Goal: Task Accomplishment & Management: Manage account settings

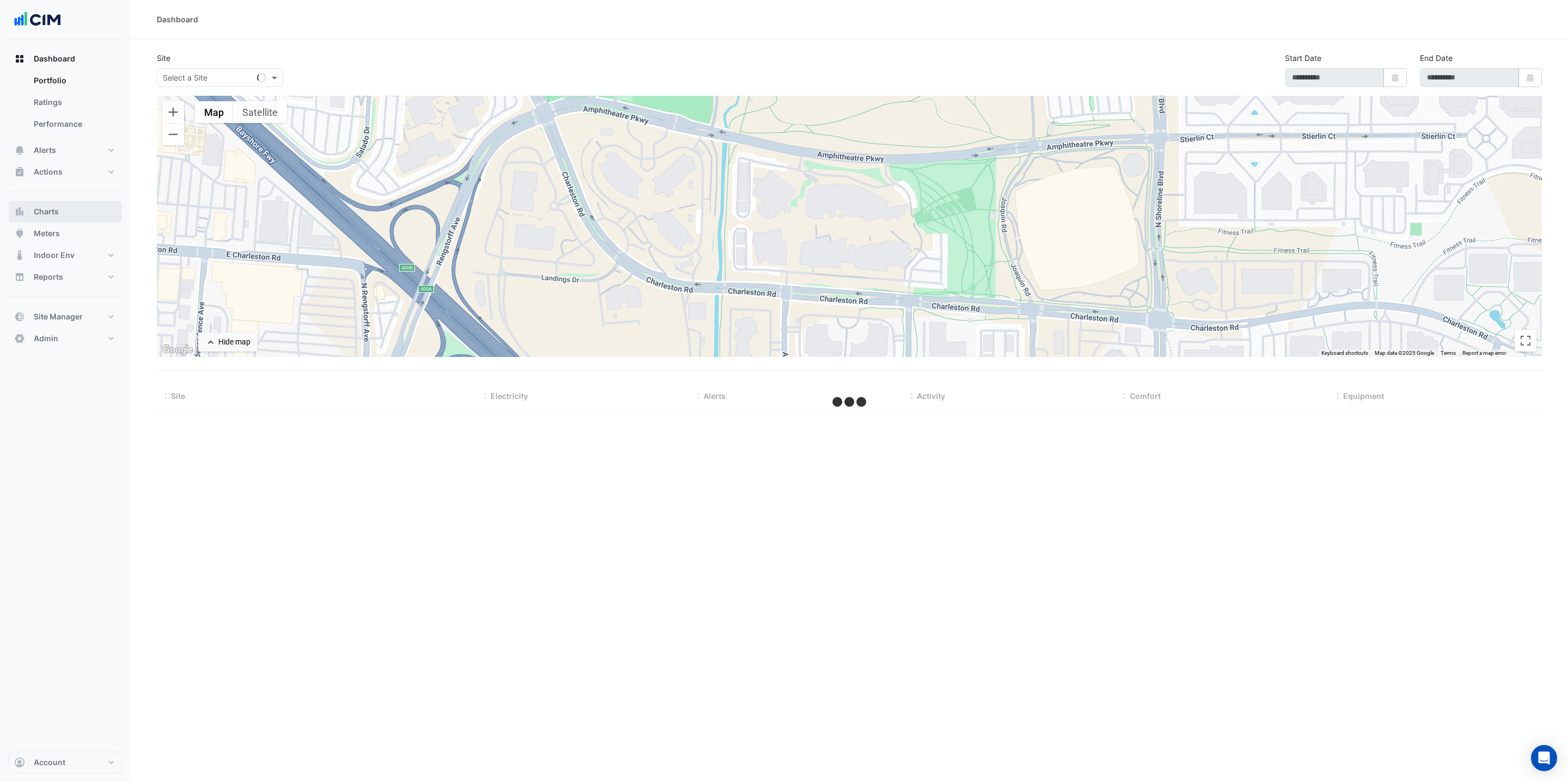
click at [65, 212] on button "Charts" at bounding box center [65, 212] width 113 height 22
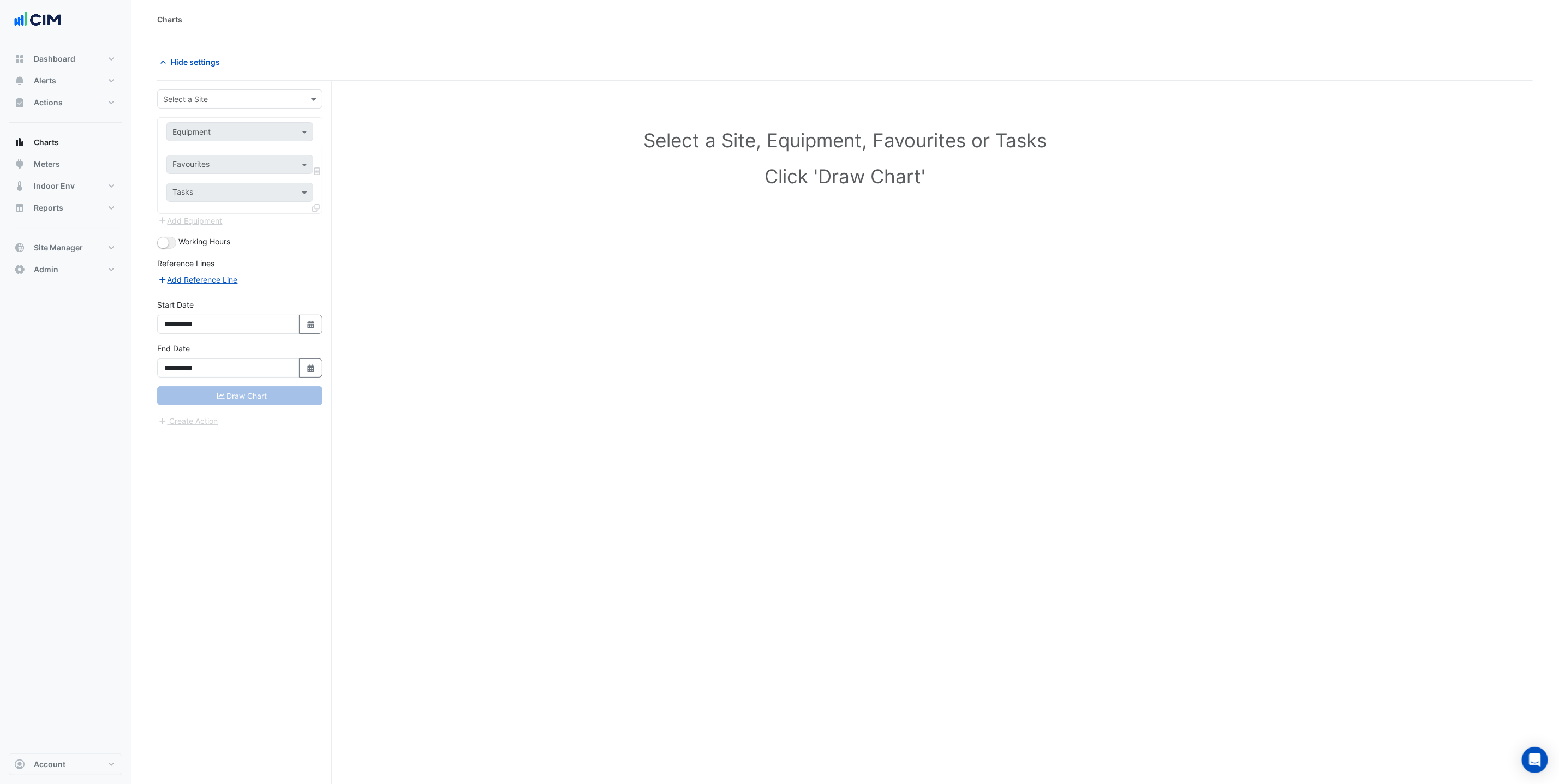
click at [256, 91] on div "Select a Site" at bounding box center [240, 99] width 165 height 19
type input "**********"
click at [251, 131] on div "JLR Southwest Houston" at bounding box center [239, 139] width 164 height 16
click at [228, 128] on input "text" at bounding box center [229, 132] width 113 height 12
type input "*****"
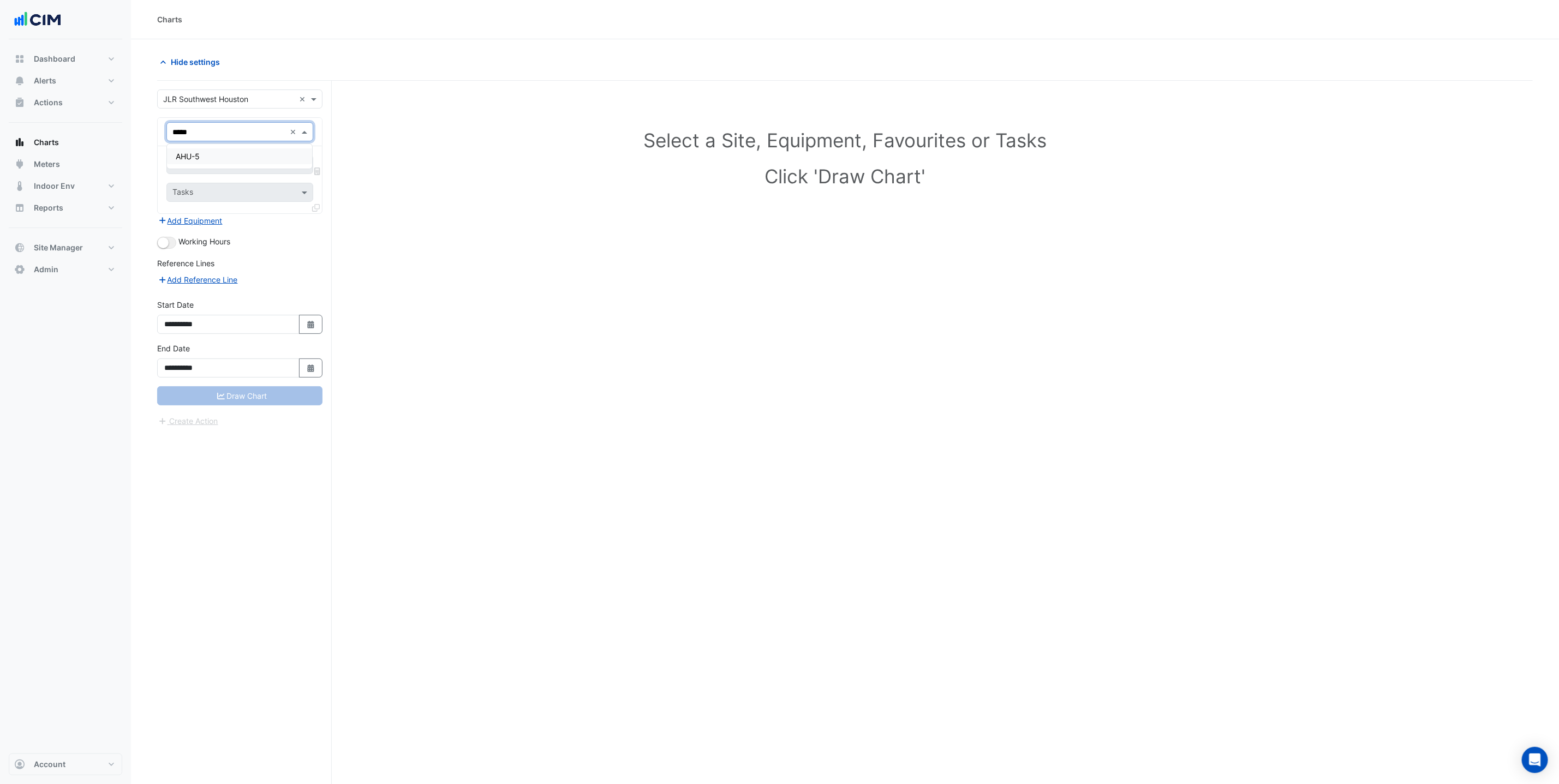
click at [179, 164] on div "AHU-5" at bounding box center [240, 156] width 145 height 24
click at [189, 163] on div "AHU-5" at bounding box center [240, 156] width 145 height 16
click at [196, 166] on input "text" at bounding box center [228, 165] width 110 height 12
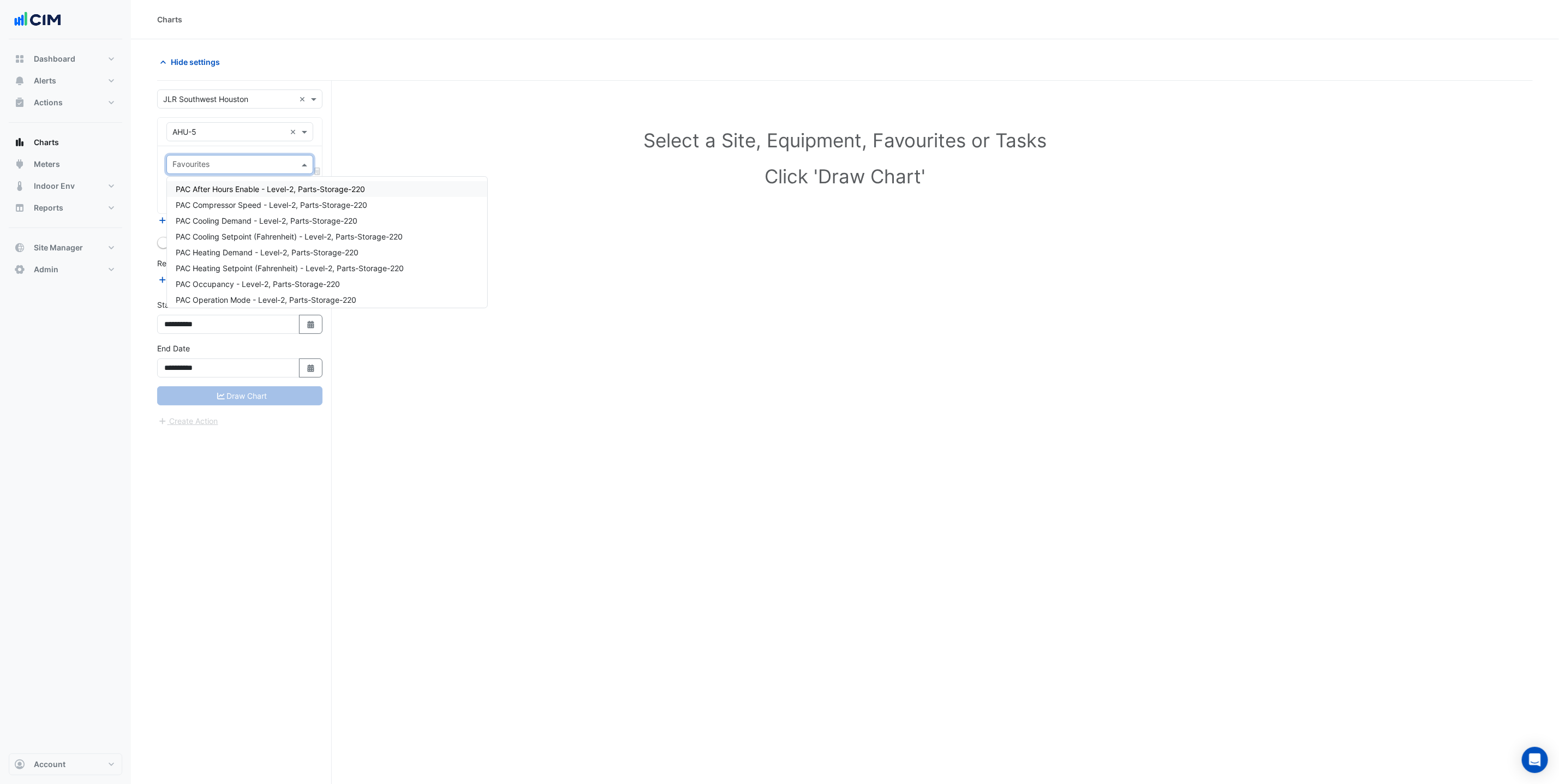
click at [214, 189] on span "PAC After Hours Enable - Level-2, Parts-Storage-220" at bounding box center [270, 189] width 189 height 9
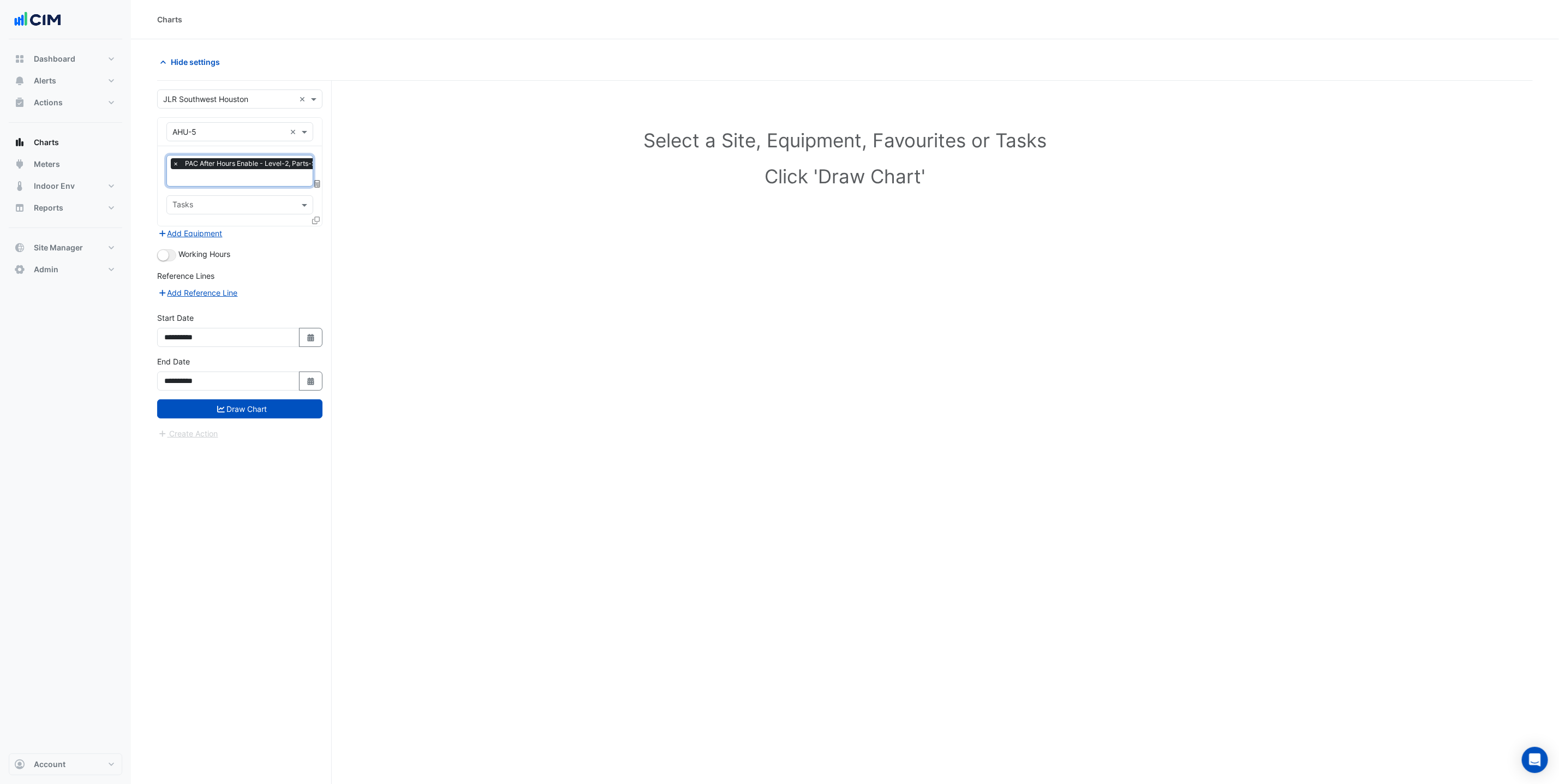
click at [229, 182] on input "text" at bounding box center [265, 179] width 184 height 12
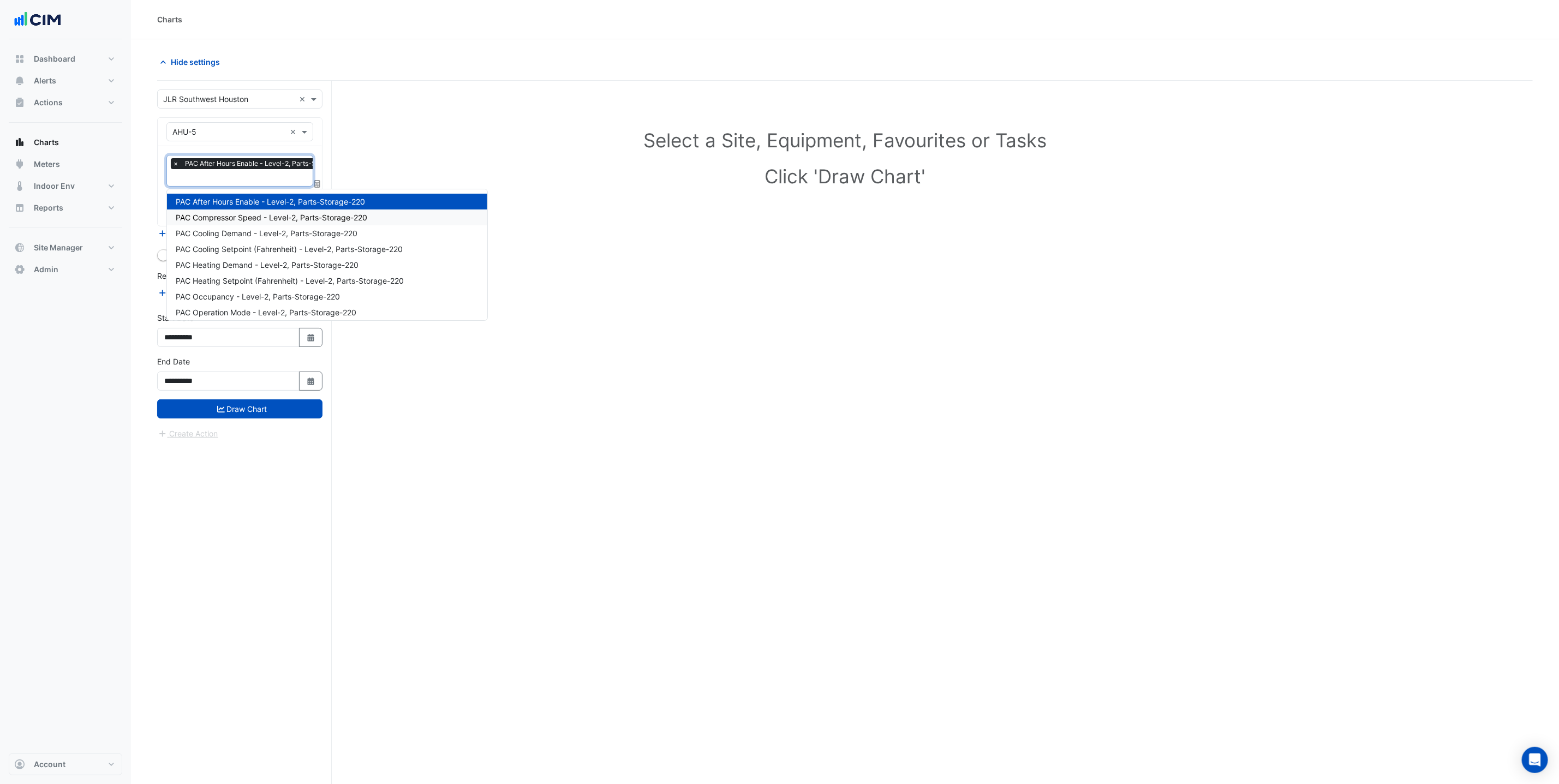
click at [253, 218] on span "PAC Compressor Speed - Level-2, Parts-Storage-220" at bounding box center [272, 217] width 192 height 9
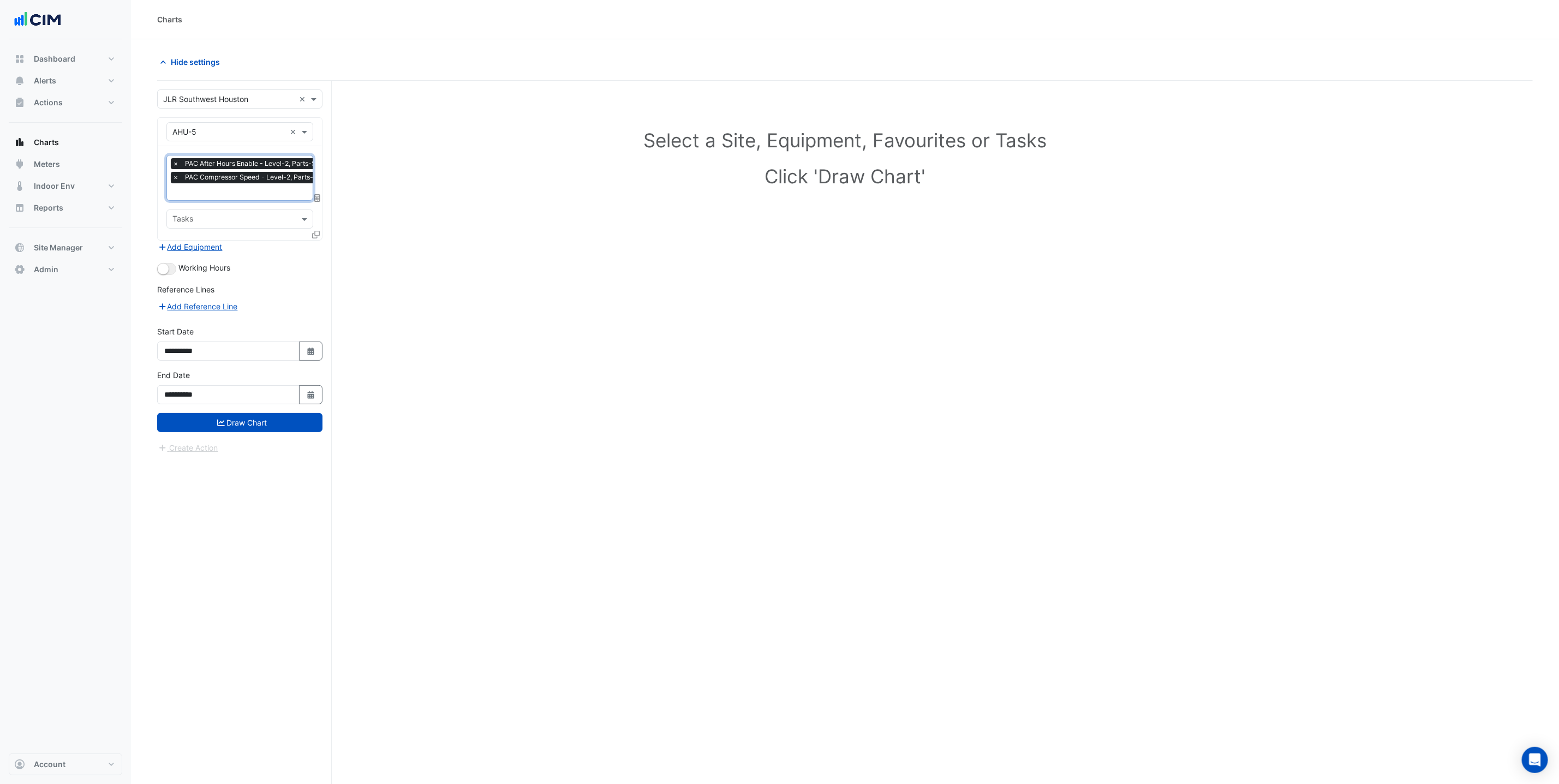
click at [246, 178] on span "PAC Compressor Speed - Level-2, Parts-Storage-220" at bounding box center [269, 178] width 173 height 11
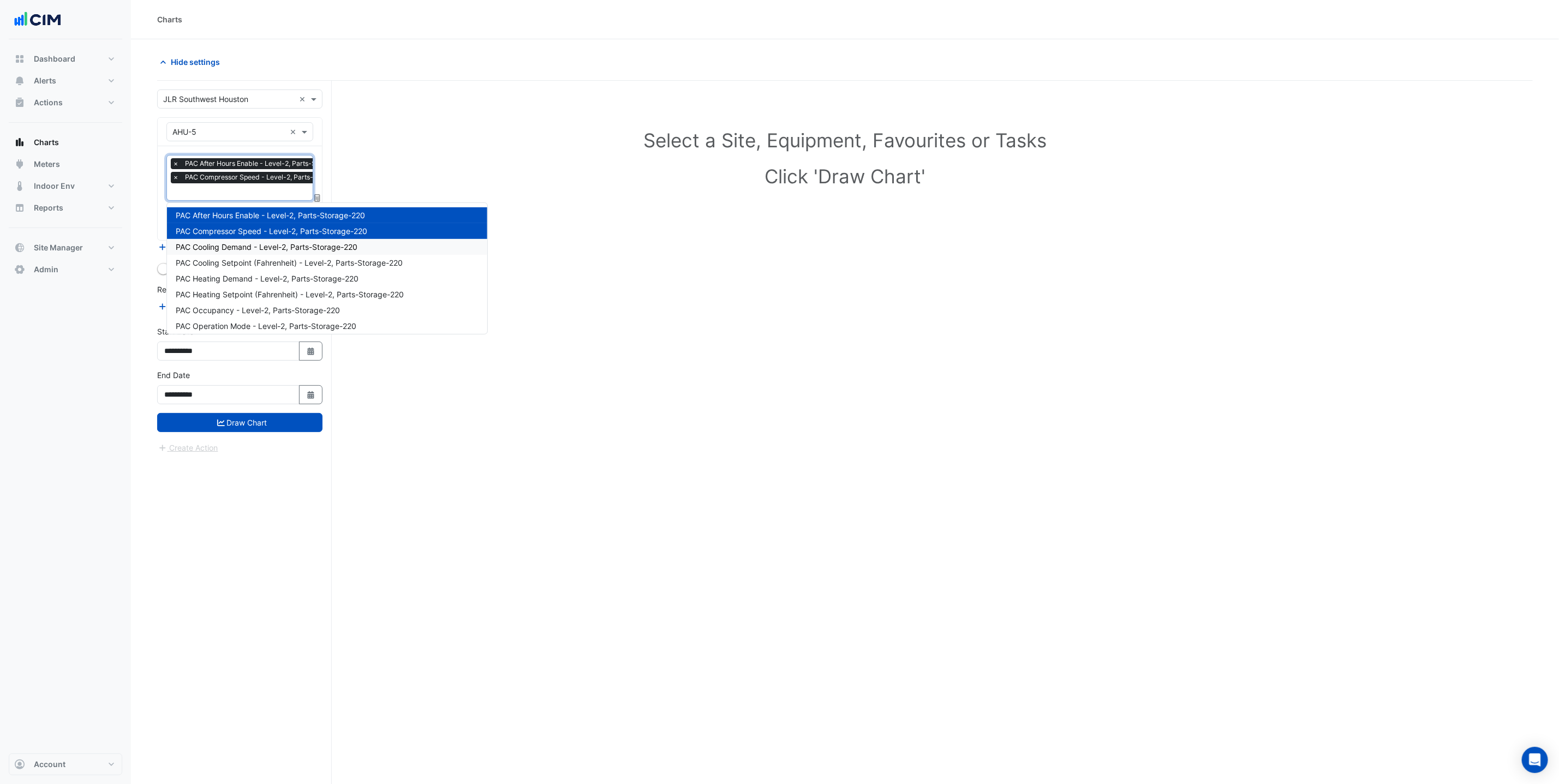
drag, startPoint x: 264, startPoint y: 246, endPoint x: 262, endPoint y: 235, distance: 11.2
click at [264, 246] on span "PAC Cooling Demand - Level-2, Parts-Storage-220" at bounding box center [267, 246] width 182 height 9
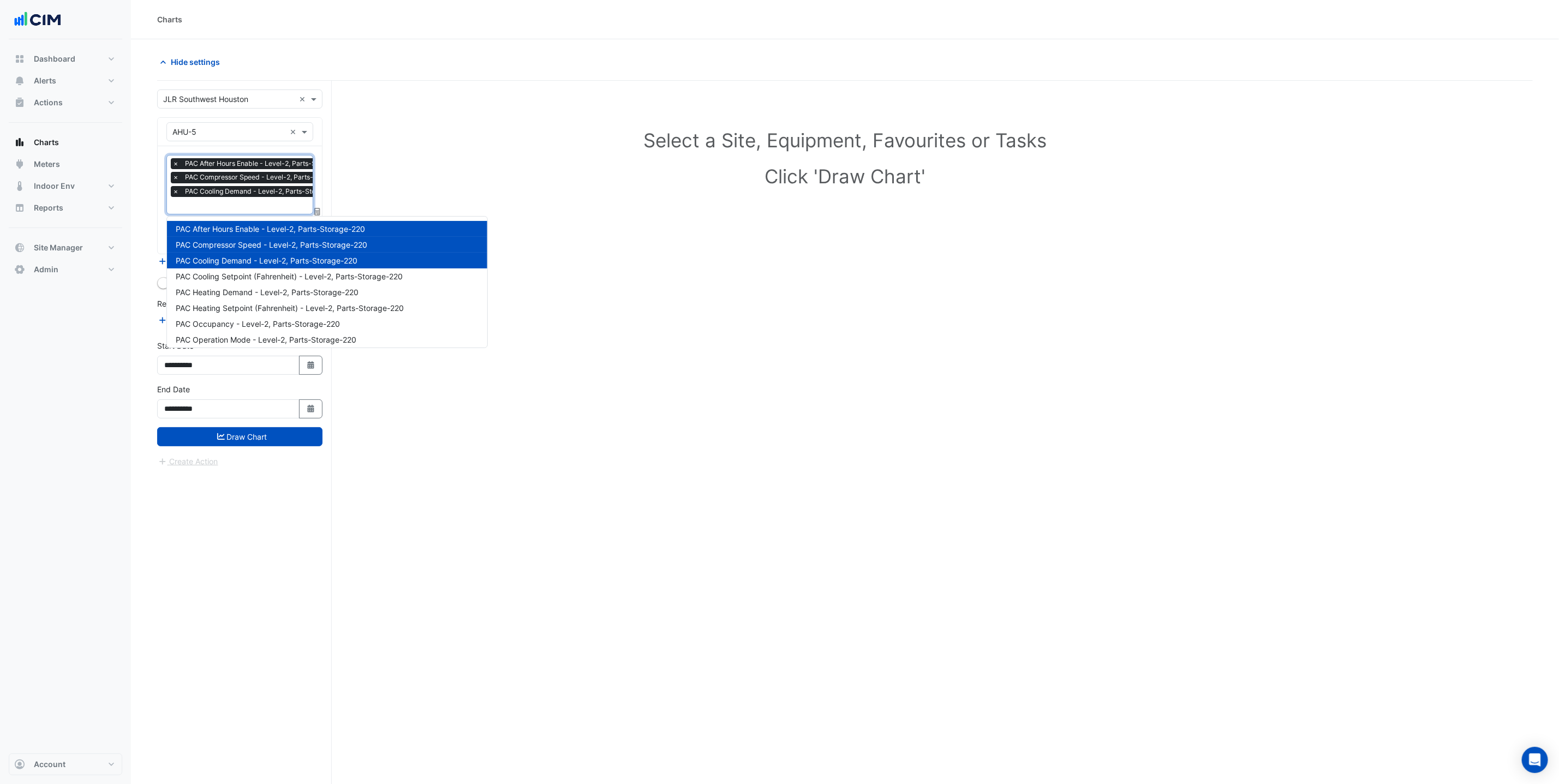
click at [253, 197] on span "PAC Cooling Demand - Level-2, Parts-Storage-220" at bounding box center [265, 192] width 165 height 11
click at [262, 276] on span "PAC Cooling Setpoint (Fahrenheit) - Level-2, Parts-Storage-220" at bounding box center [289, 276] width 227 height 9
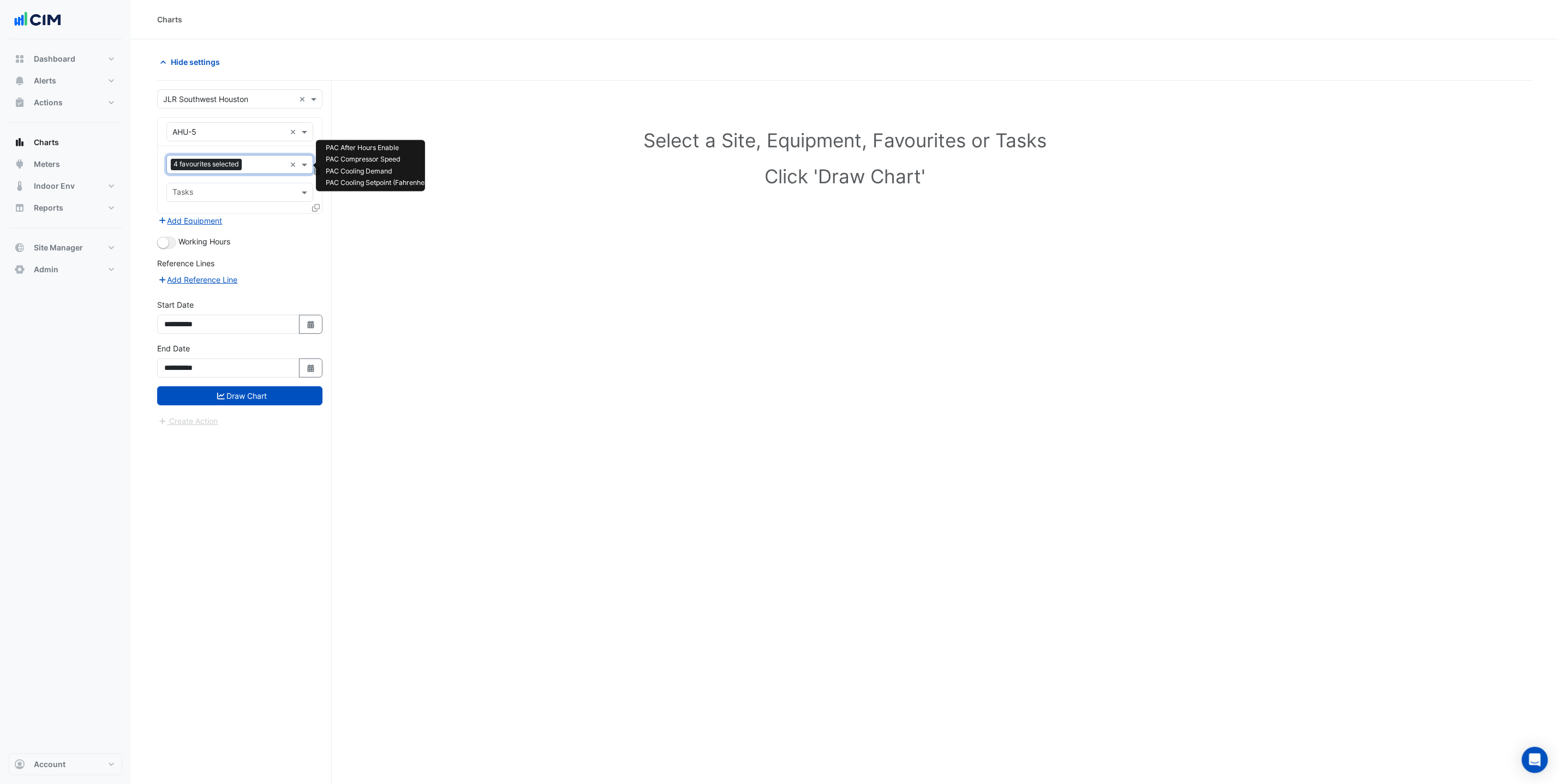
click at [251, 163] on input "text" at bounding box center [265, 165] width 39 height 12
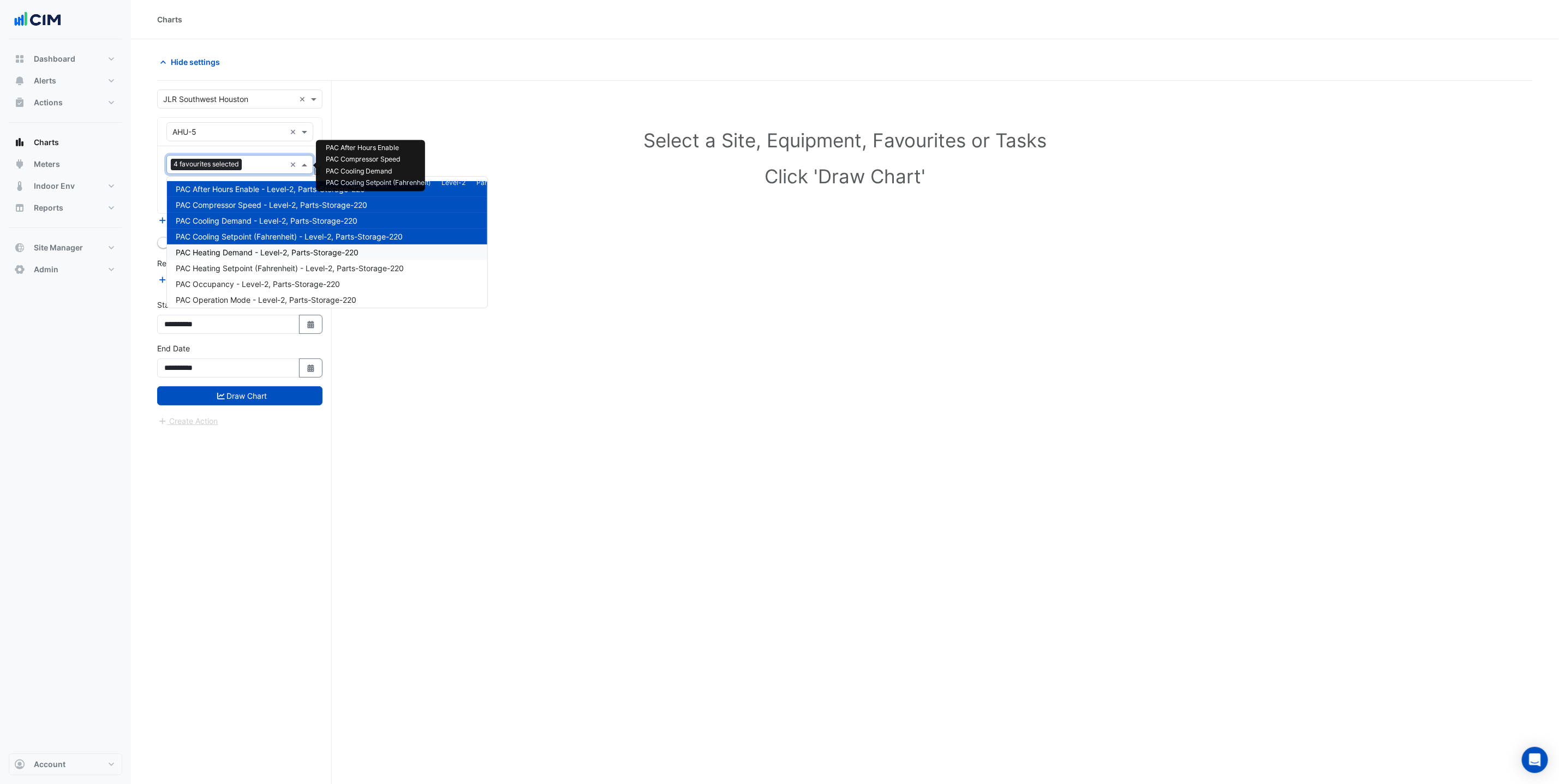
click at [276, 250] on span "PAC Heating Demand - Level-2, Parts-Storage-220" at bounding box center [267, 252] width 183 height 9
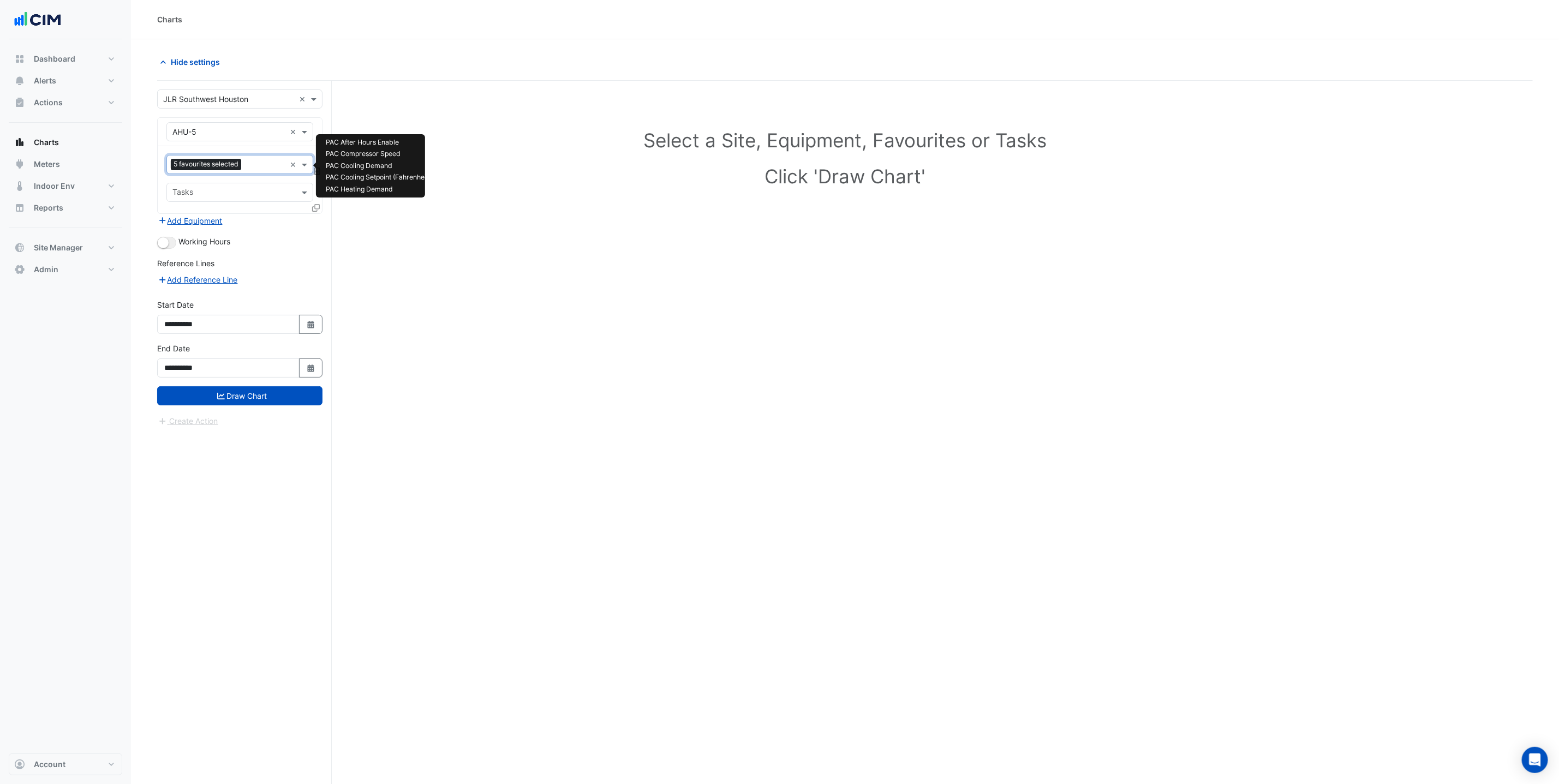
click at [253, 157] on div "Favourites 5 favourites selected" at bounding box center [226, 165] width 118 height 17
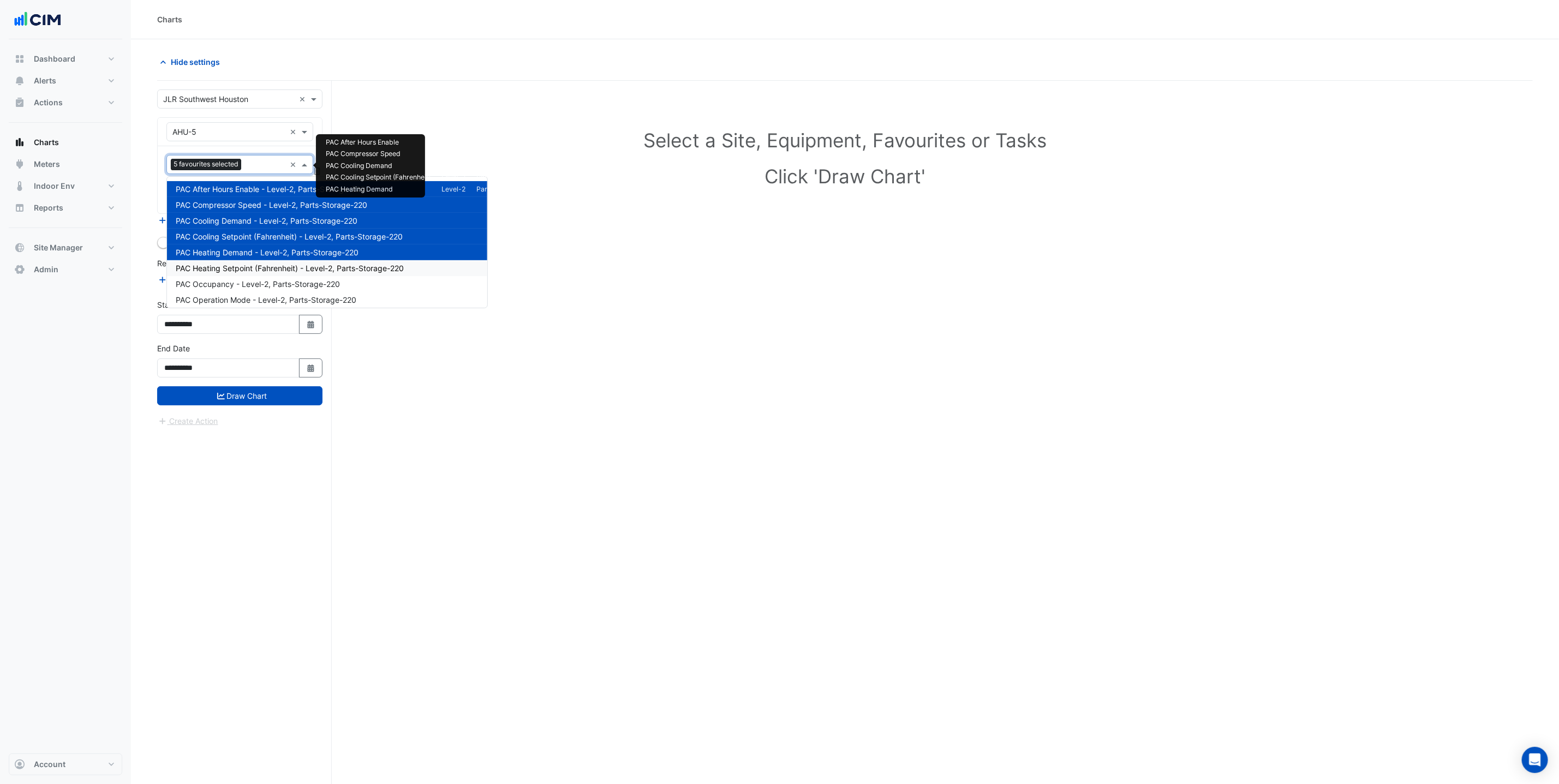
click at [281, 272] on div "PAC Heating Setpoint (Fahrenheit) - Level-2, Parts-Storage-220" at bounding box center [327, 268] width 320 height 16
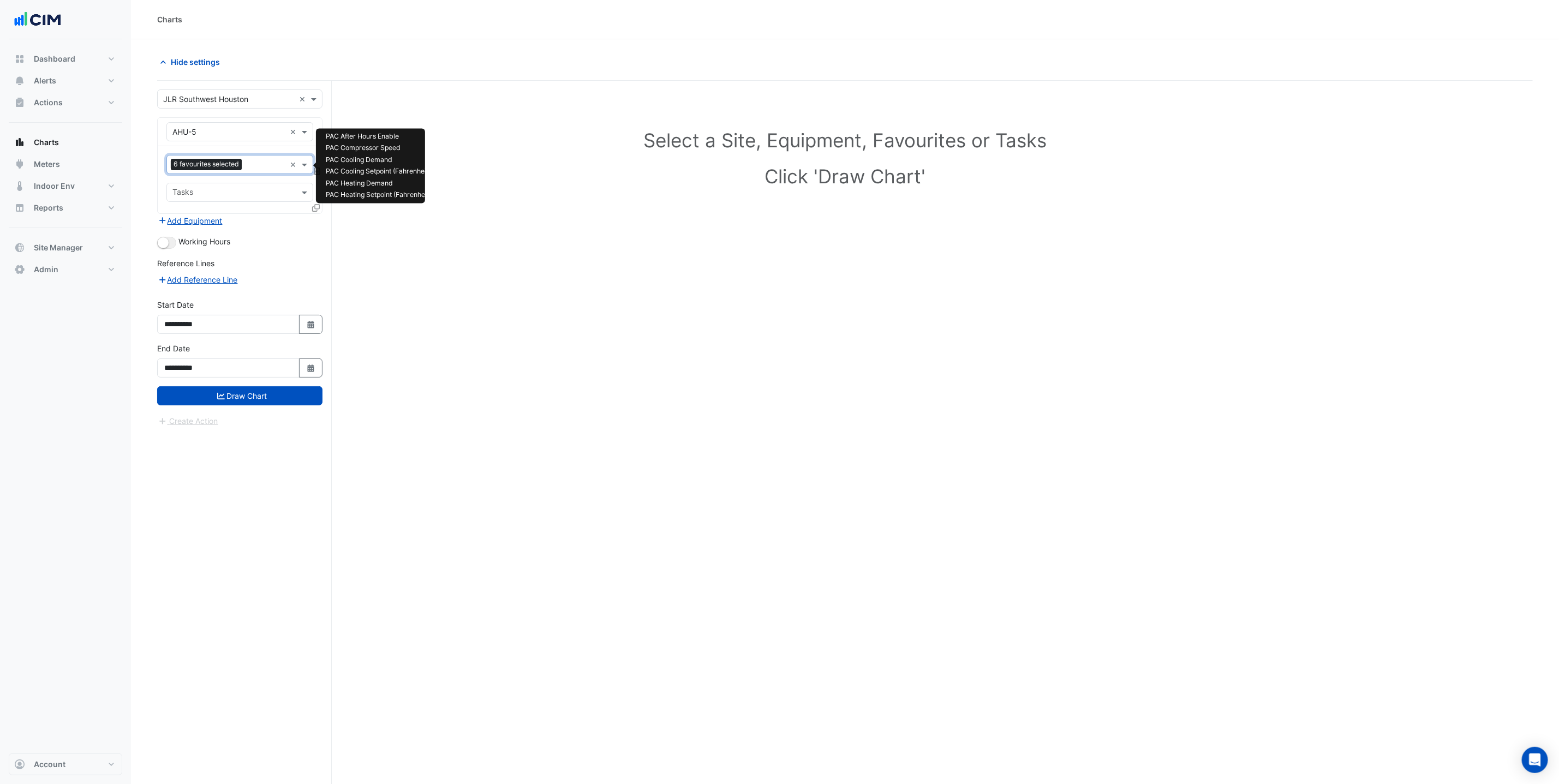
click at [250, 165] on input "text" at bounding box center [265, 165] width 39 height 12
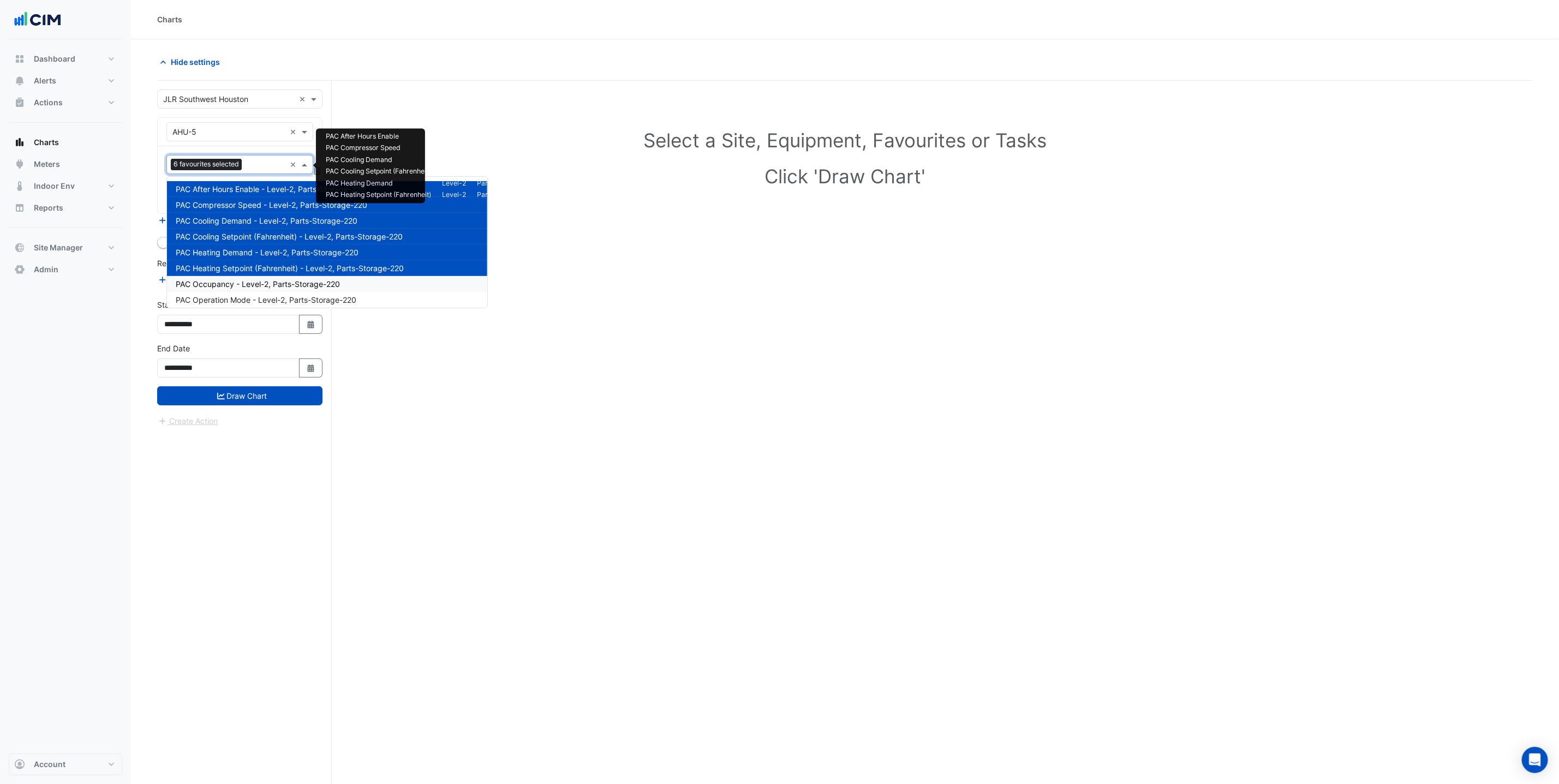
click at [261, 276] on div "PAC Occupancy - Level-2, Parts-Storage-220" at bounding box center [327, 284] width 320 height 16
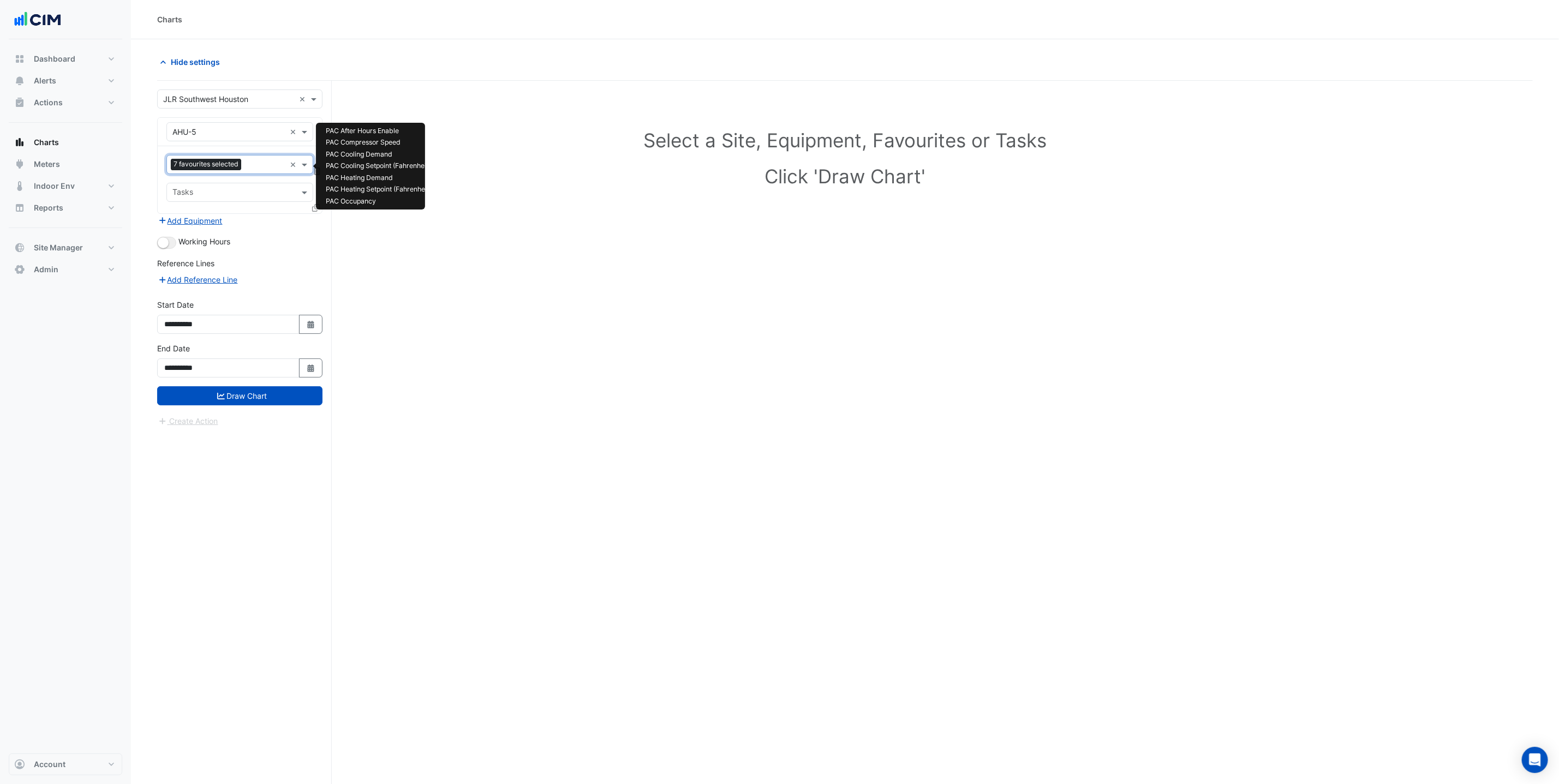
click at [248, 171] on input "text" at bounding box center [265, 165] width 40 height 12
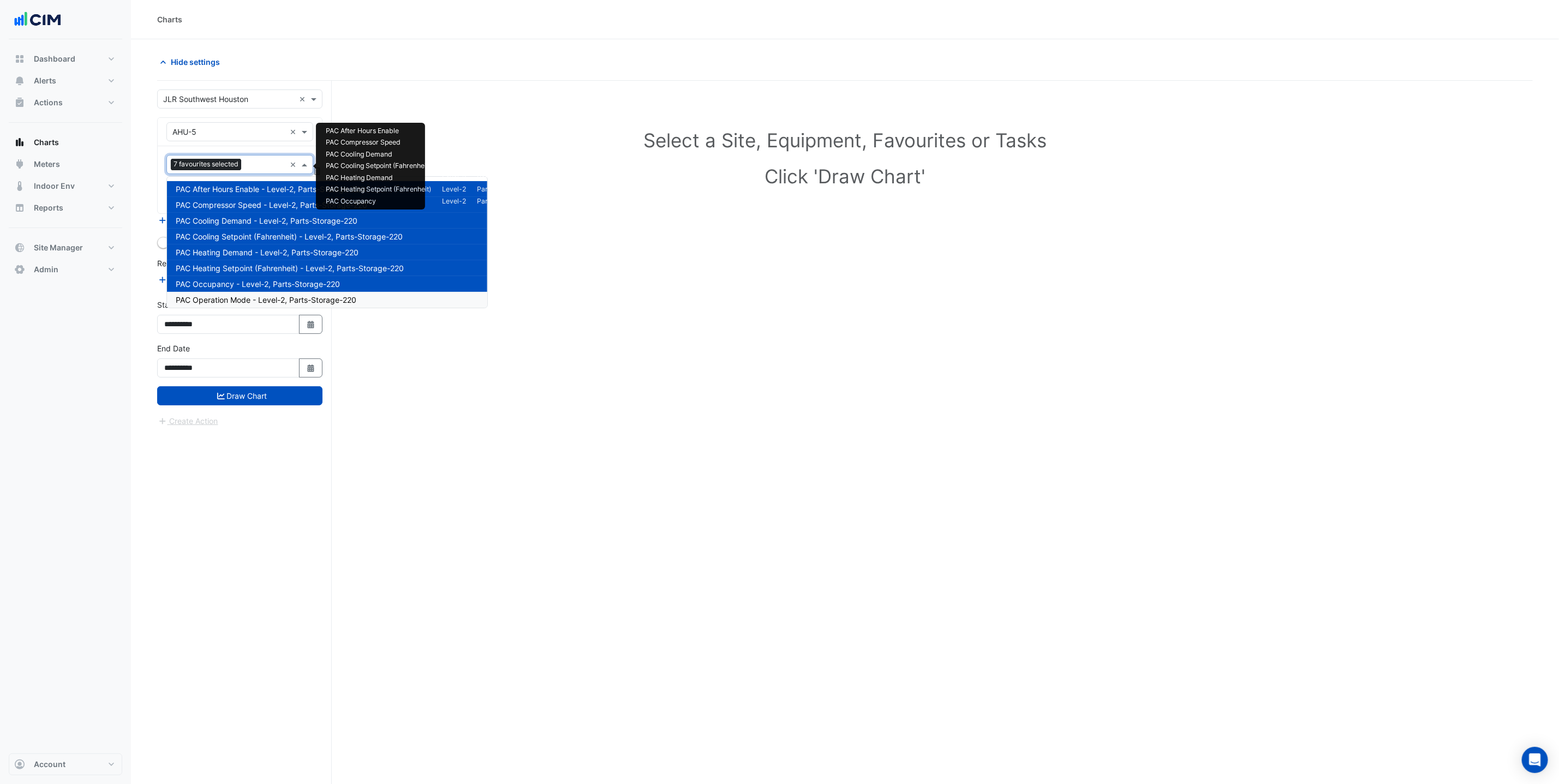
click at [269, 302] on span "PAC Operation Mode - Level-2, Parts-Storage-220" at bounding box center [266, 300] width 181 height 9
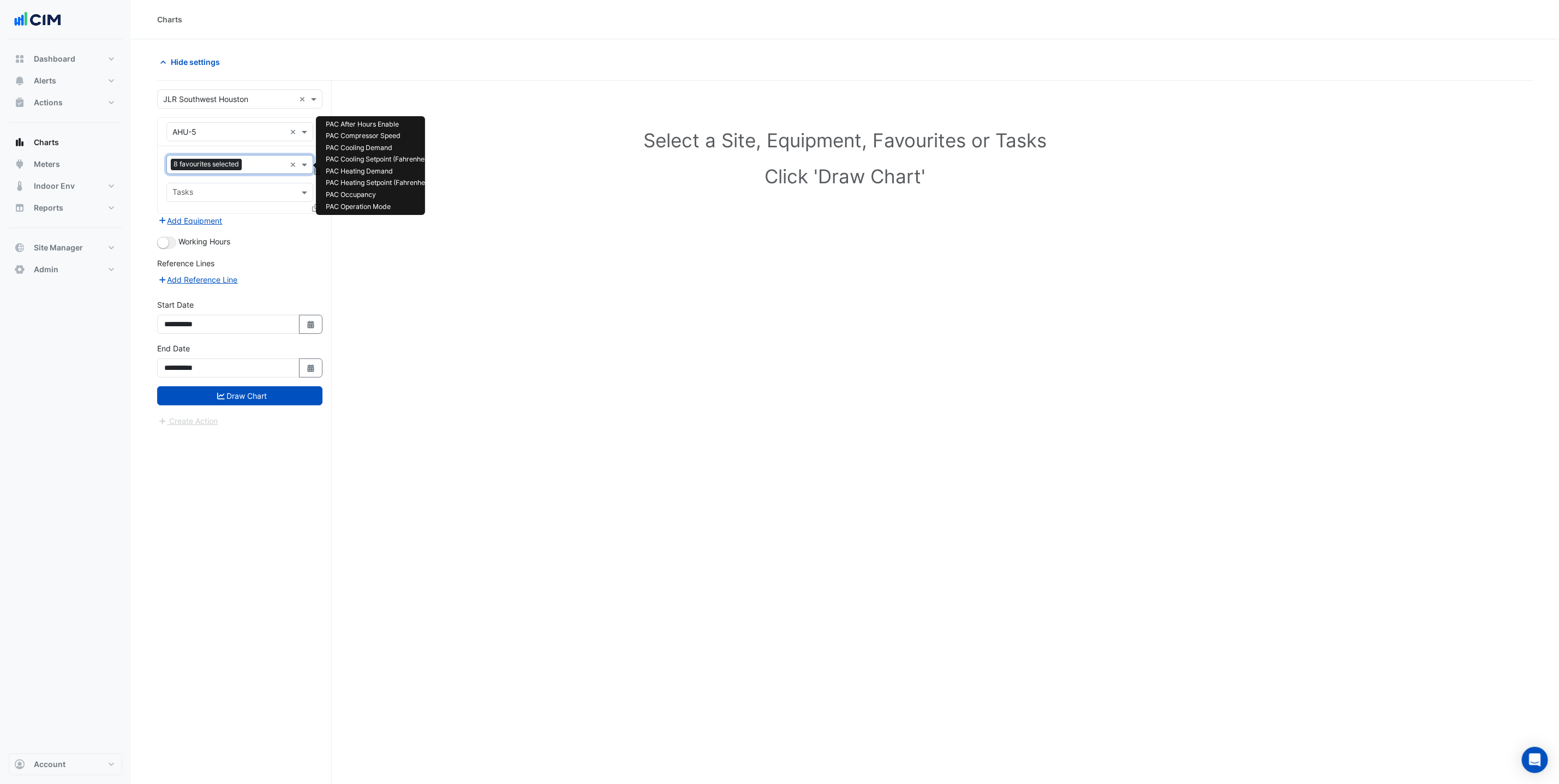
click at [250, 162] on input "text" at bounding box center [265, 165] width 39 height 12
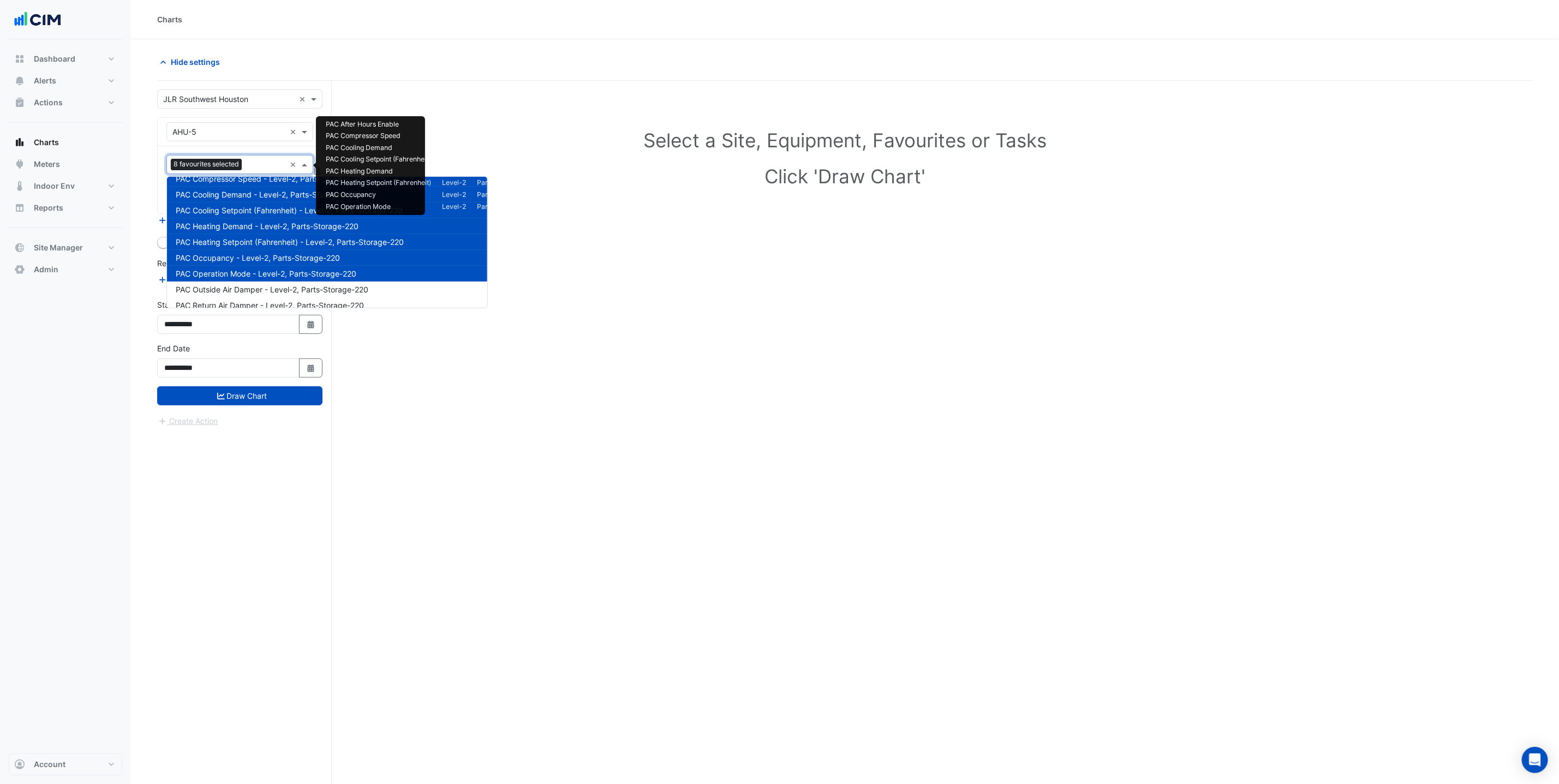
scroll to position [54, 0]
click at [257, 264] on span "PAC Outside Air Damper - Level-2, Parts-Storage-220" at bounding box center [272, 261] width 193 height 9
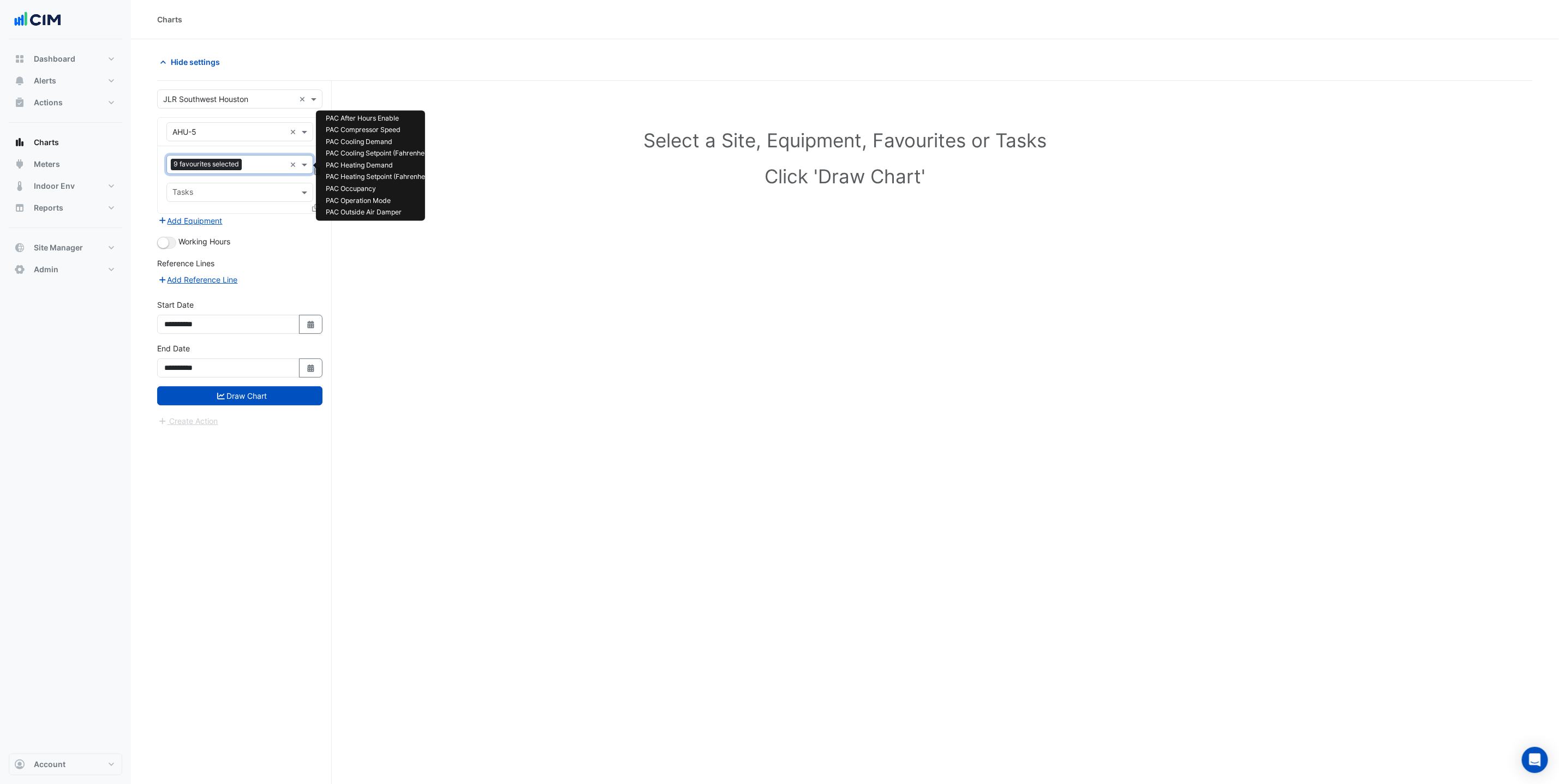
click at [251, 157] on div "Favourites 9 favourites selected" at bounding box center [226, 165] width 118 height 17
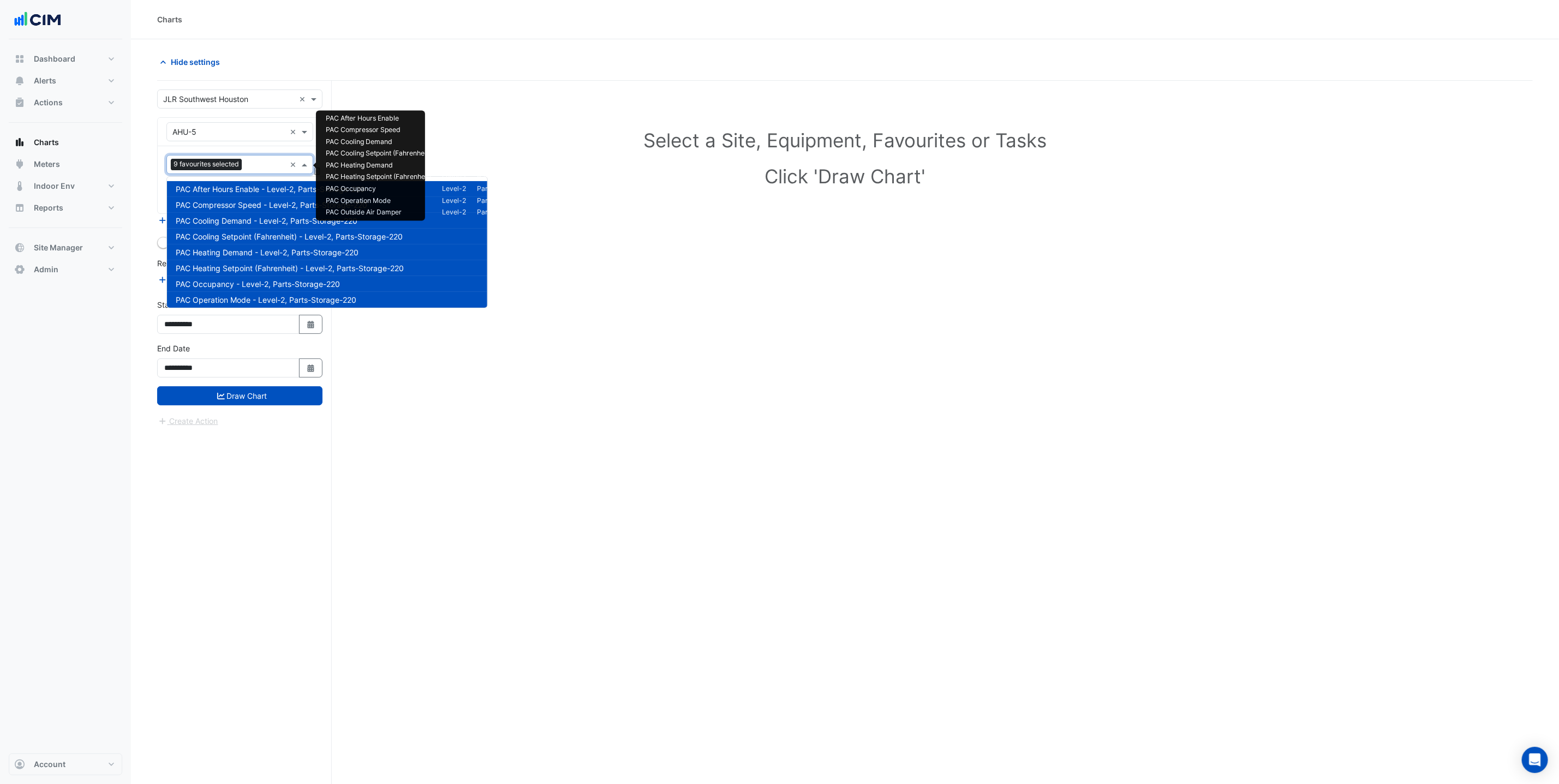
scroll to position [131, 0]
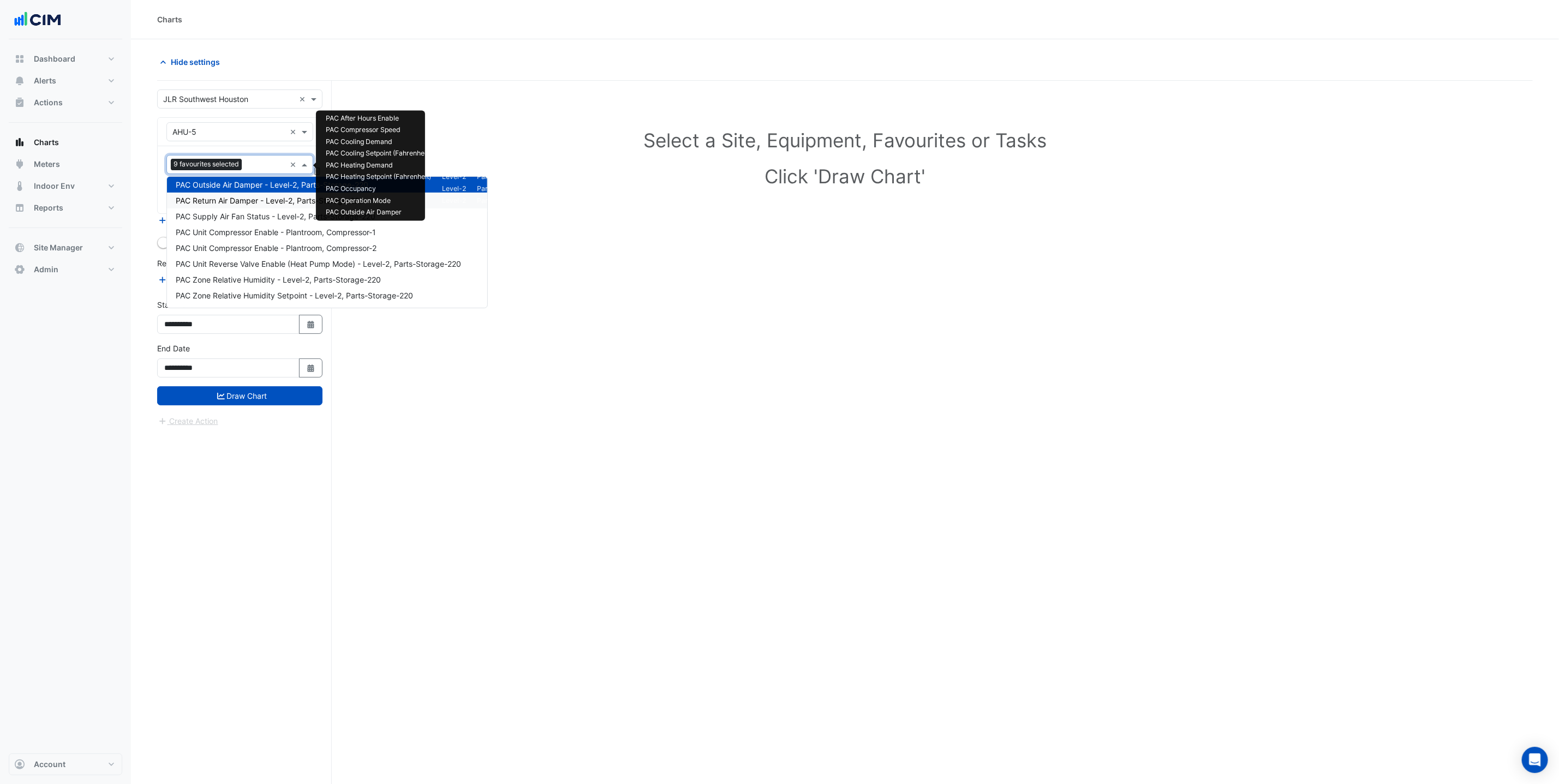
click at [250, 194] on div "PAC Return Air Damper - Level-2, Parts-Storage-220" at bounding box center [327, 201] width 320 height 16
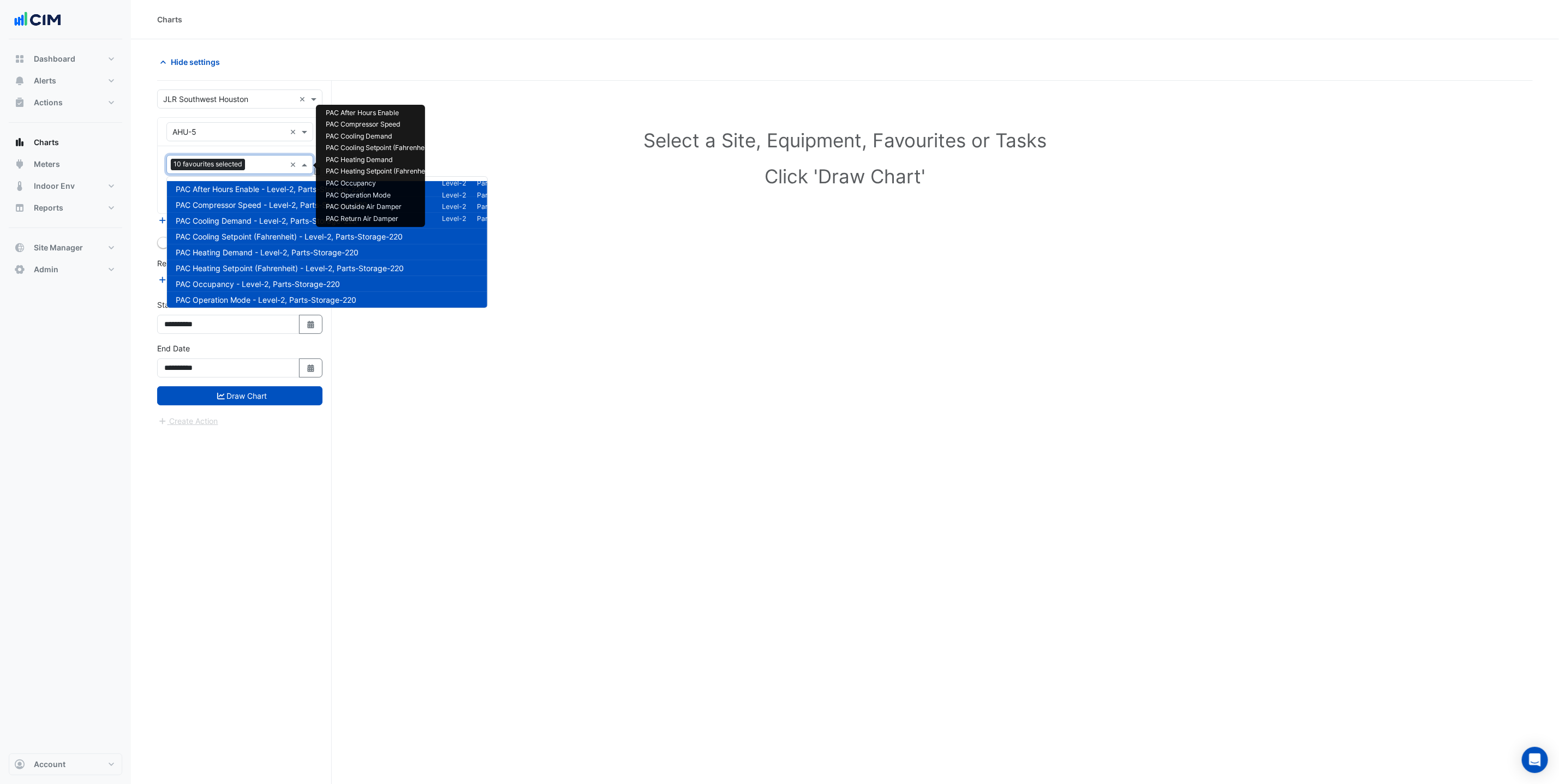
click at [249, 168] on div at bounding box center [267, 165] width 38 height 14
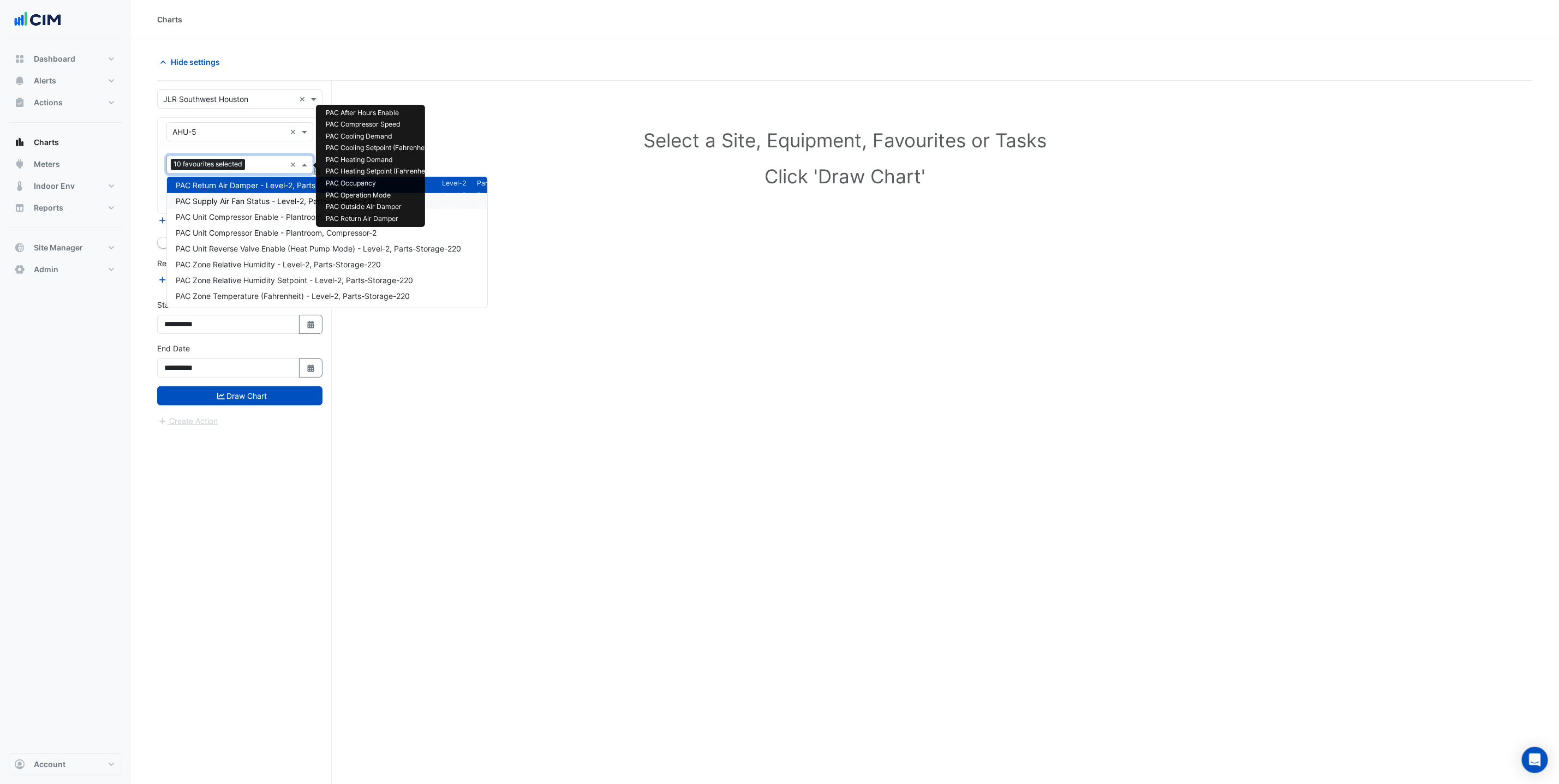
click at [252, 204] on span "PAC Supply Air Fan Status - Level-2, Parts-Storage-220" at bounding box center [275, 201] width 200 height 9
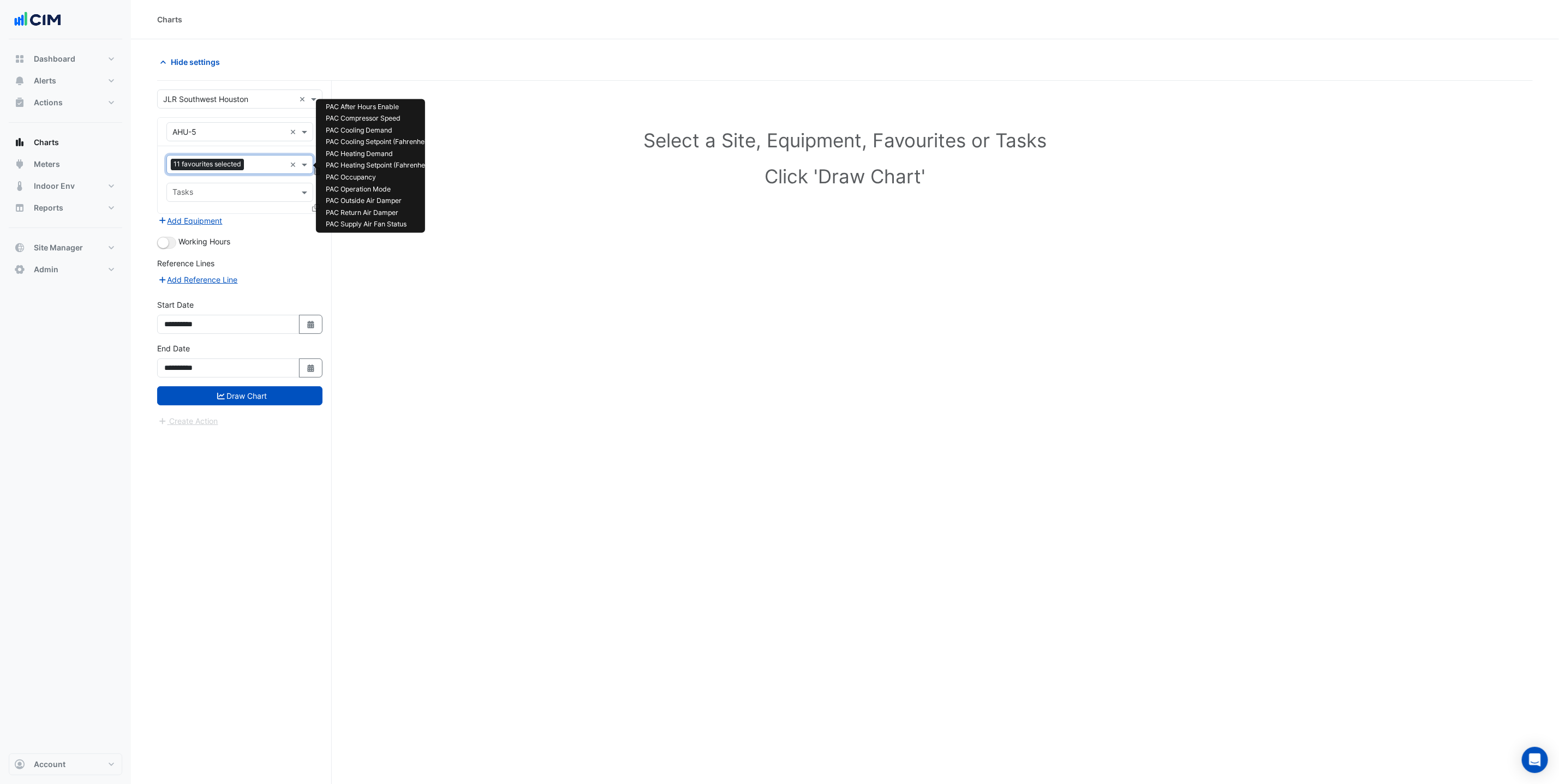
click at [255, 164] on input "text" at bounding box center [267, 165] width 37 height 12
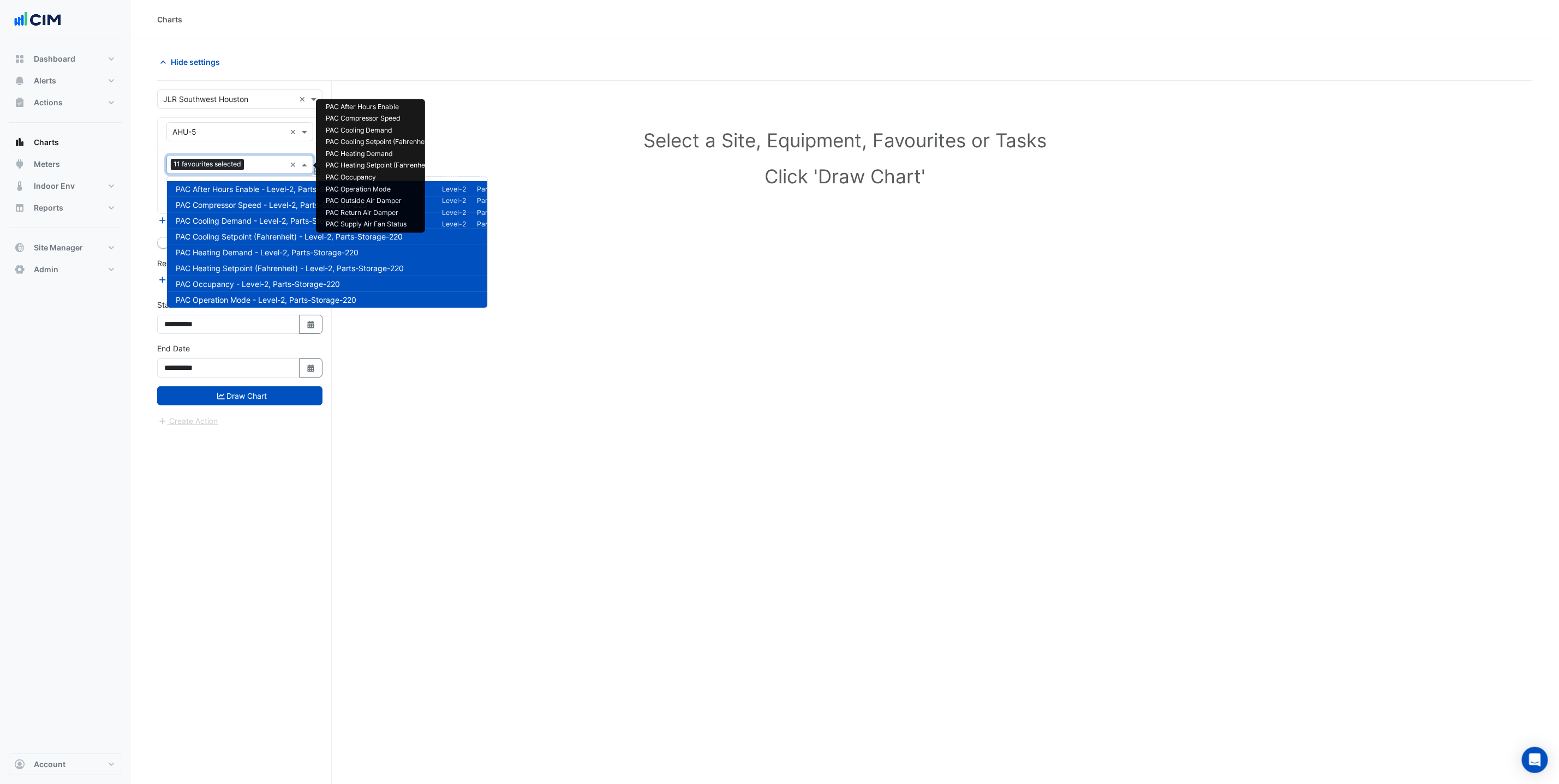
scroll to position [162, 0]
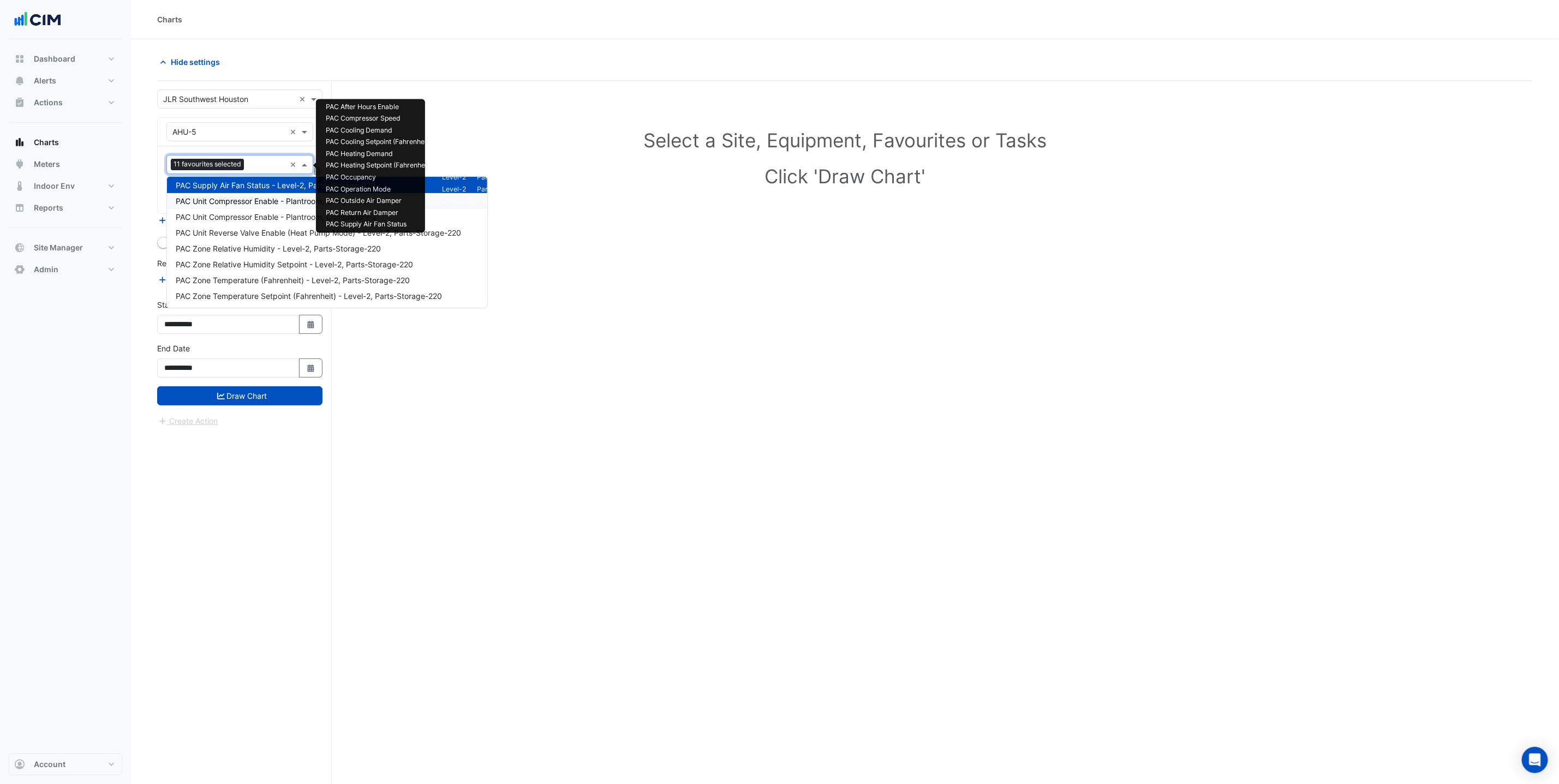
click at [261, 199] on span "PAC Unit Compressor Enable - Plantroom, Compressor-1" at bounding box center [276, 201] width 200 height 9
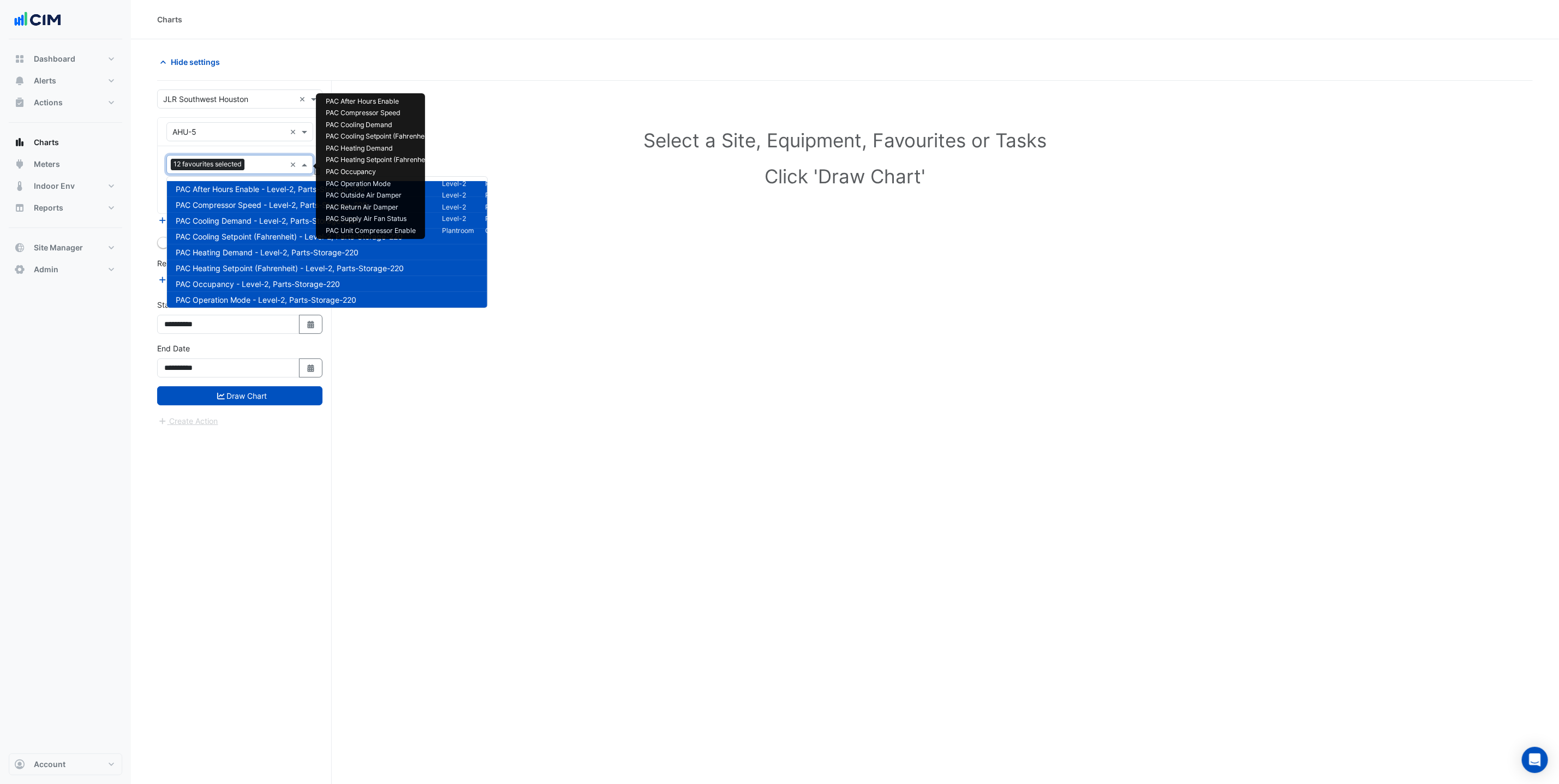
click at [259, 166] on input "text" at bounding box center [267, 165] width 37 height 12
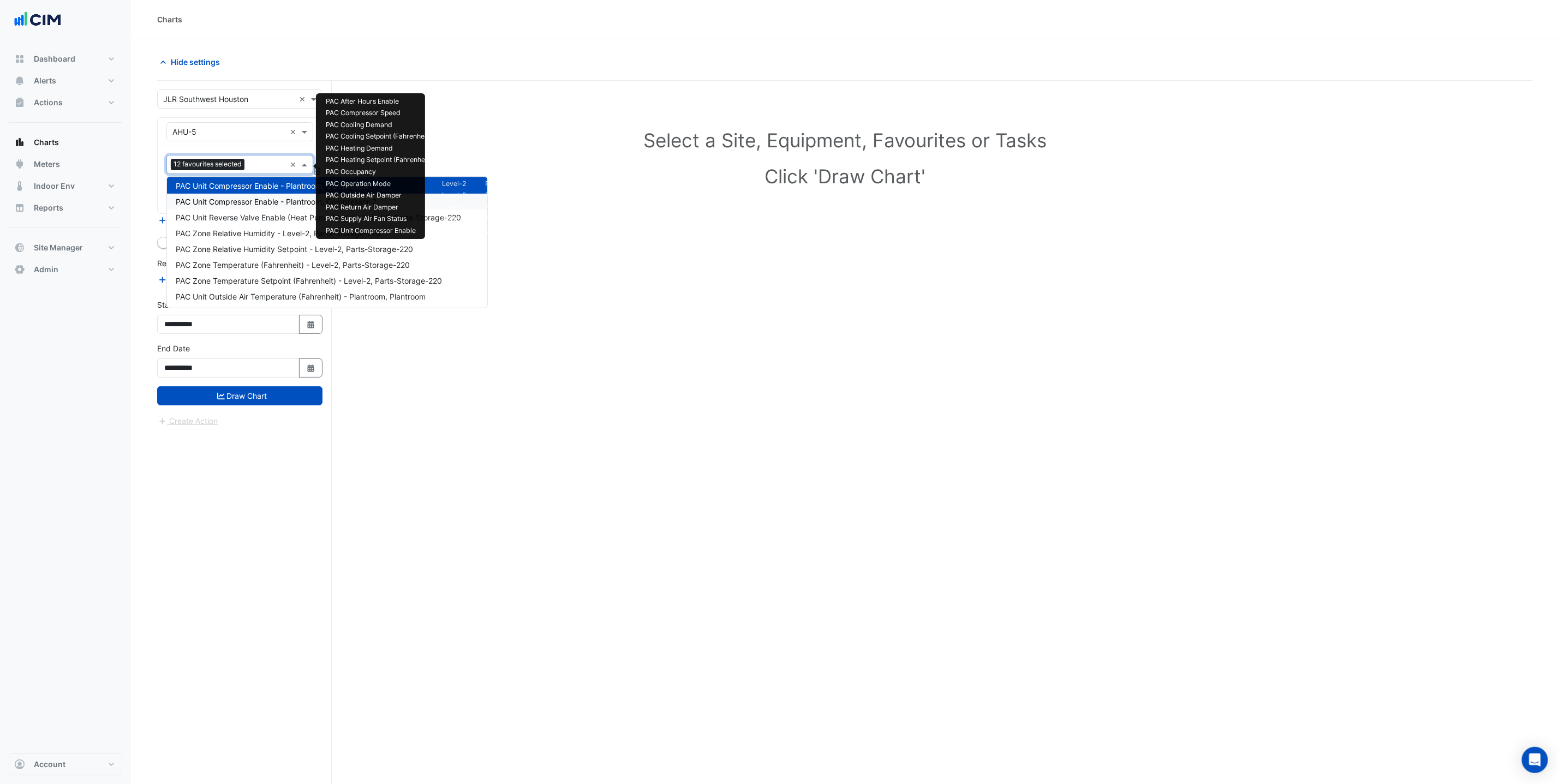
click at [265, 201] on span "PAC Unit Compressor Enable - Plantroom, Compressor-2" at bounding box center [276, 201] width 201 height 9
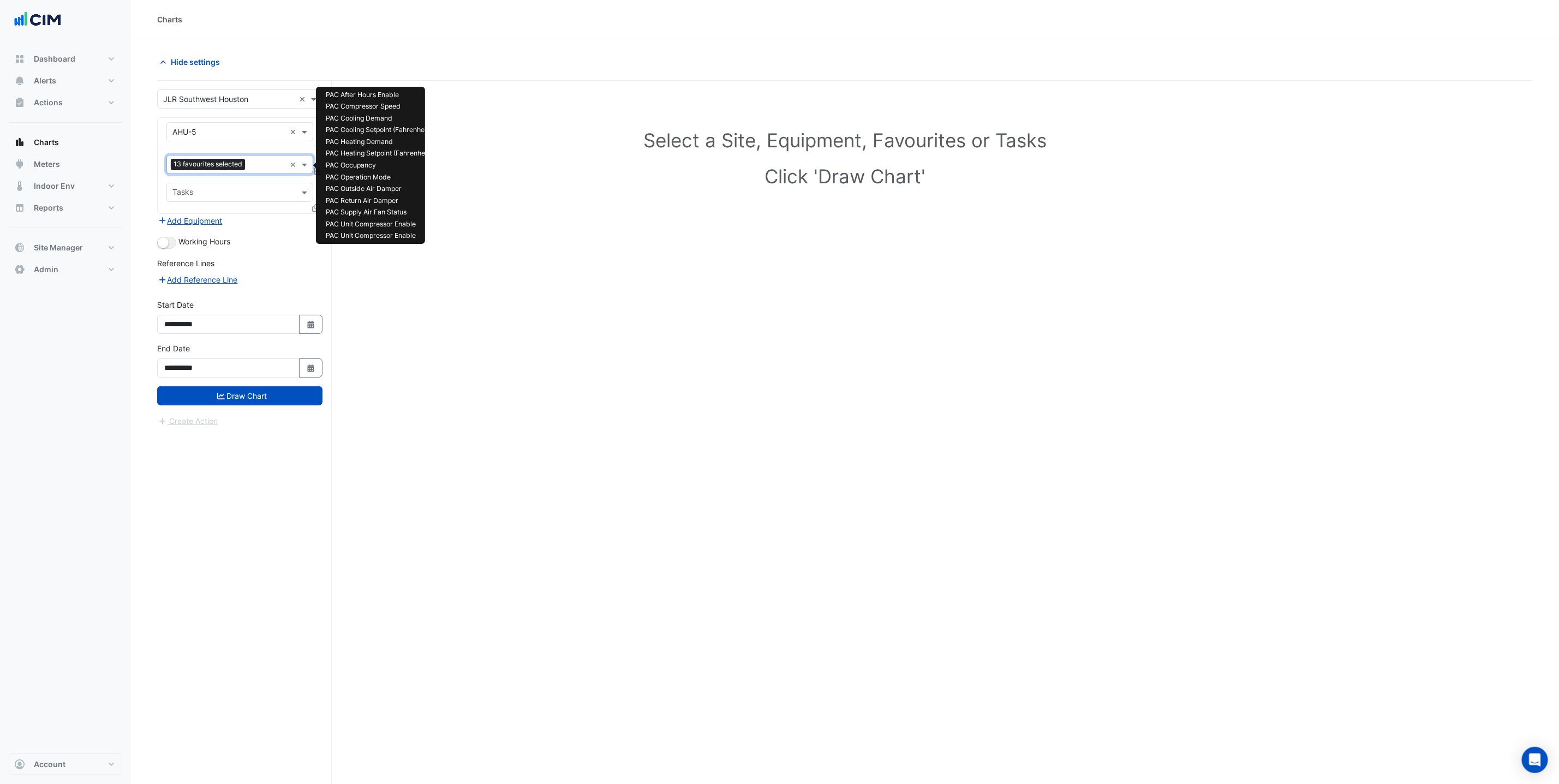
click at [259, 167] on input "text" at bounding box center [267, 165] width 36 height 12
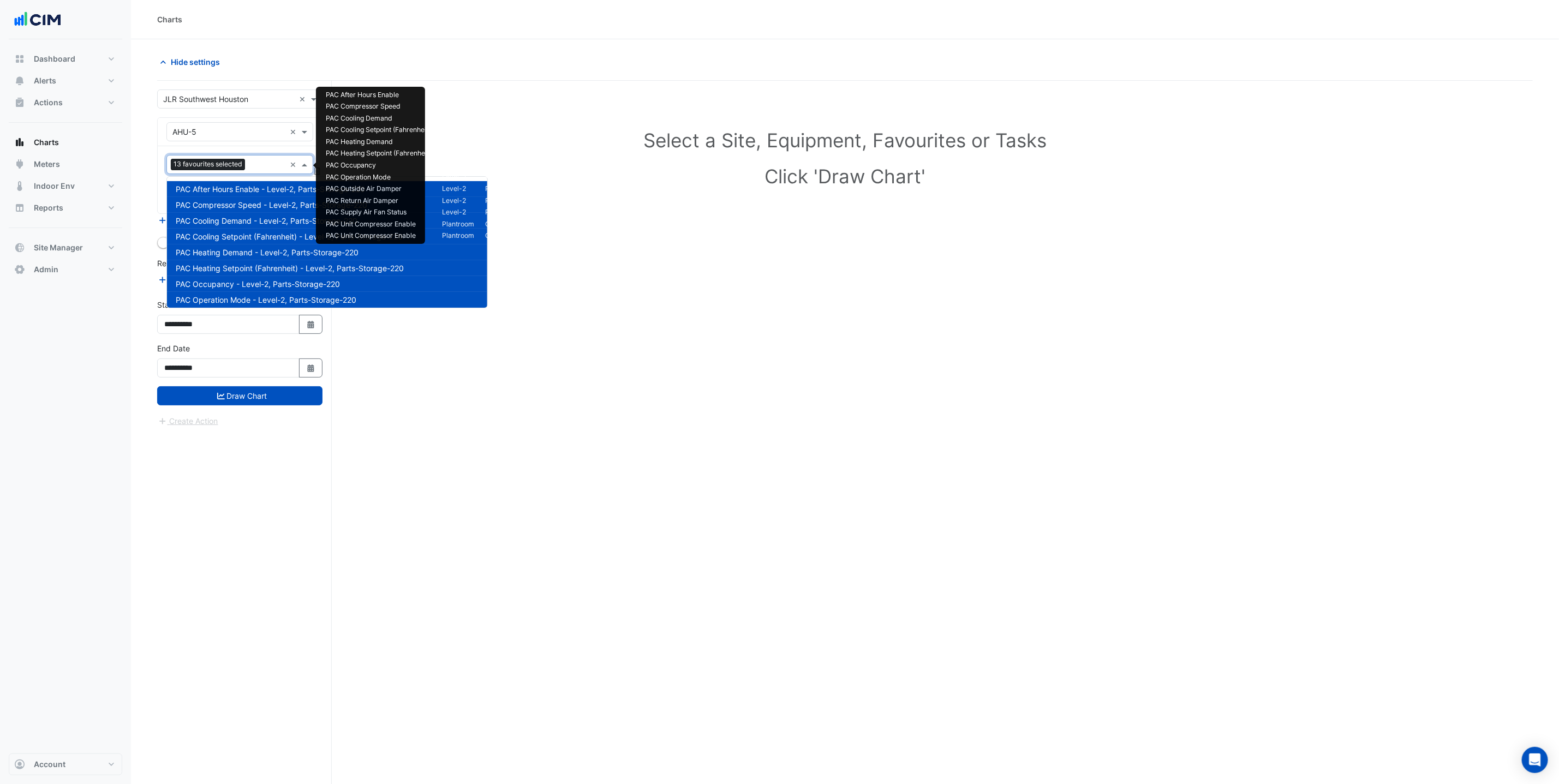
scroll to position [194, 0]
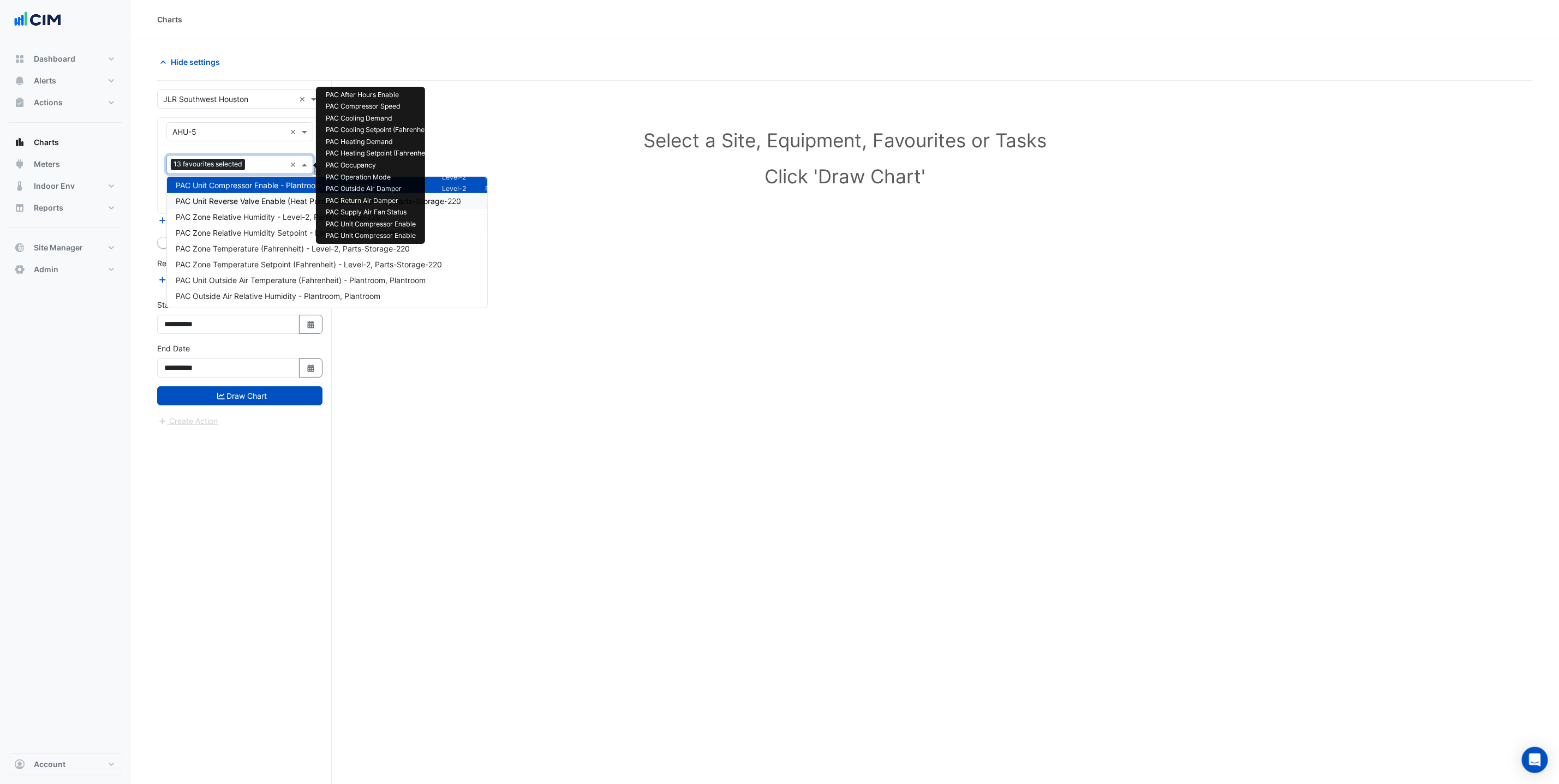
click at [272, 199] on span "PAC Unit Reverse Valve Enable (Heat Pump Mode) - Level-2, Parts-Storage-220" at bounding box center [319, 201] width 286 height 9
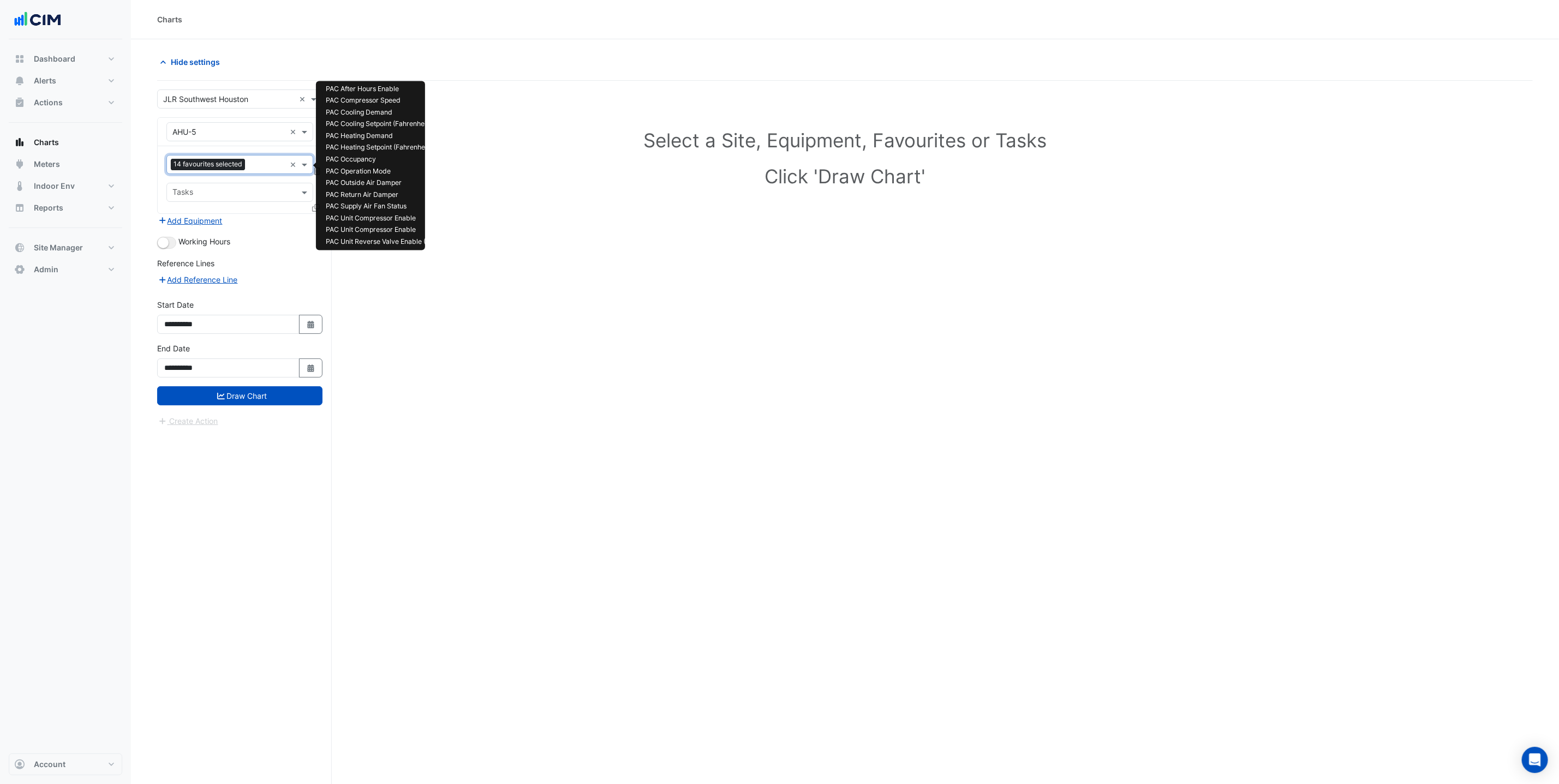
click at [260, 164] on input "text" at bounding box center [267, 165] width 36 height 12
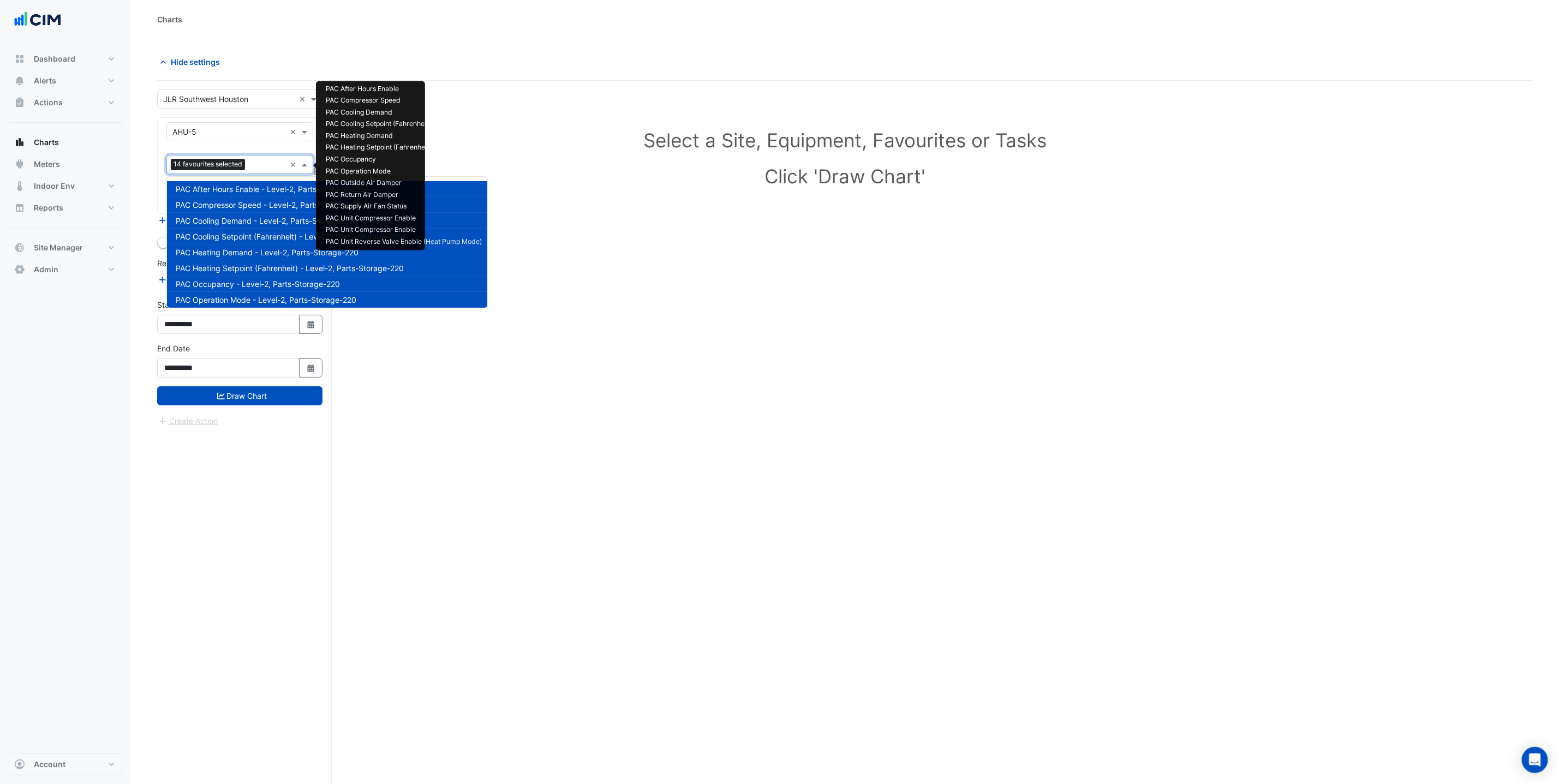
scroll to position [209, 0]
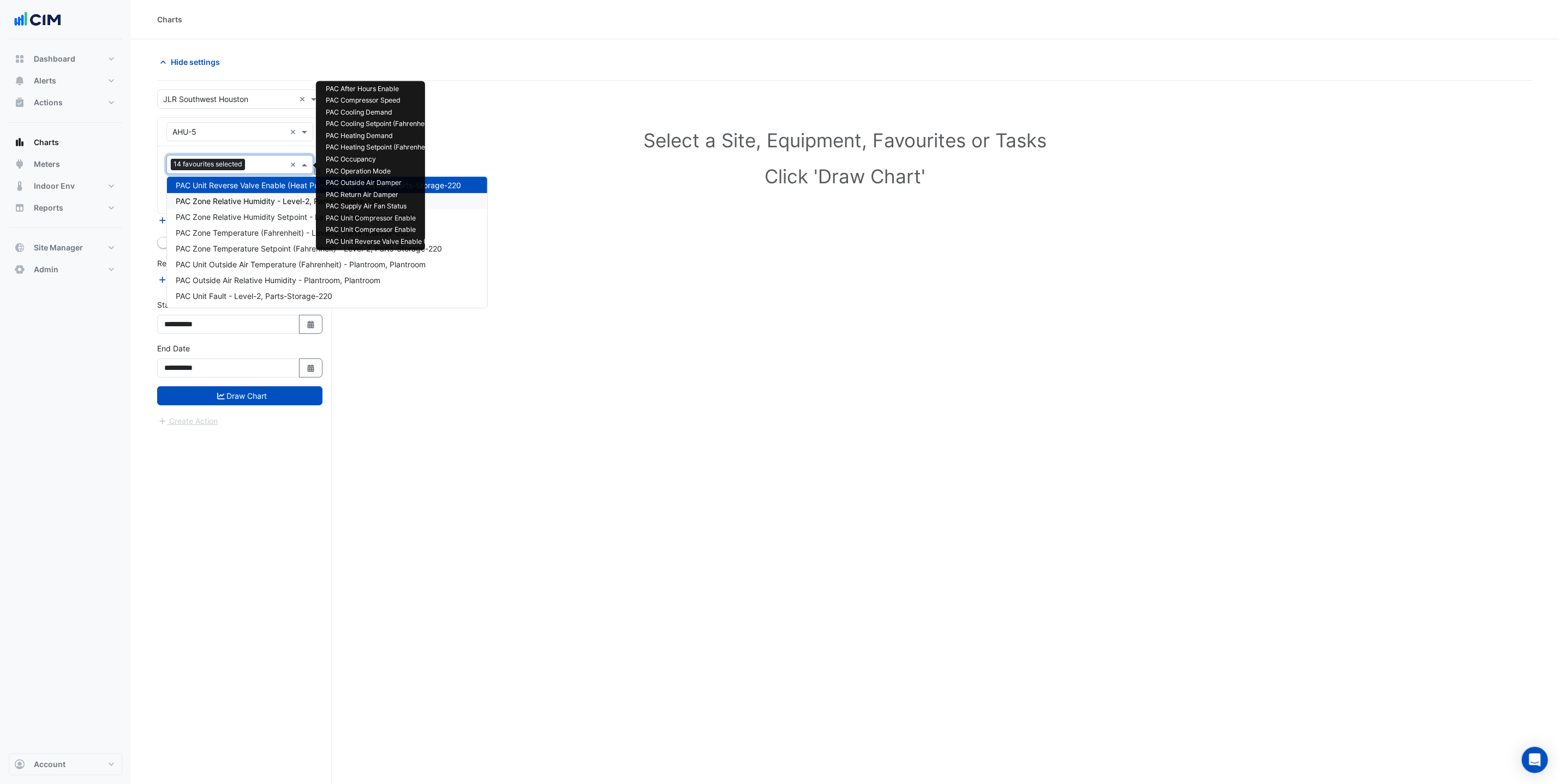
click at [257, 206] on div "PAC Zone Relative Humidity - Level-2, Parts-Storage-220" at bounding box center [327, 201] width 320 height 16
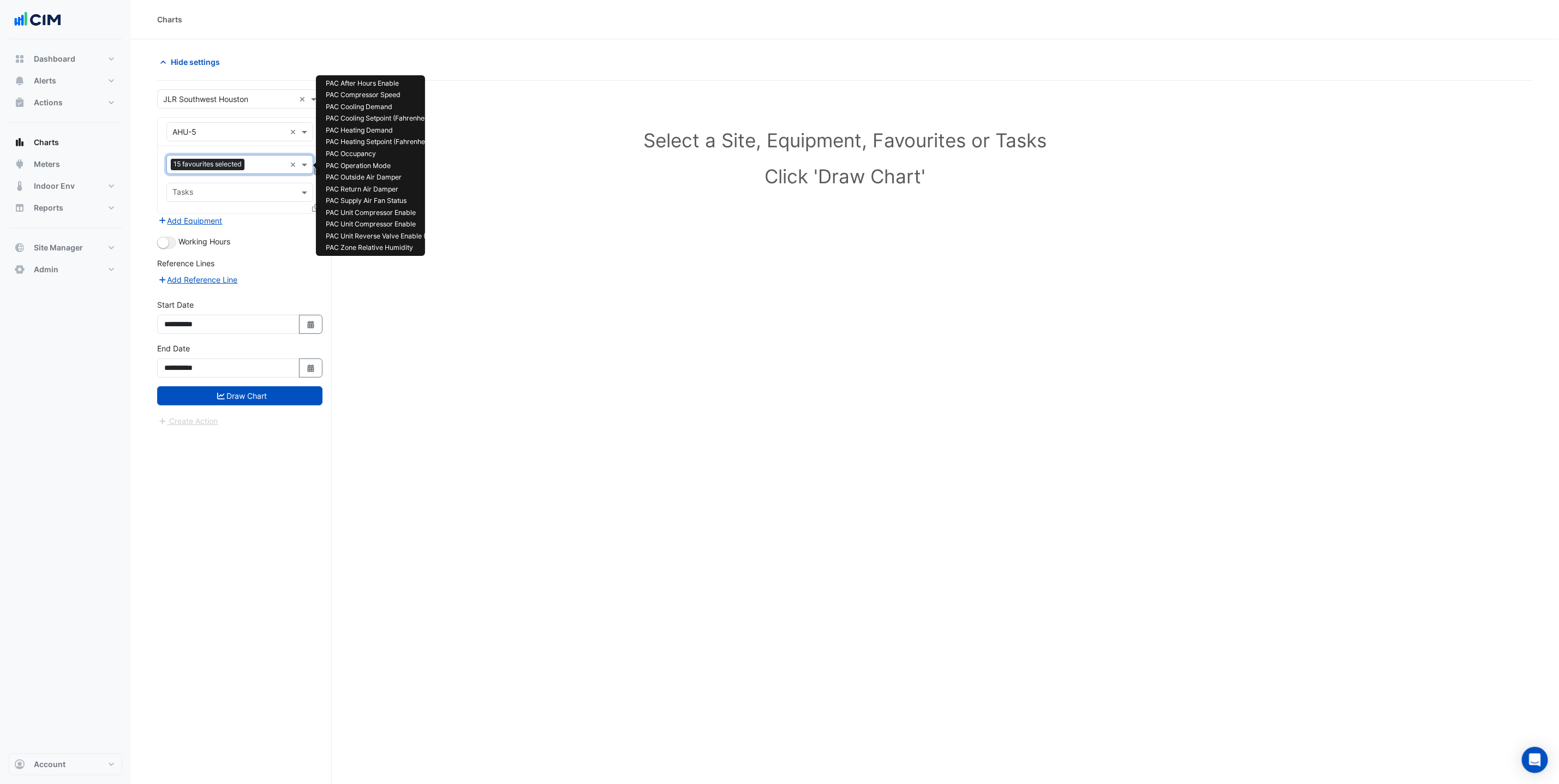
click at [252, 171] on input "text" at bounding box center [267, 165] width 37 height 12
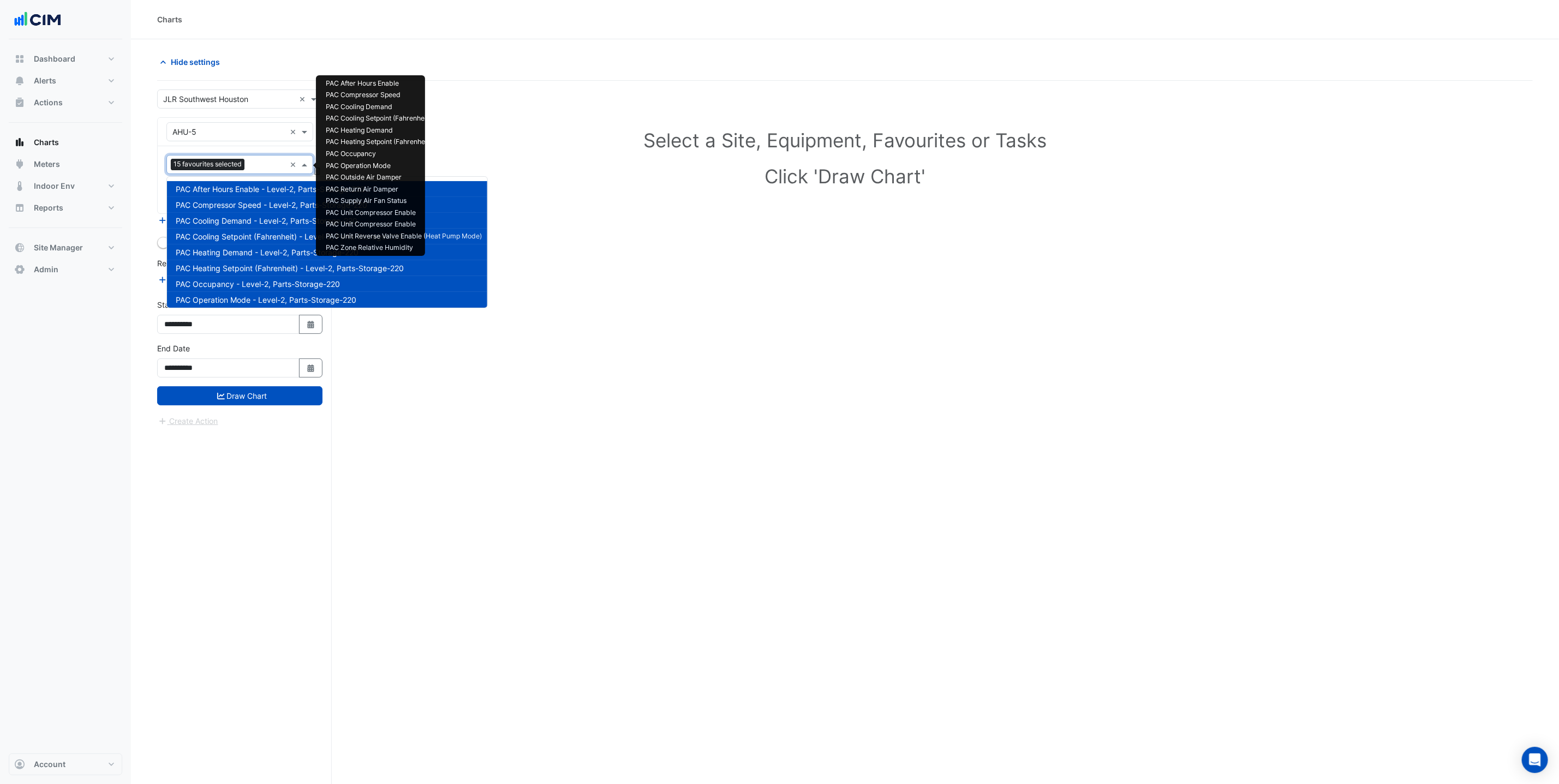
scroll to position [225, 0]
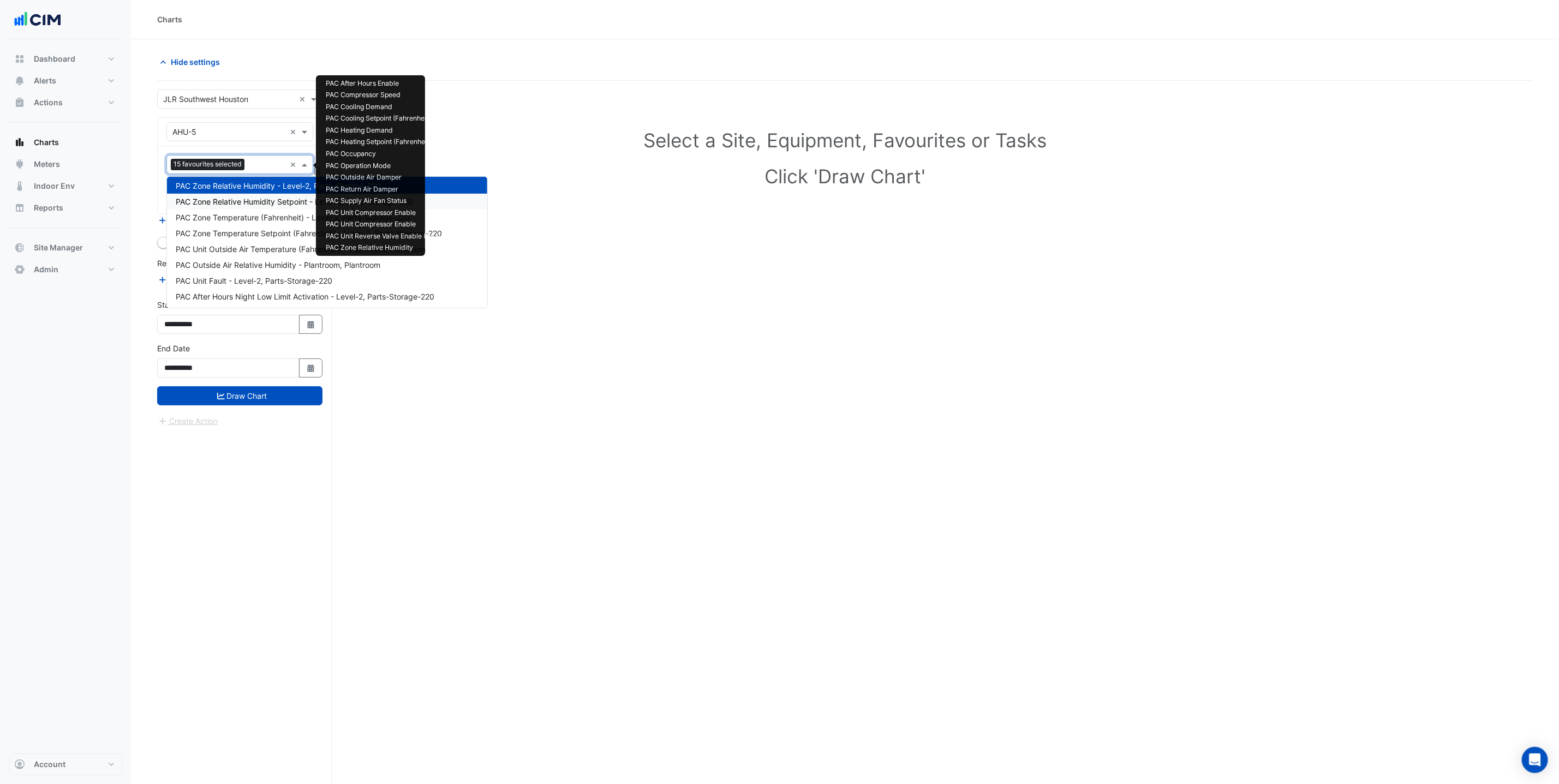
click at [261, 203] on span "PAC Zone Relative Humidity Setpoint - Level-2, Parts-Storage-220" at bounding box center [294, 201] width 237 height 9
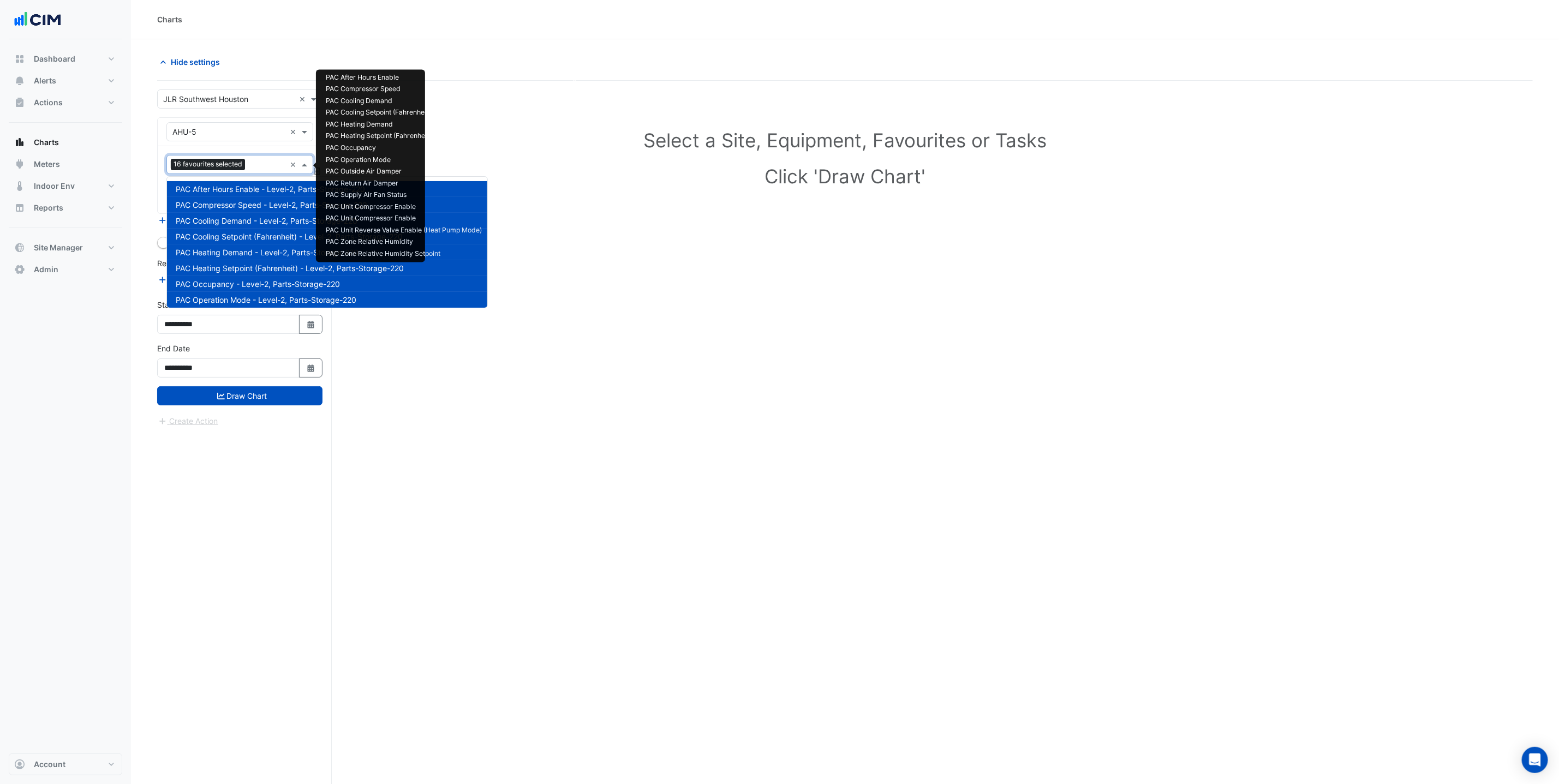
click at [256, 167] on input "text" at bounding box center [267, 165] width 36 height 12
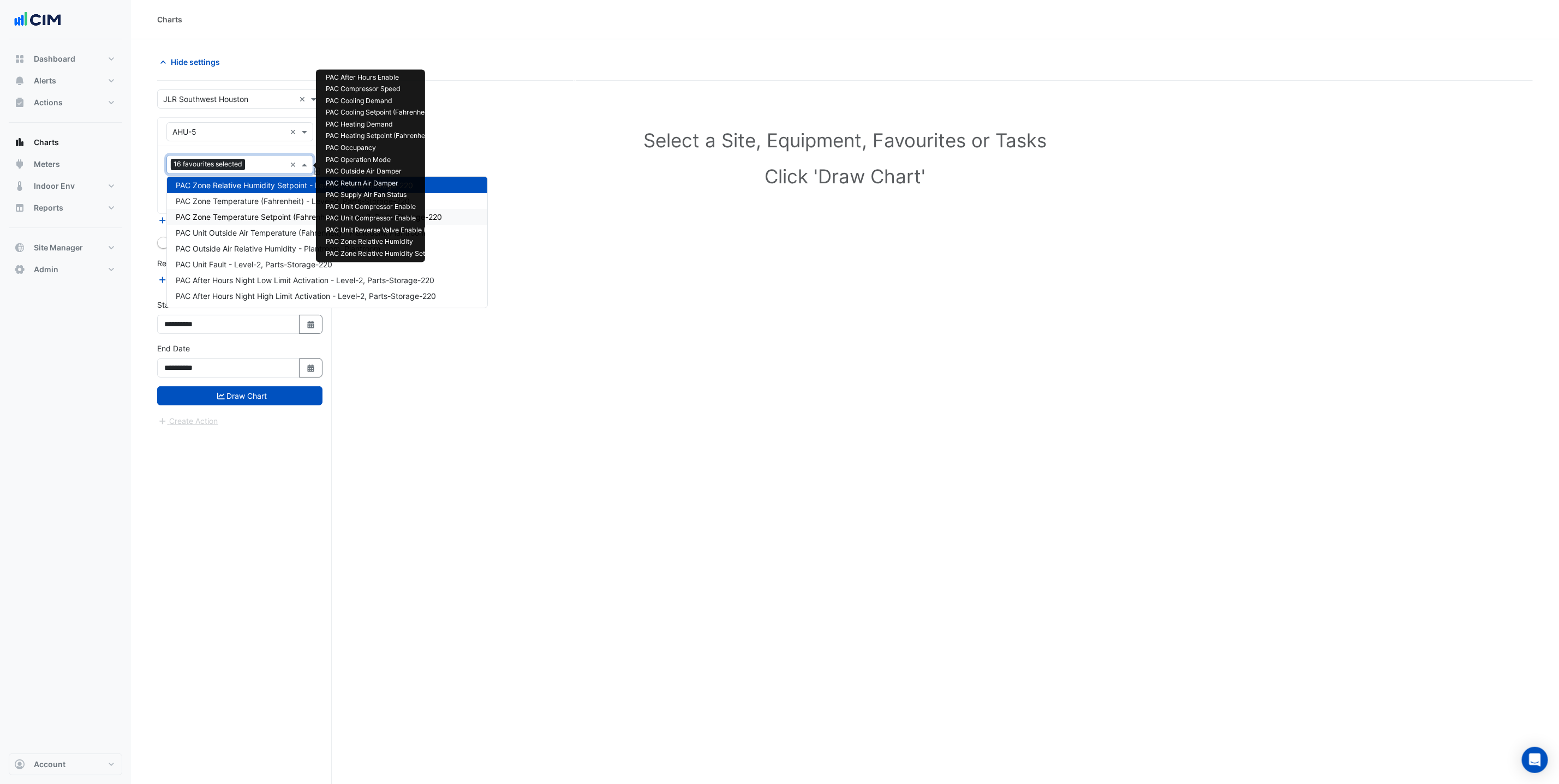
click at [267, 201] on span "PAC Zone Temperature (Fahrenheit) - Level-2, Parts-Storage-220" at bounding box center [293, 201] width 234 height 9
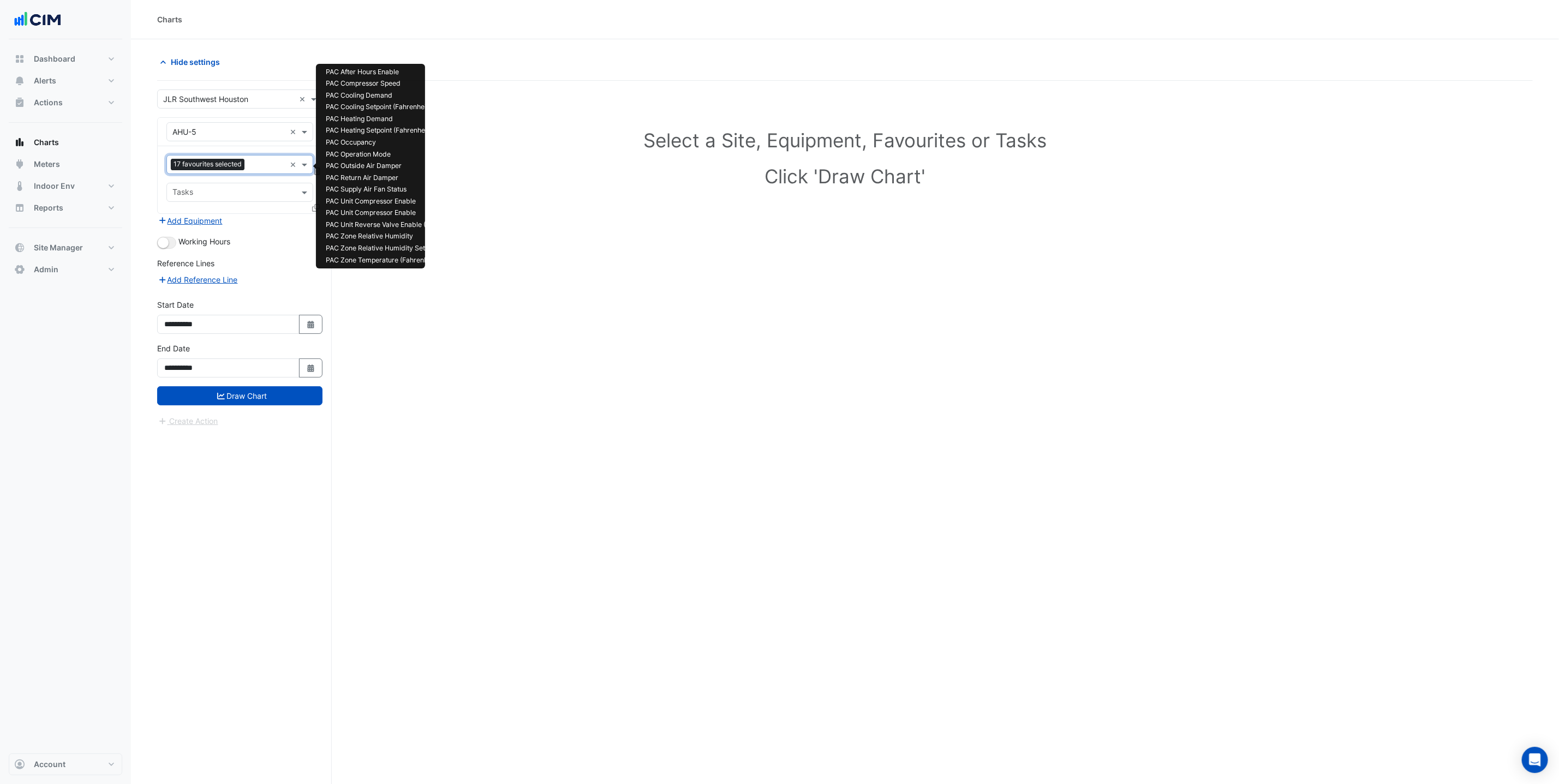
click at [253, 166] on input "text" at bounding box center [267, 165] width 37 height 12
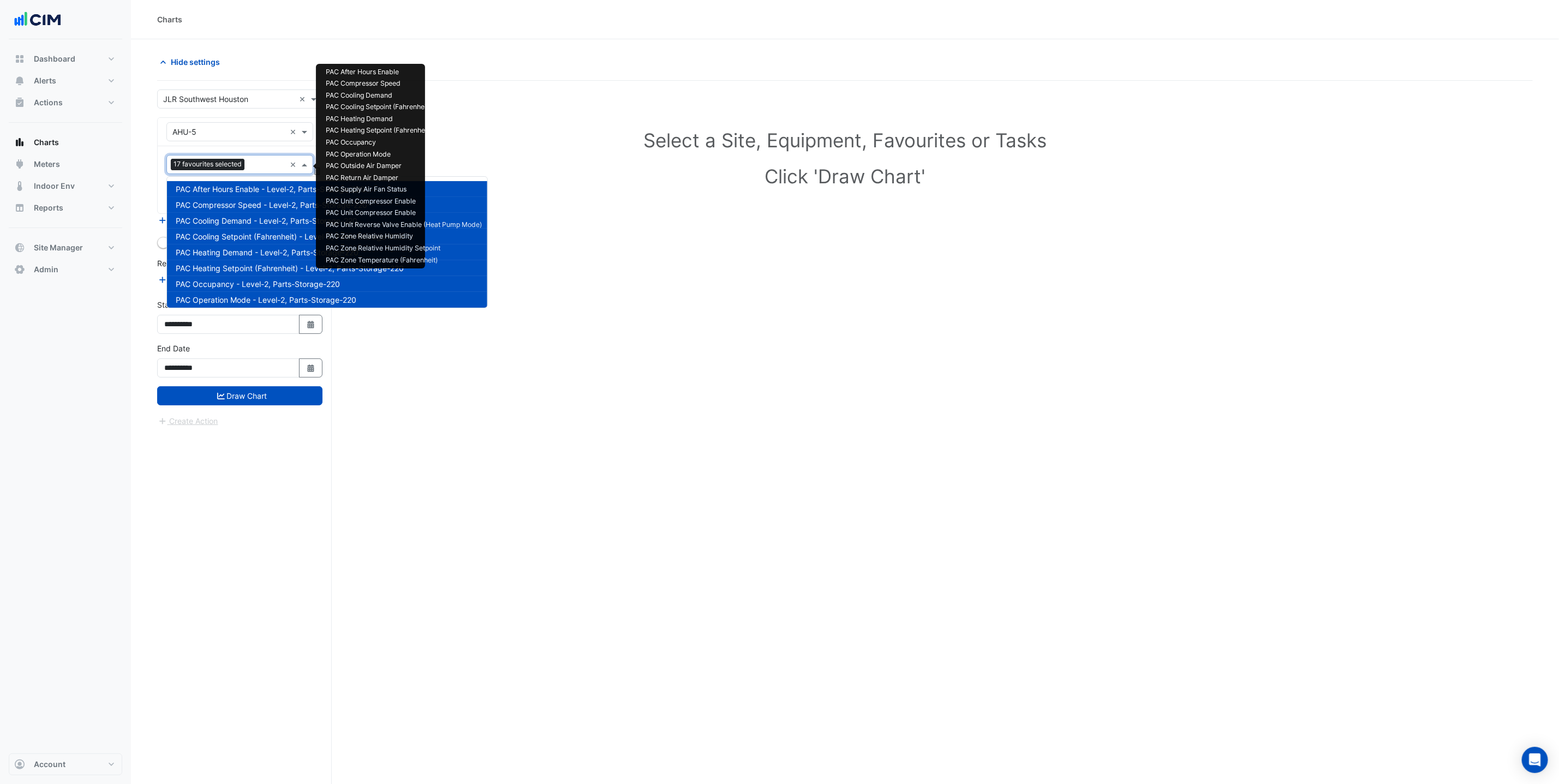
scroll to position [257, 0]
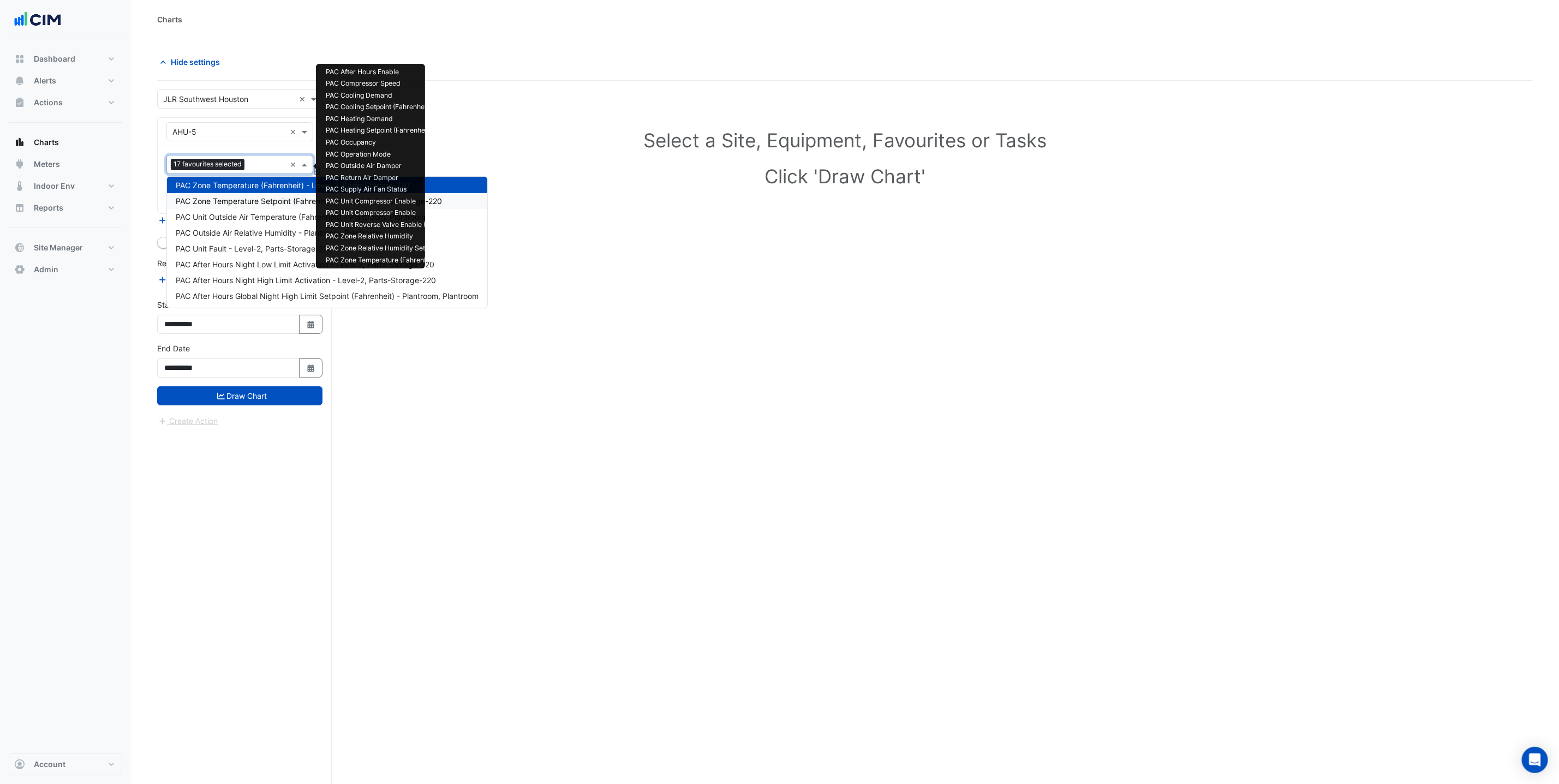
click at [257, 199] on span "PAC Zone Temperature Setpoint (Fahrenheit) - Level-2, Parts-Storage-220" at bounding box center [309, 201] width 266 height 9
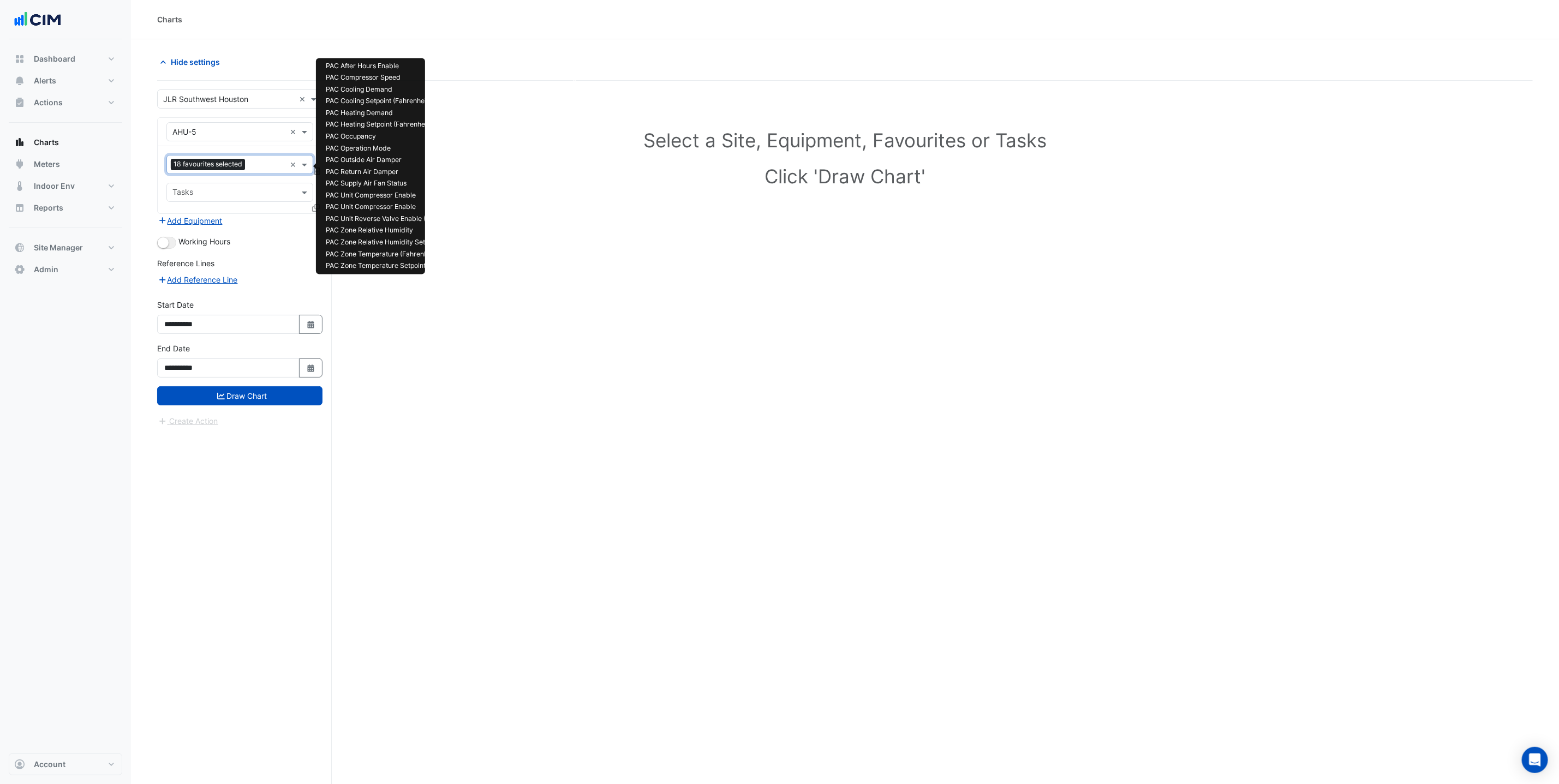
click at [251, 165] on input "text" at bounding box center [267, 165] width 36 height 12
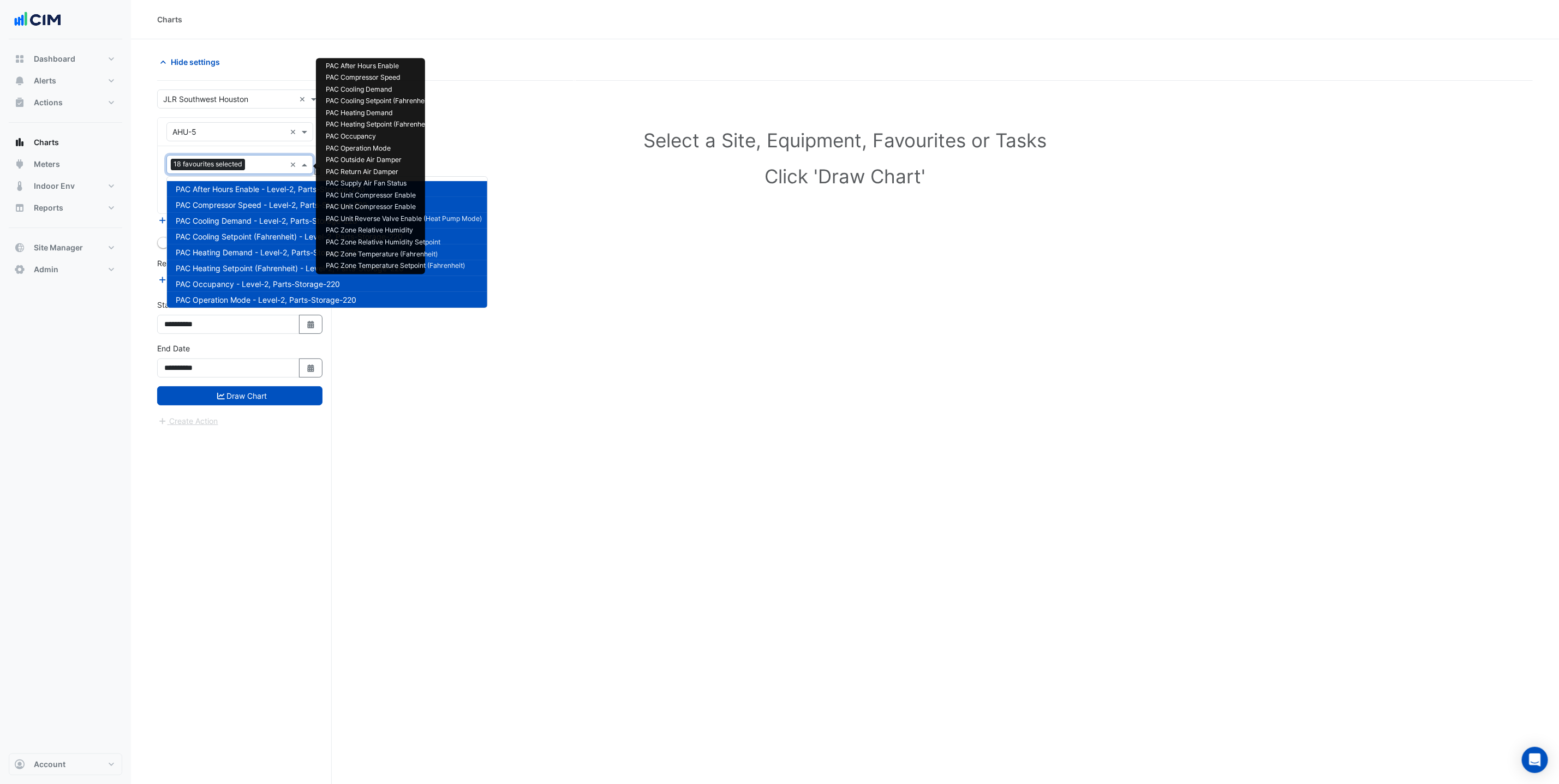
scroll to position [272, 0]
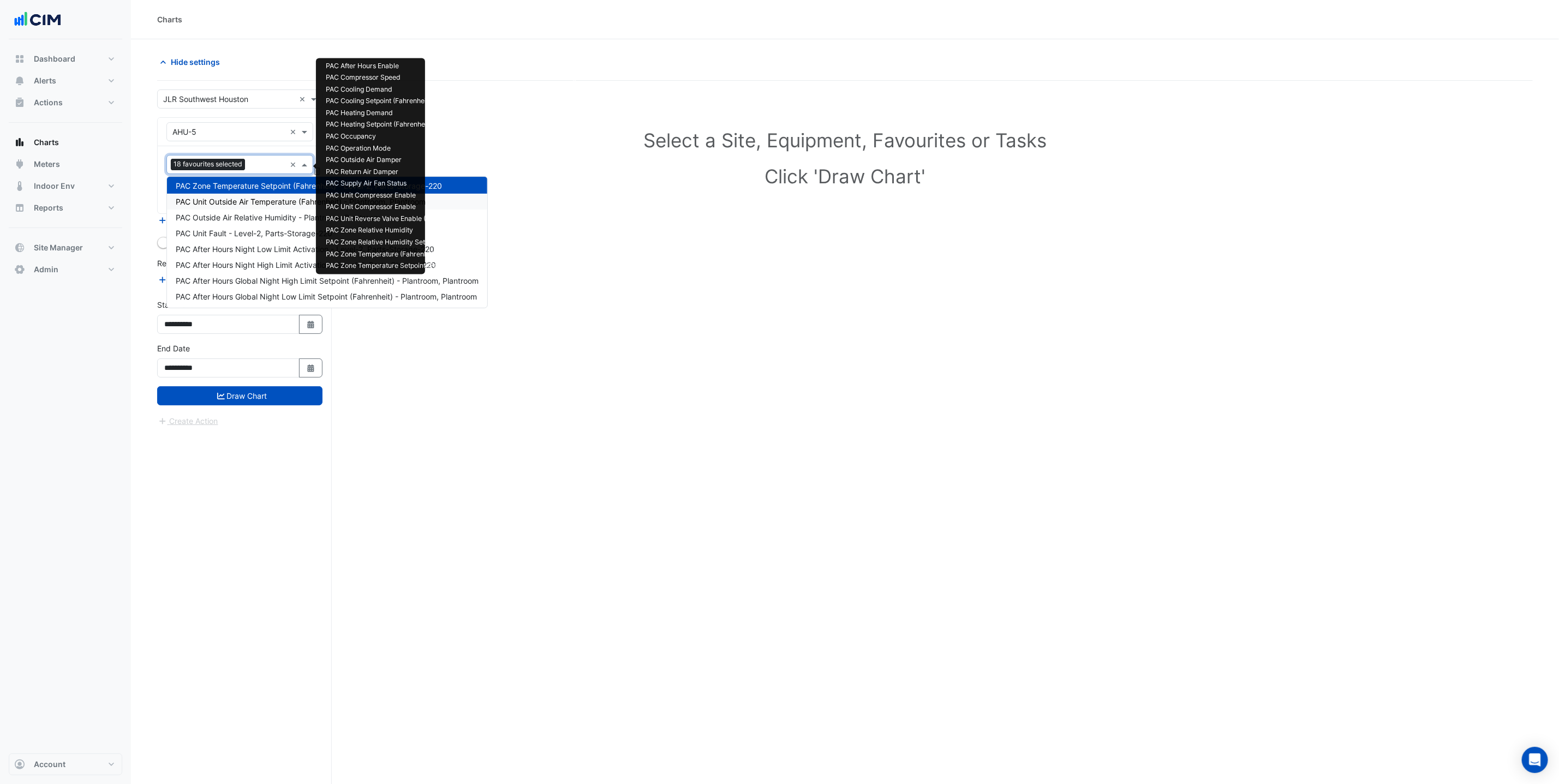
drag, startPoint x: 257, startPoint y: 203, endPoint x: 256, endPoint y: 192, distance: 11.0
click at [256, 203] on span "PAC Unit Outside Air Temperature (Fahrenheit) - Plantroom, Plantroom" at bounding box center [301, 201] width 250 height 9
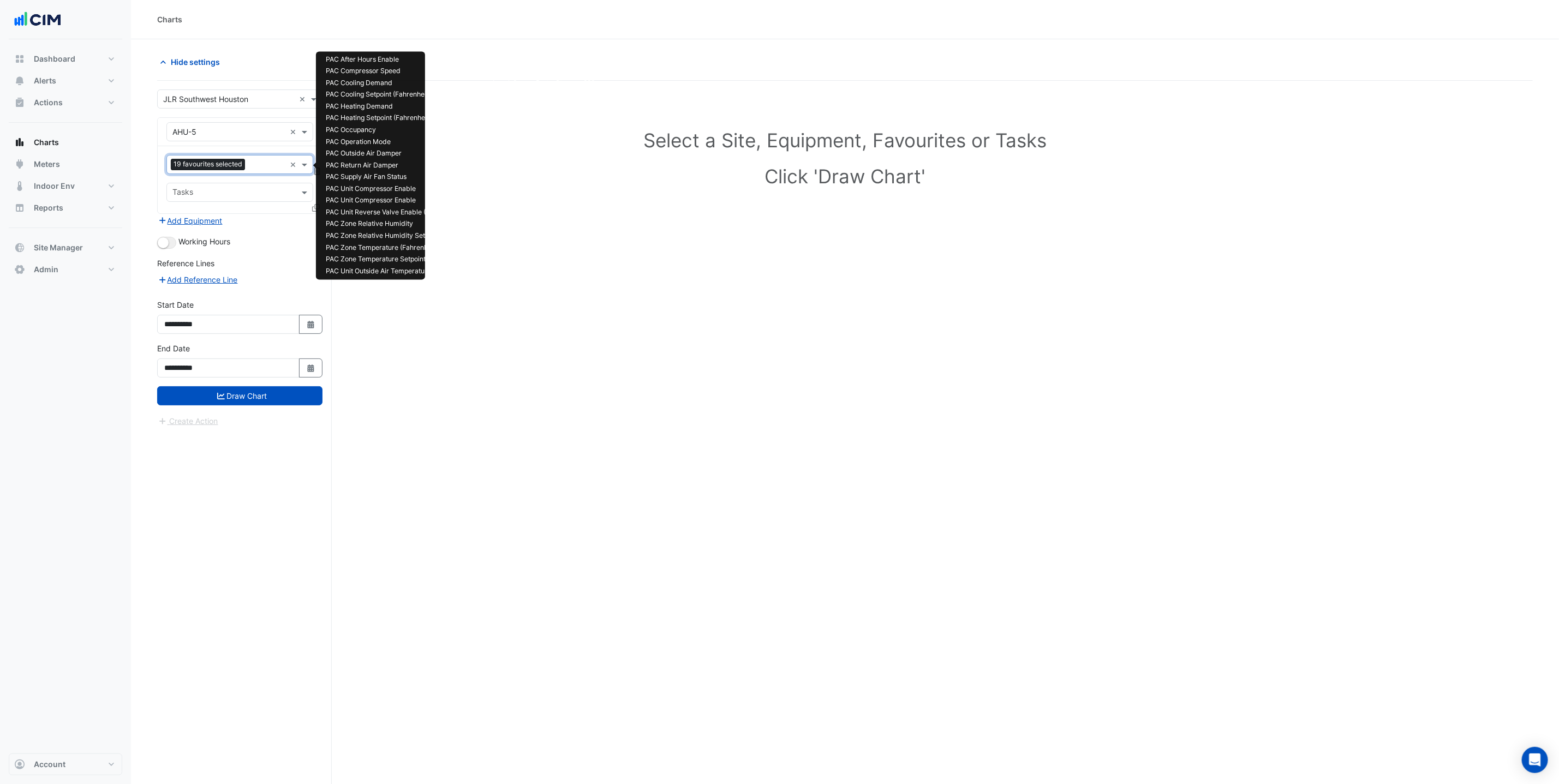
click at [252, 171] on input "text" at bounding box center [267, 165] width 36 height 12
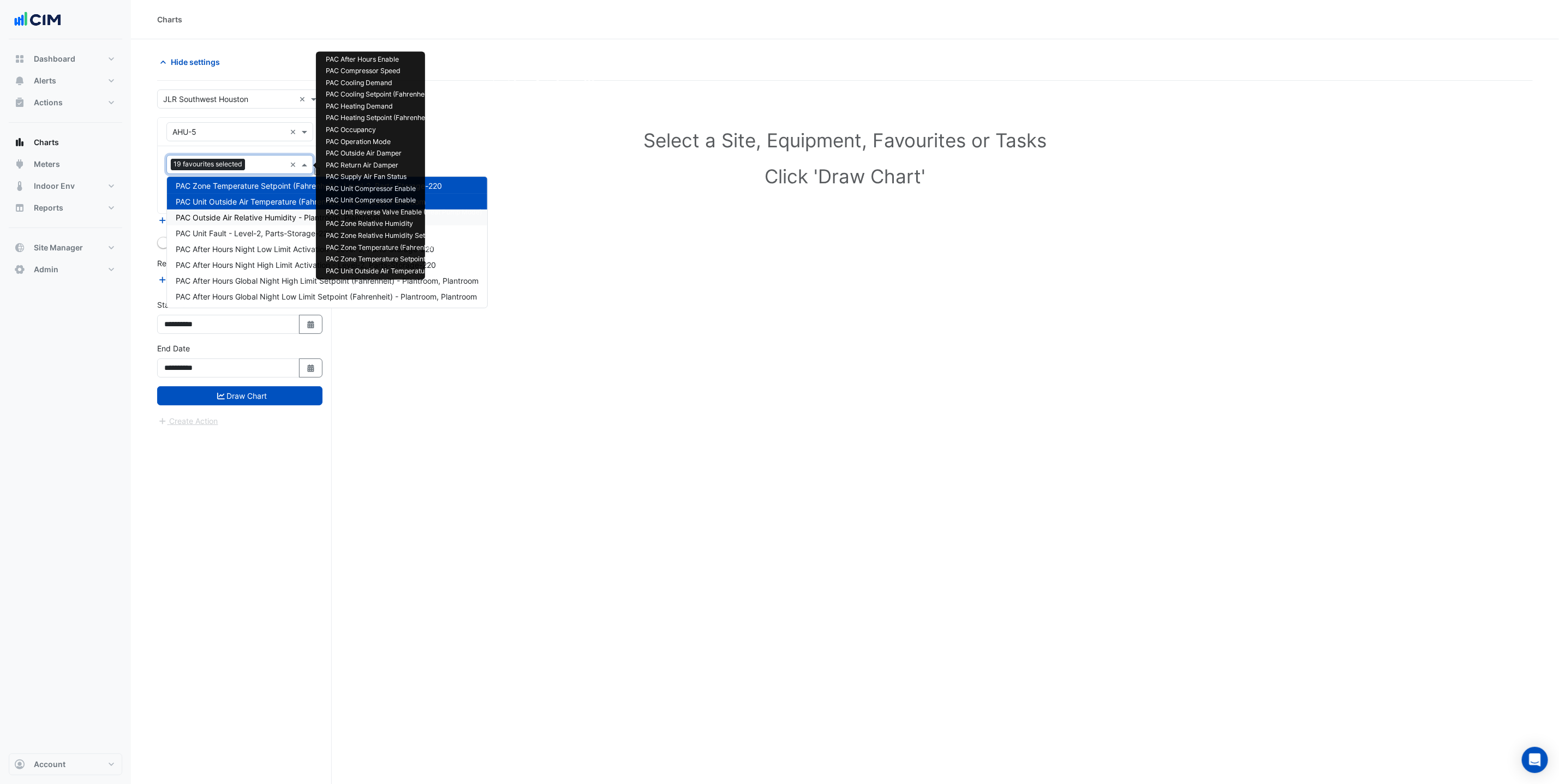
click at [261, 215] on span "PAC Outside Air Relative Humidity - Plantroom, Plantroom" at bounding box center [278, 217] width 204 height 9
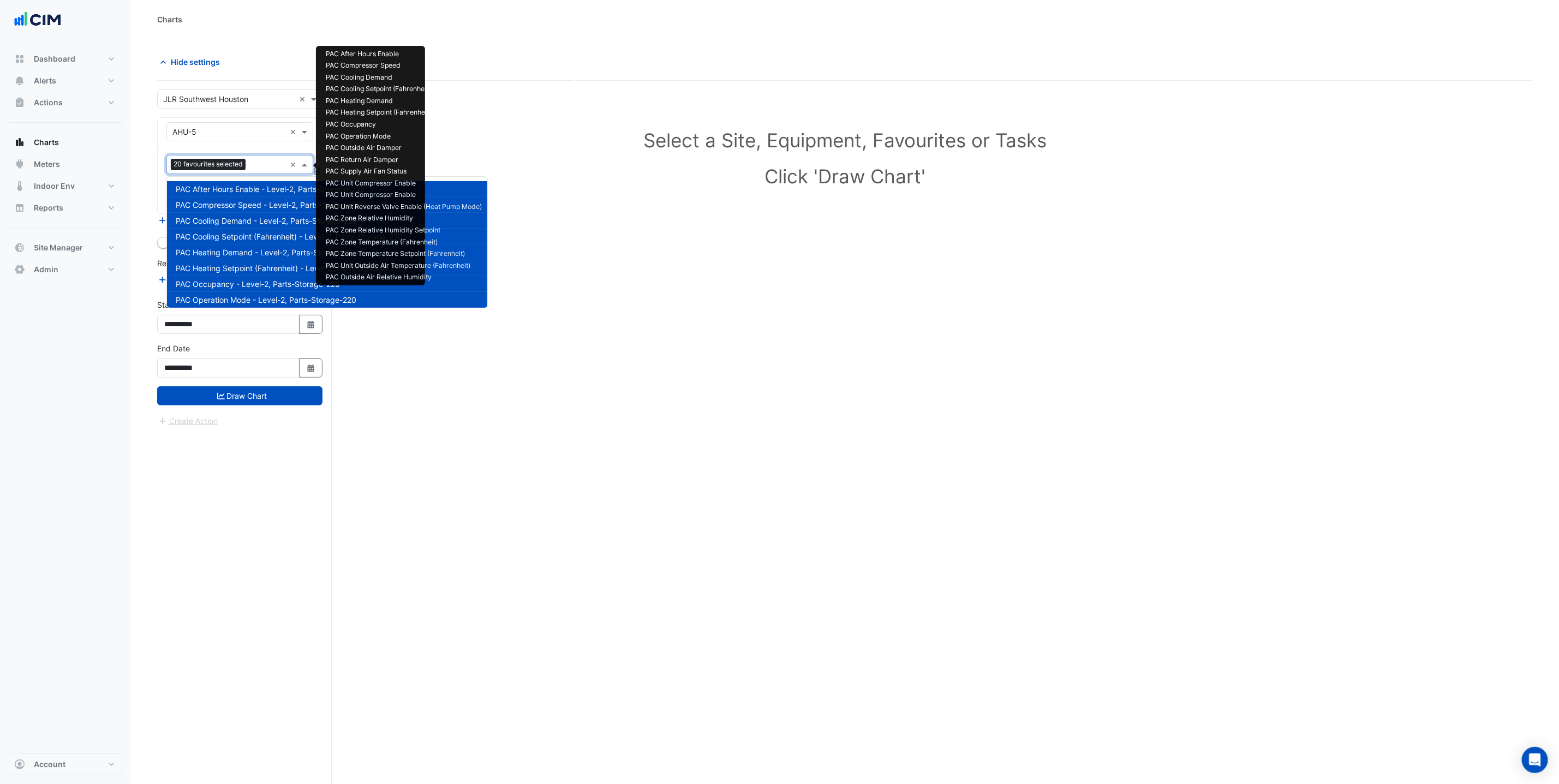
click at [253, 164] on input "text" at bounding box center [268, 165] width 35 height 12
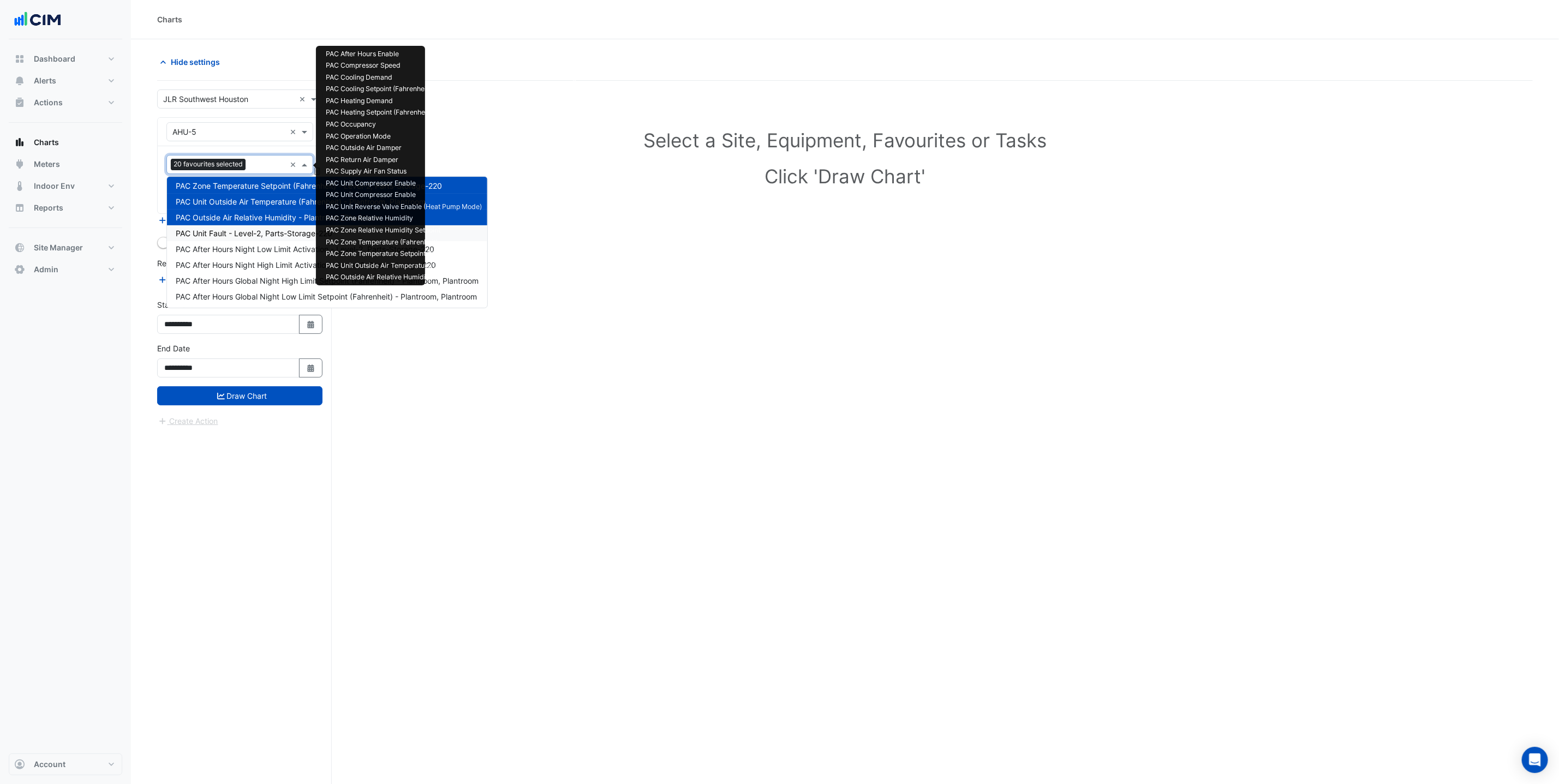
click at [270, 236] on span "PAC Unit Fault - Level-2, Parts-Storage-220" at bounding box center [254, 233] width 157 height 9
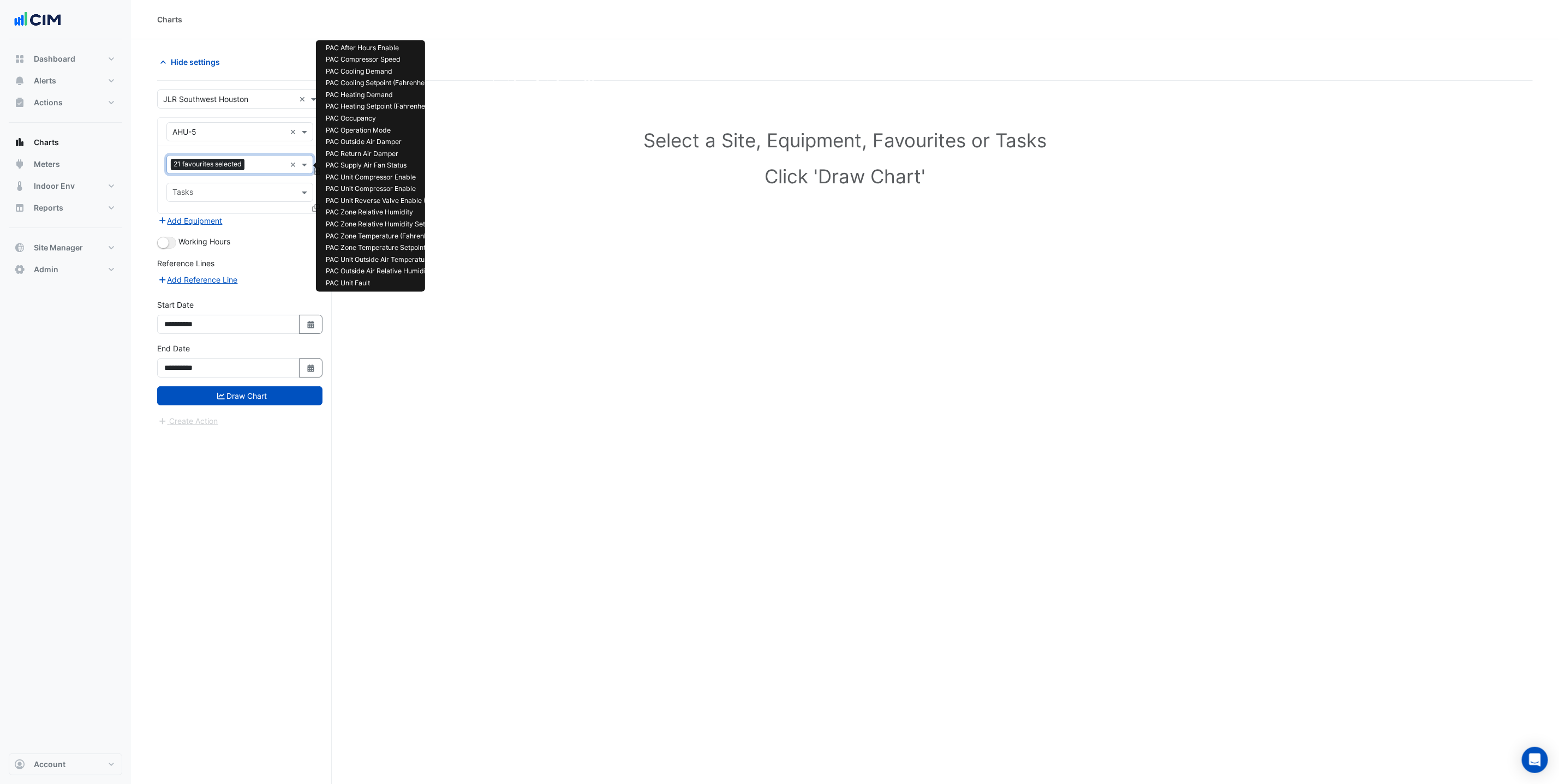
click at [255, 161] on input "text" at bounding box center [267, 165] width 37 height 12
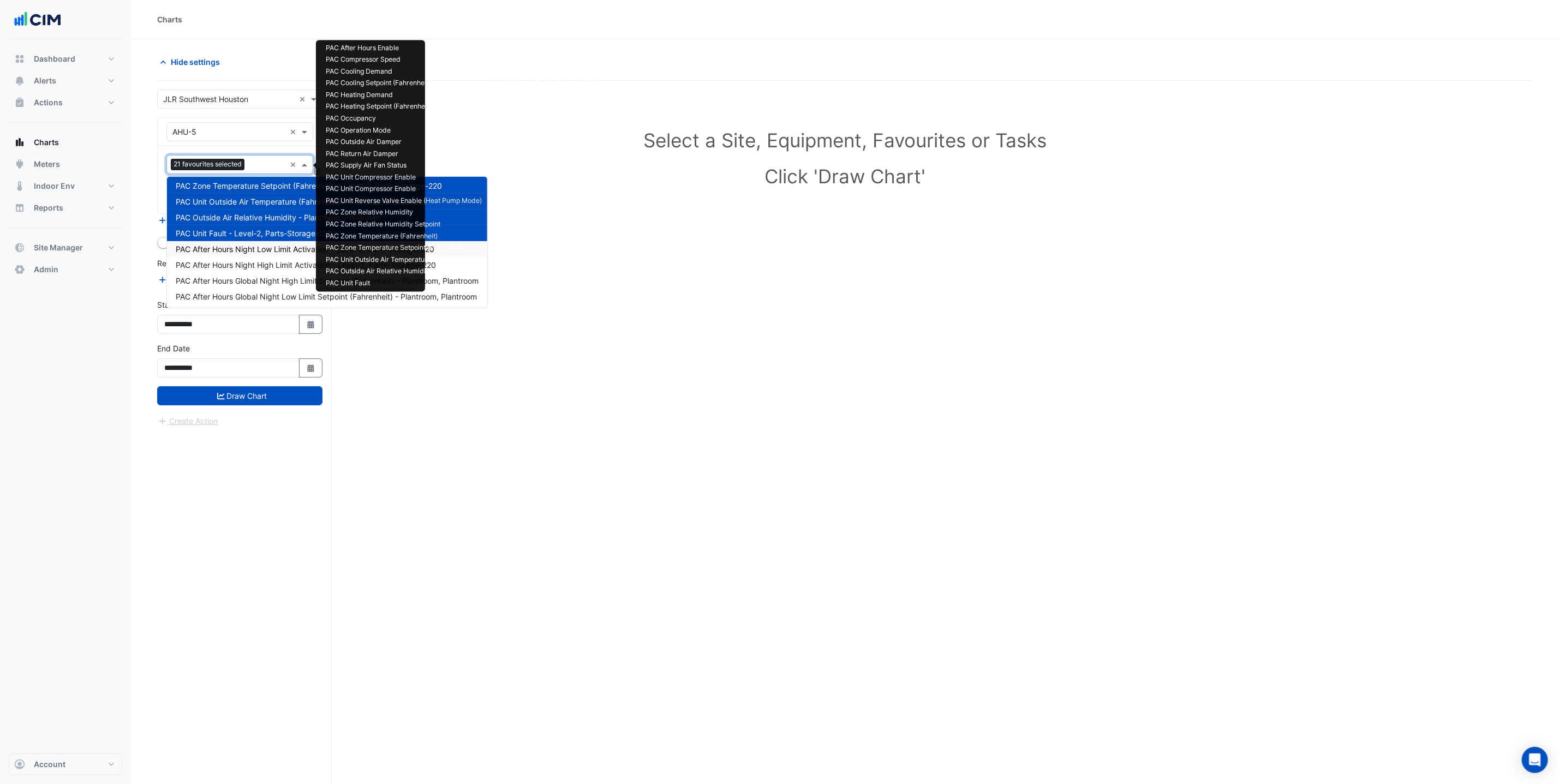
click at [267, 246] on span "PAC After Hours Night Low Limit Activation - Level-2, Parts-Storage-220" at bounding box center [305, 249] width 259 height 9
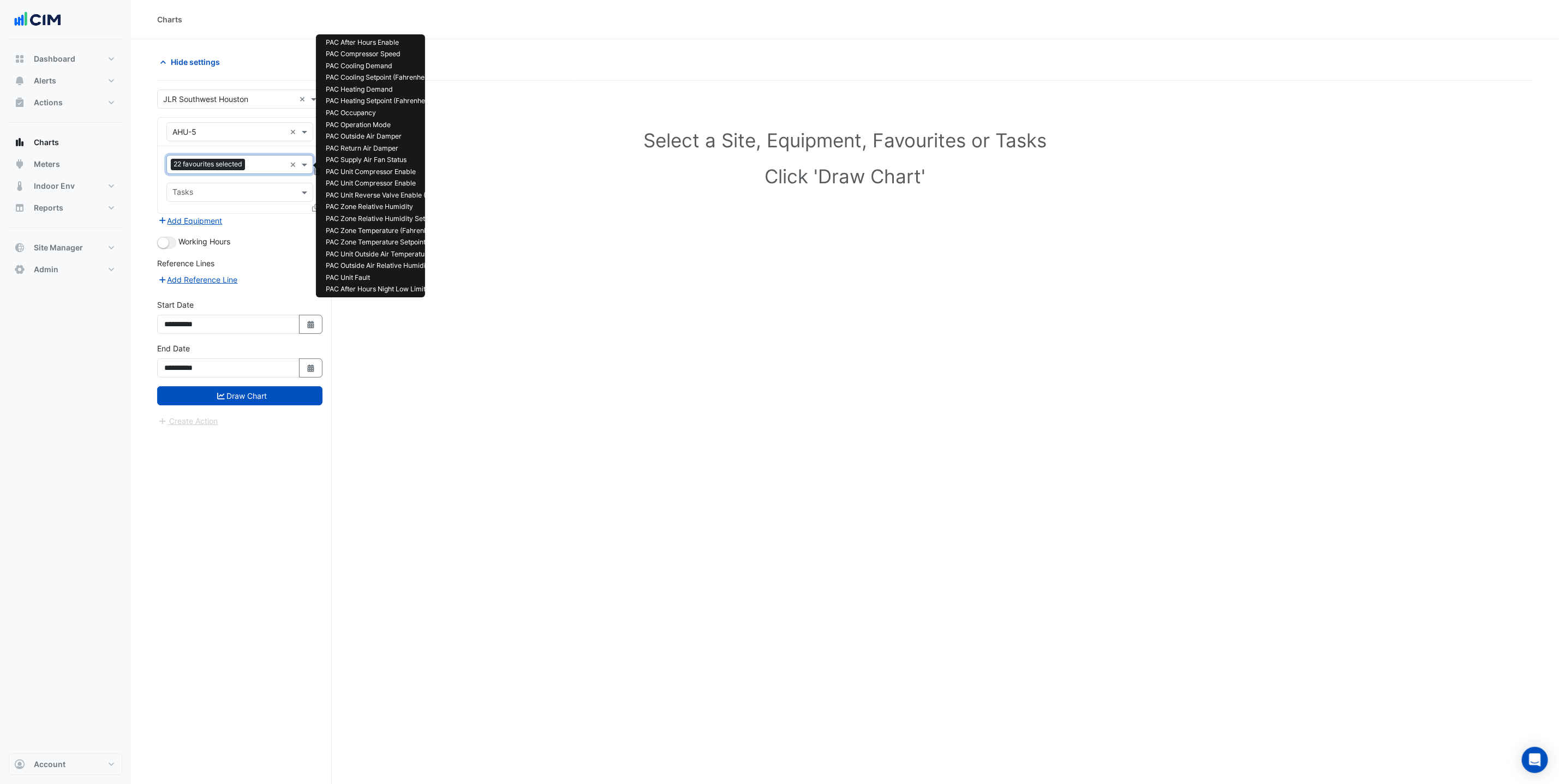
click at [253, 168] on input "text" at bounding box center [267, 165] width 36 height 12
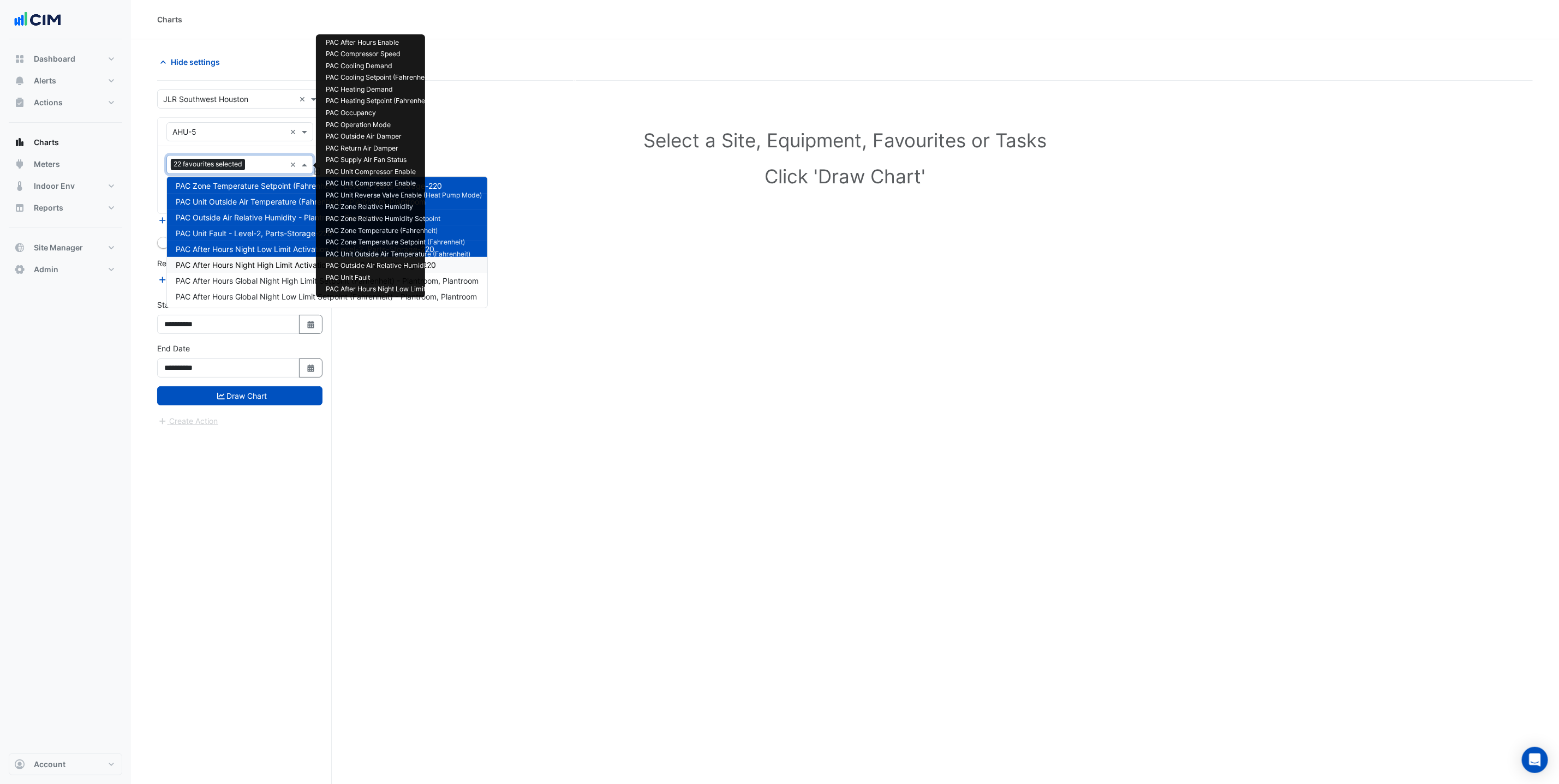
drag, startPoint x: 261, startPoint y: 263, endPoint x: 261, endPoint y: 240, distance: 23.0
click at [261, 262] on span "PAC After Hours Night High Limit Activation - Level-2, Parts-Storage-220" at bounding box center [306, 265] width 261 height 9
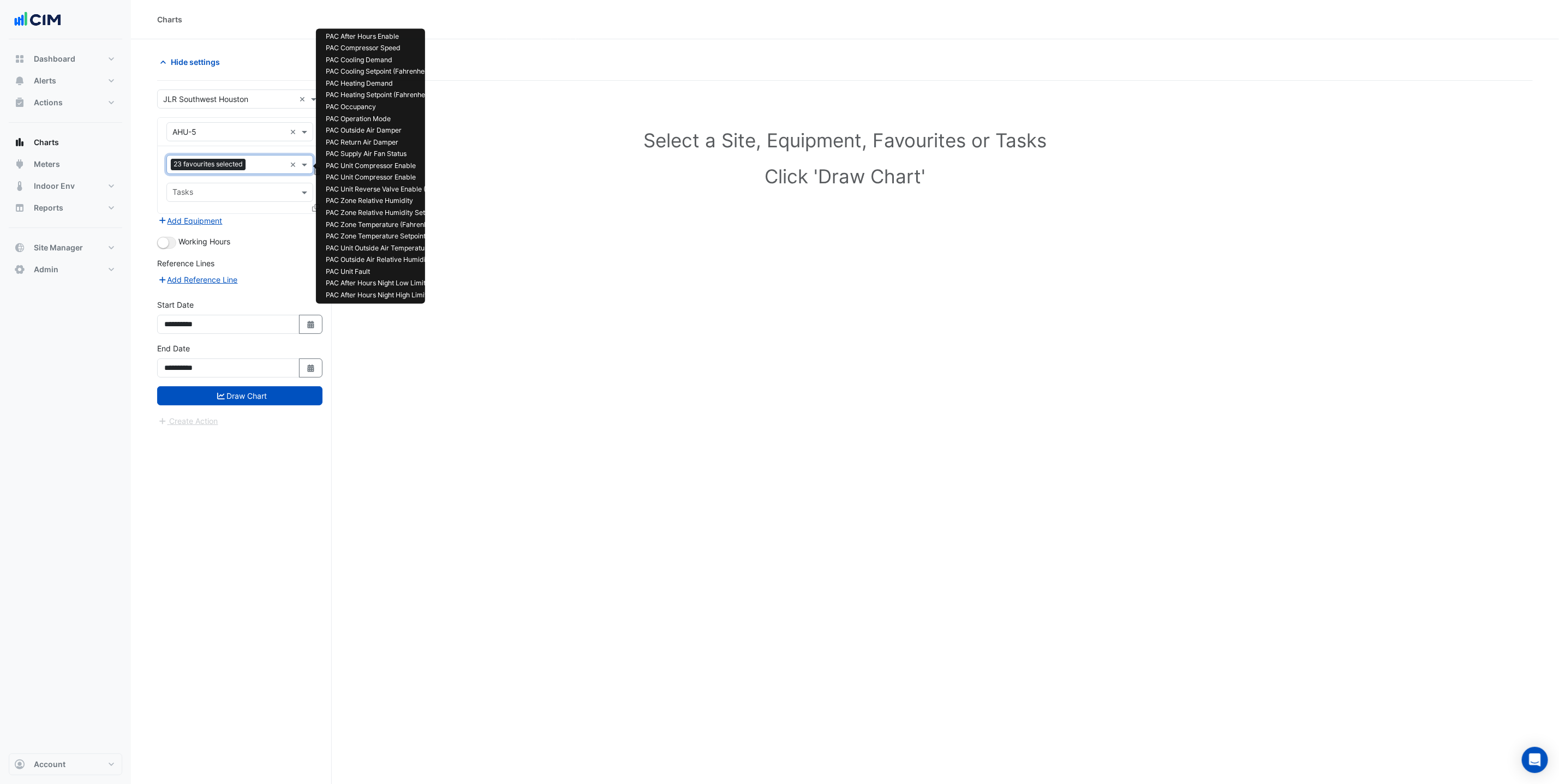
click at [259, 163] on input "text" at bounding box center [268, 165] width 35 height 12
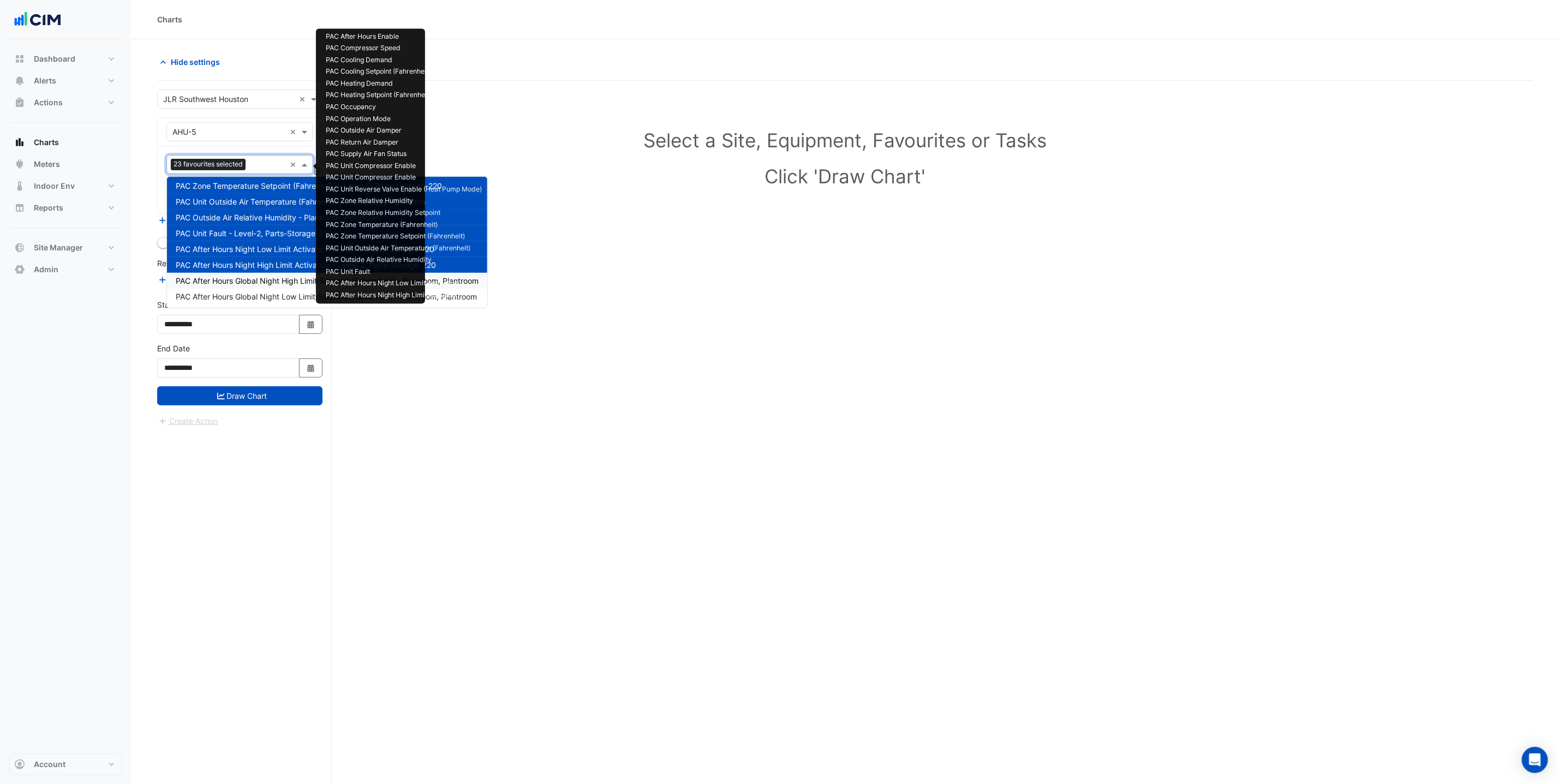
click at [276, 278] on span "PAC After Hours Global Night High Limit Setpoint (Fahrenheit) - Plantroom, Plan…" at bounding box center [327, 281] width 303 height 9
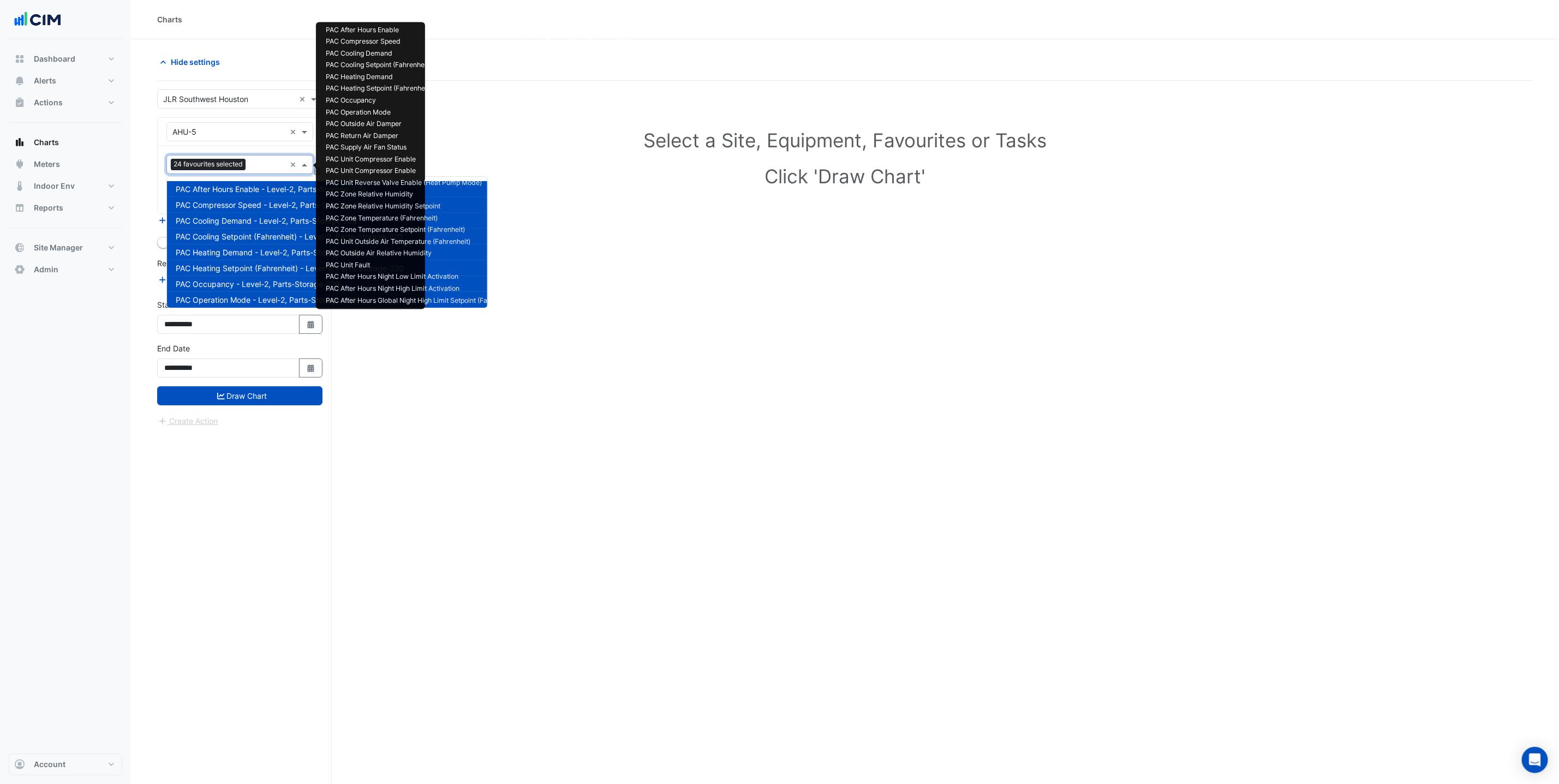
click at [256, 171] on input "text" at bounding box center [268, 165] width 35 height 12
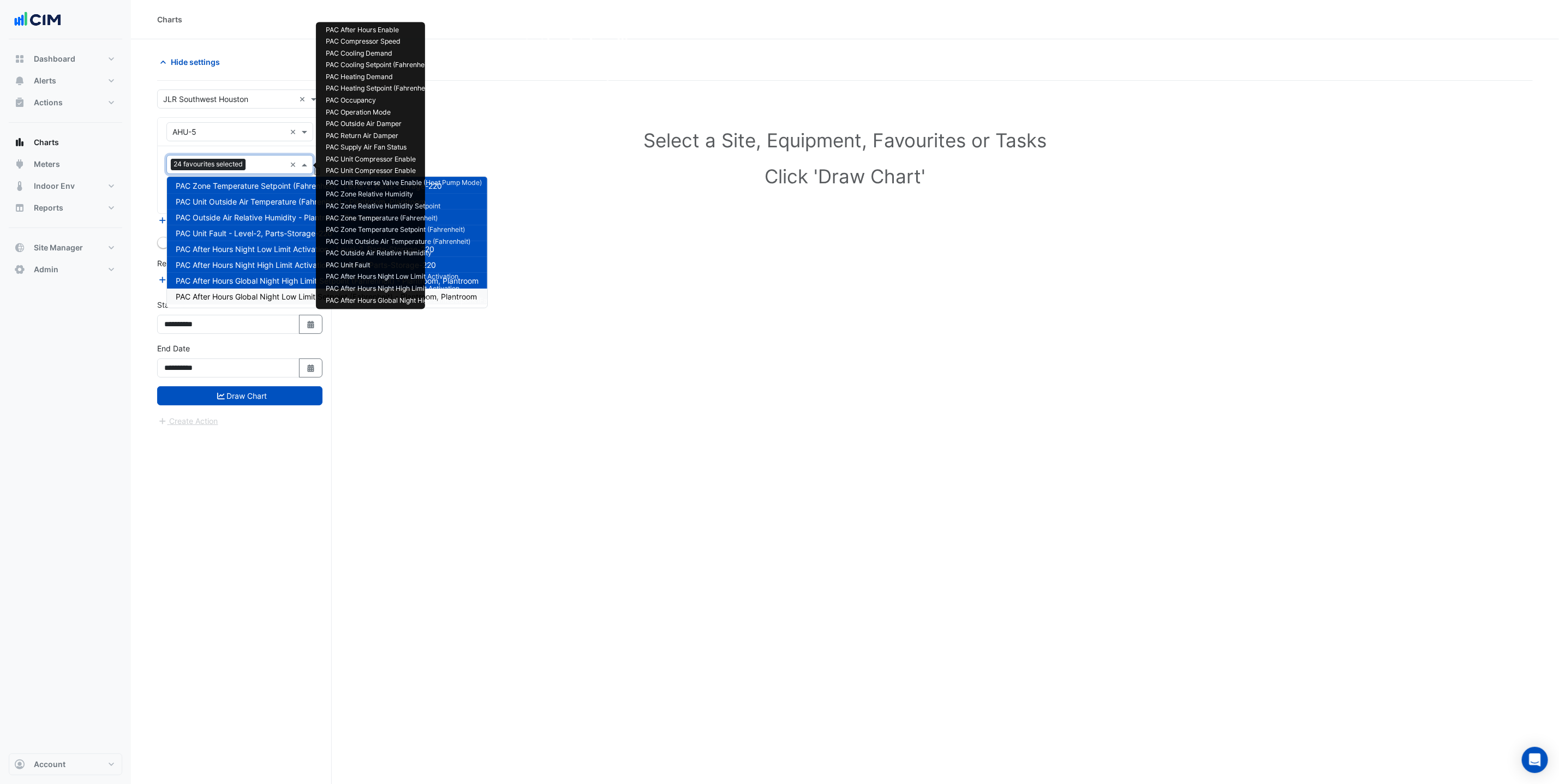
click at [281, 300] on div "PAC After Hours Global Night Low Limit Setpoint (Fahrenheit) - Plantroom, Plant…" at bounding box center [327, 297] width 320 height 16
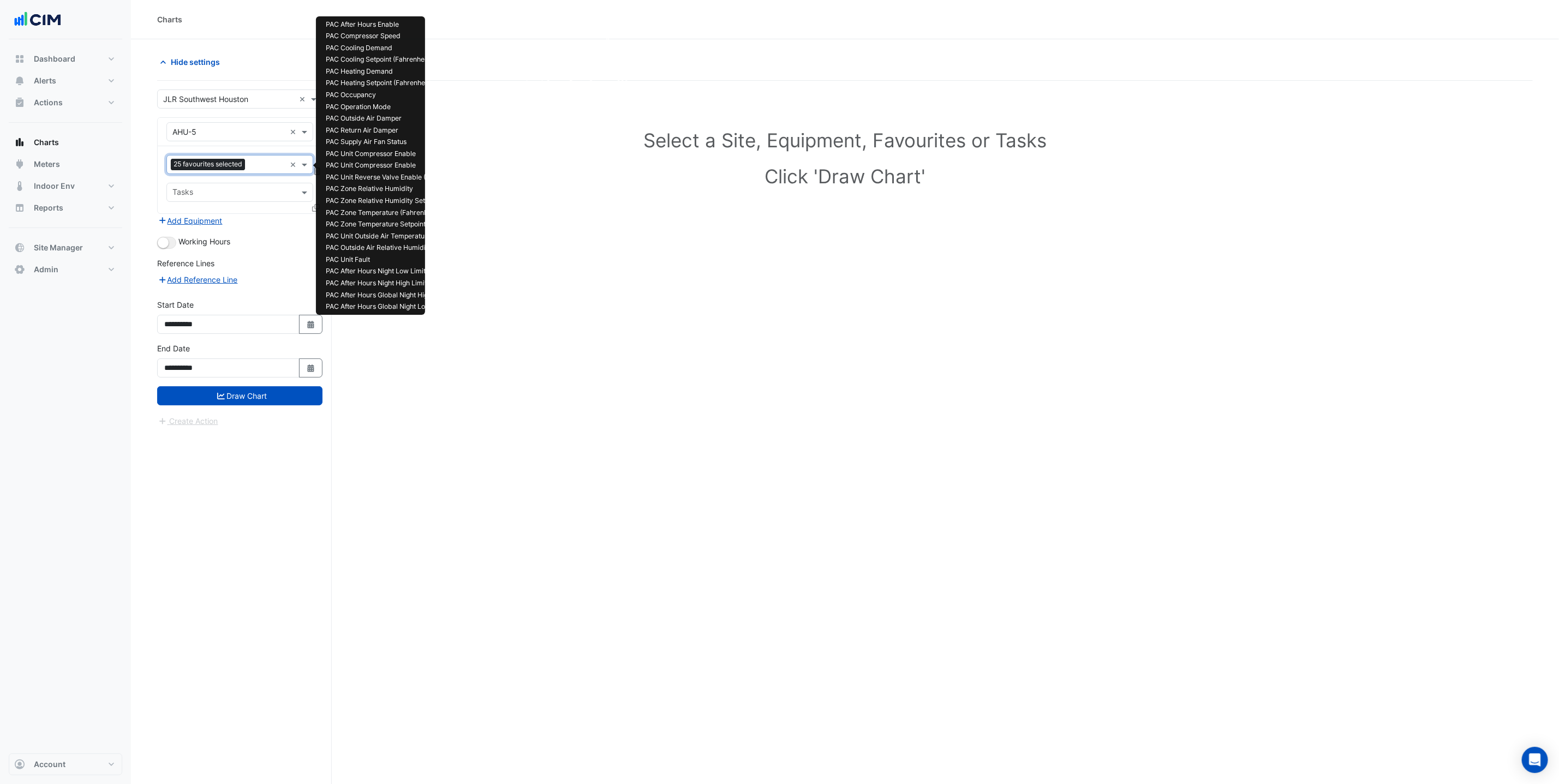
click at [253, 169] on input "text" at bounding box center [267, 165] width 36 height 12
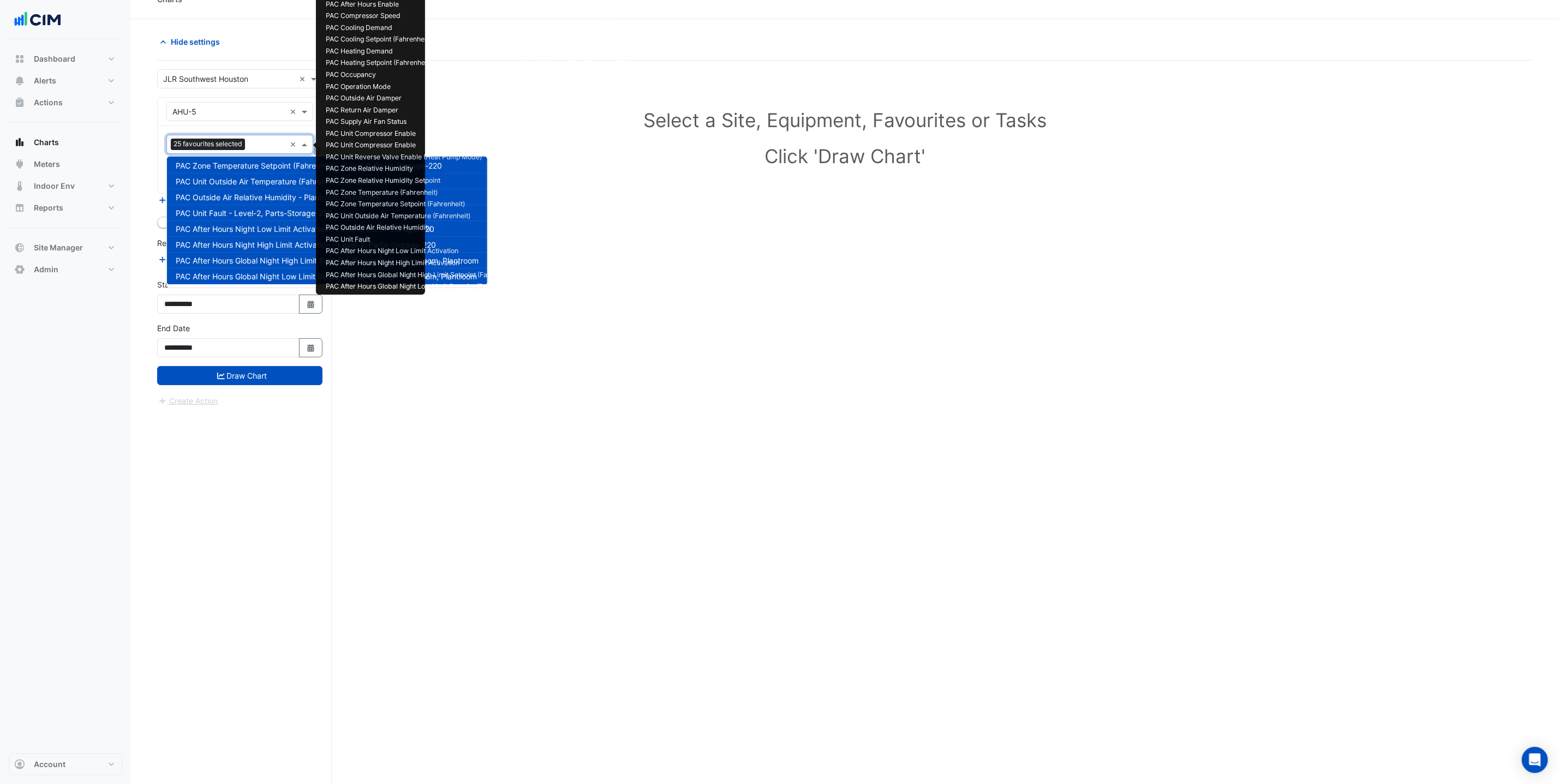
scroll to position [43, 0]
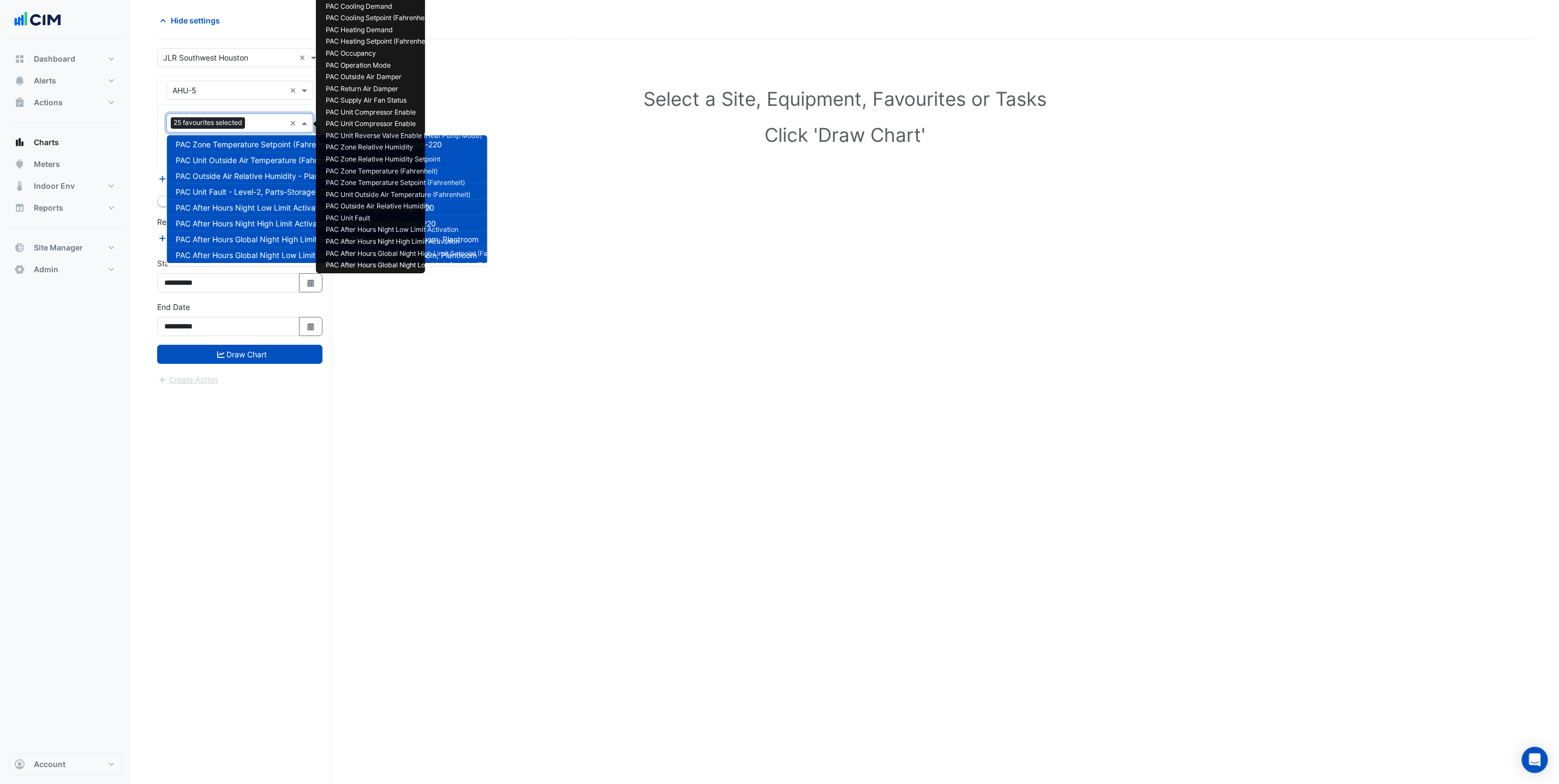
click at [439, 354] on div "Select a Site, Equipment, Favourites or Tasks Click 'Draw Chart'" at bounding box center [845, 411] width 1376 height 745
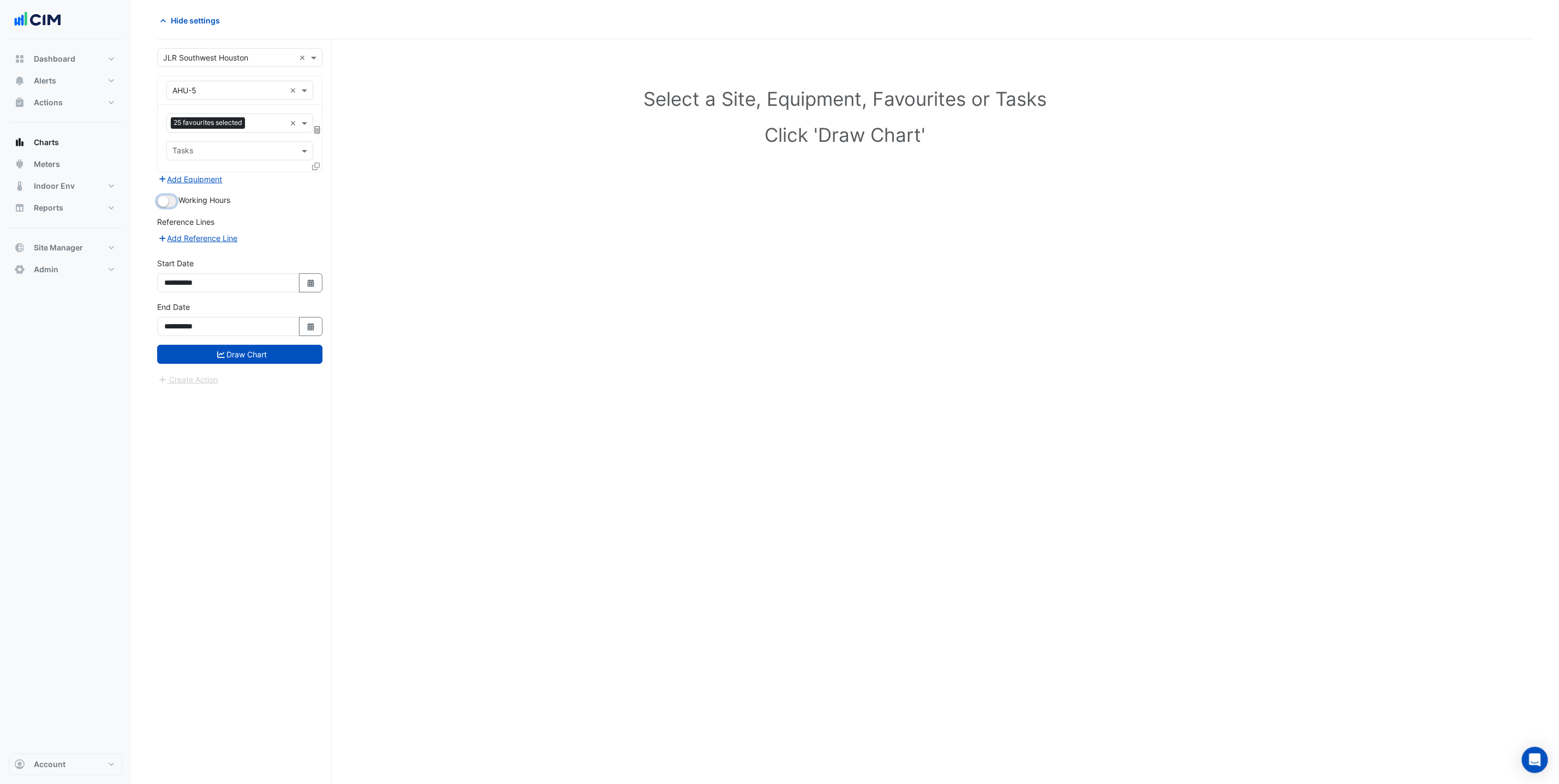
click at [169, 203] on button "button" at bounding box center [167, 201] width 19 height 12
click at [264, 359] on button "Draw Chart" at bounding box center [240, 354] width 165 height 19
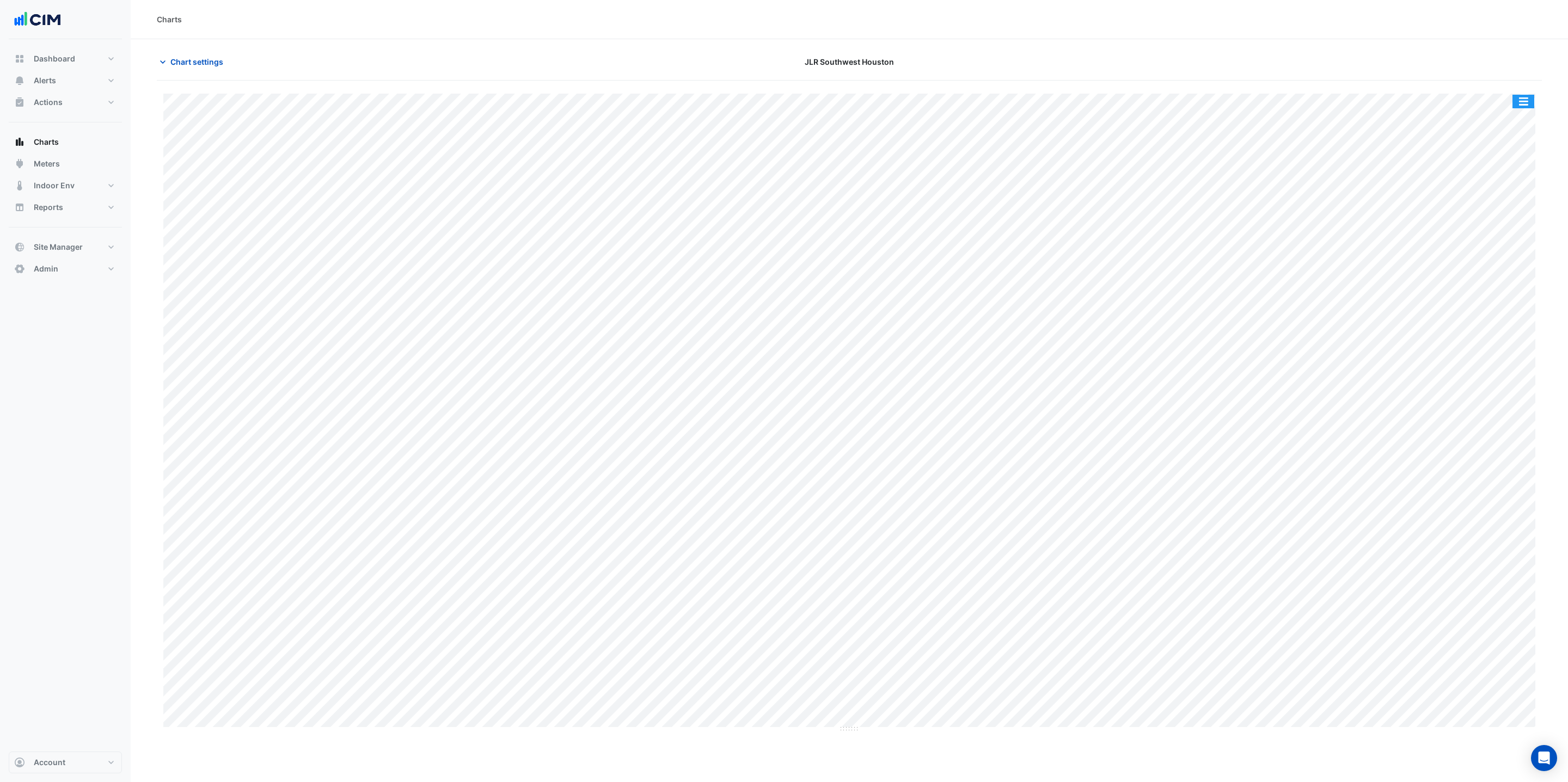
click at [1522, 103] on button "button" at bounding box center [1524, 102] width 22 height 13
click at [1513, 120] on div "Split by Unit" at bounding box center [1501, 120] width 65 height 19
drag, startPoint x: 845, startPoint y: 413, endPoint x: 850, endPoint y: 552, distance: 139.1
drag, startPoint x: 841, startPoint y: 191, endPoint x: 871, endPoint y: 441, distance: 251.8
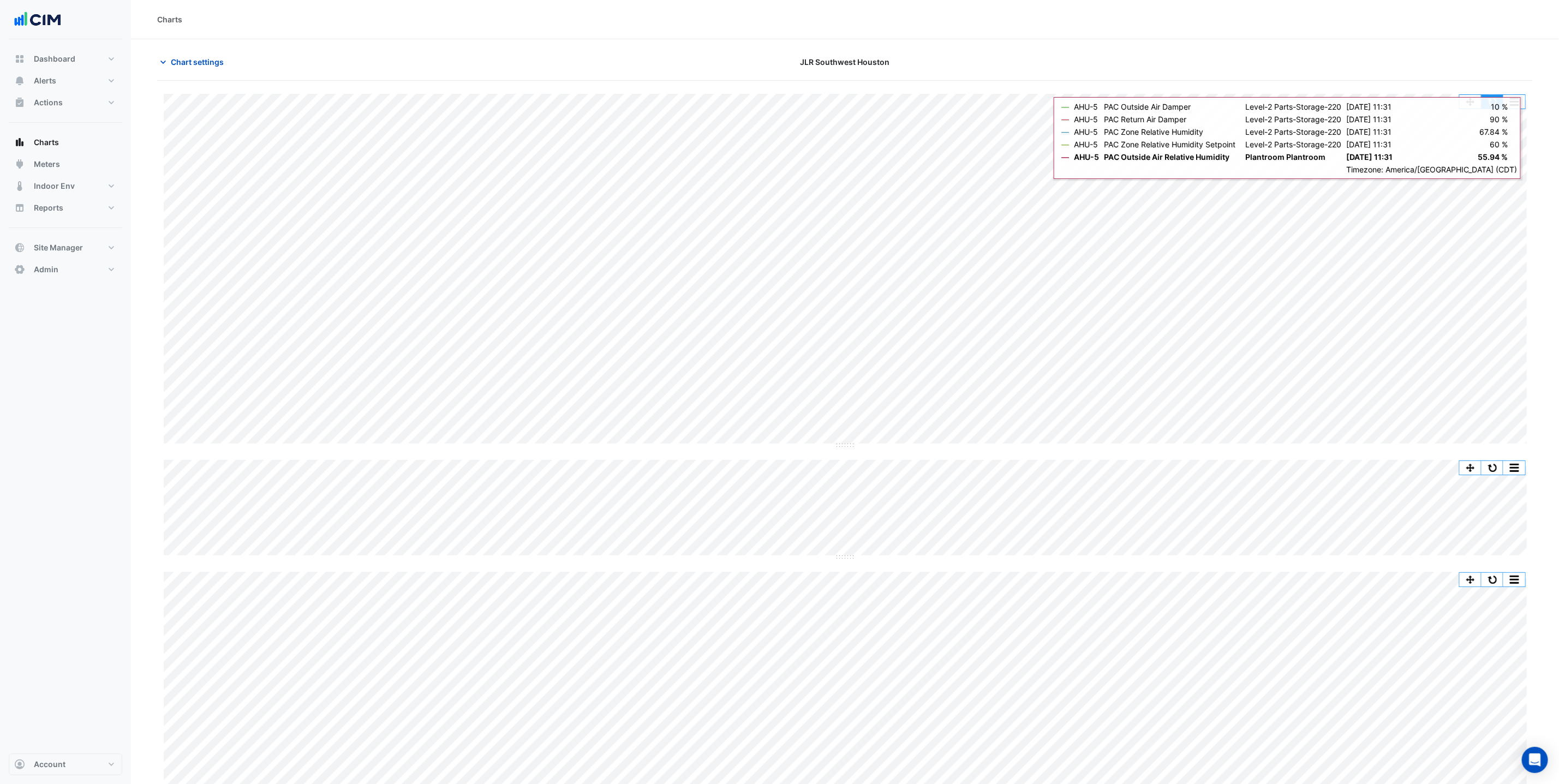
click at [1492, 102] on button "button" at bounding box center [1492, 102] width 22 height 13
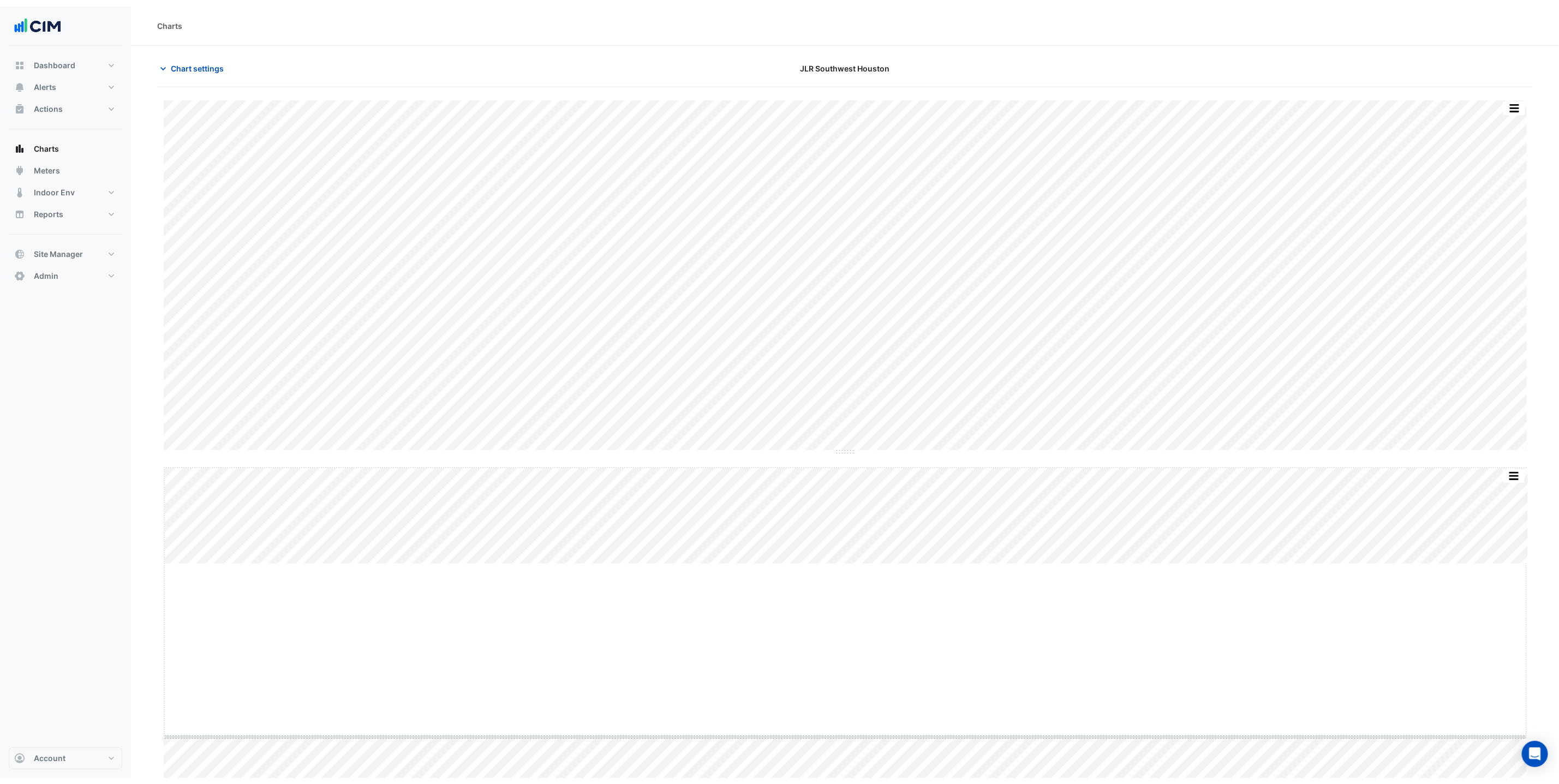
scroll to position [12, 0]
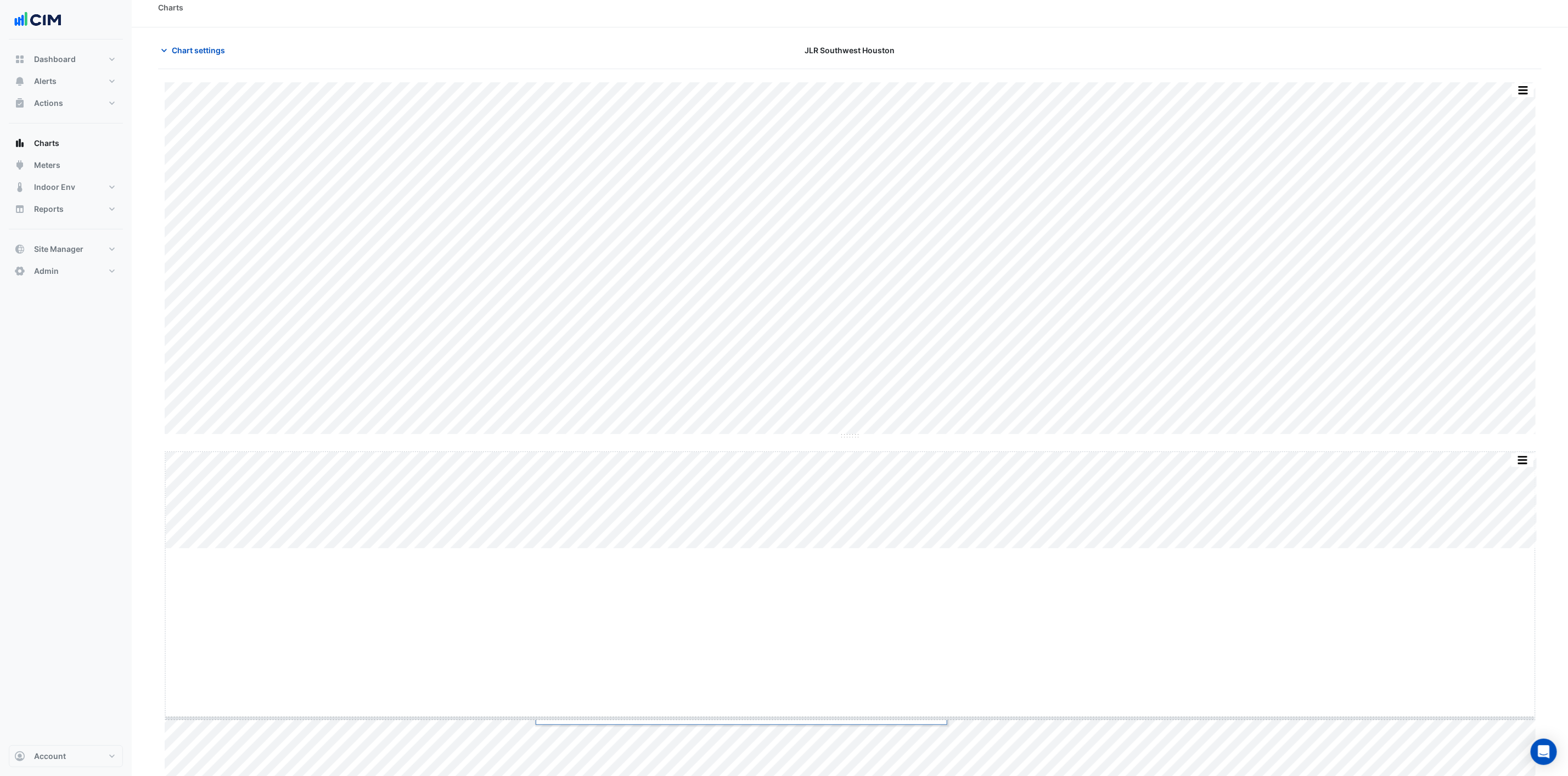
click at [909, 731] on div "Split All Split None Print Save as JPEG Save as PNG Pivot Data Table Export CSV…" at bounding box center [850, 642] width 1384 height 1121
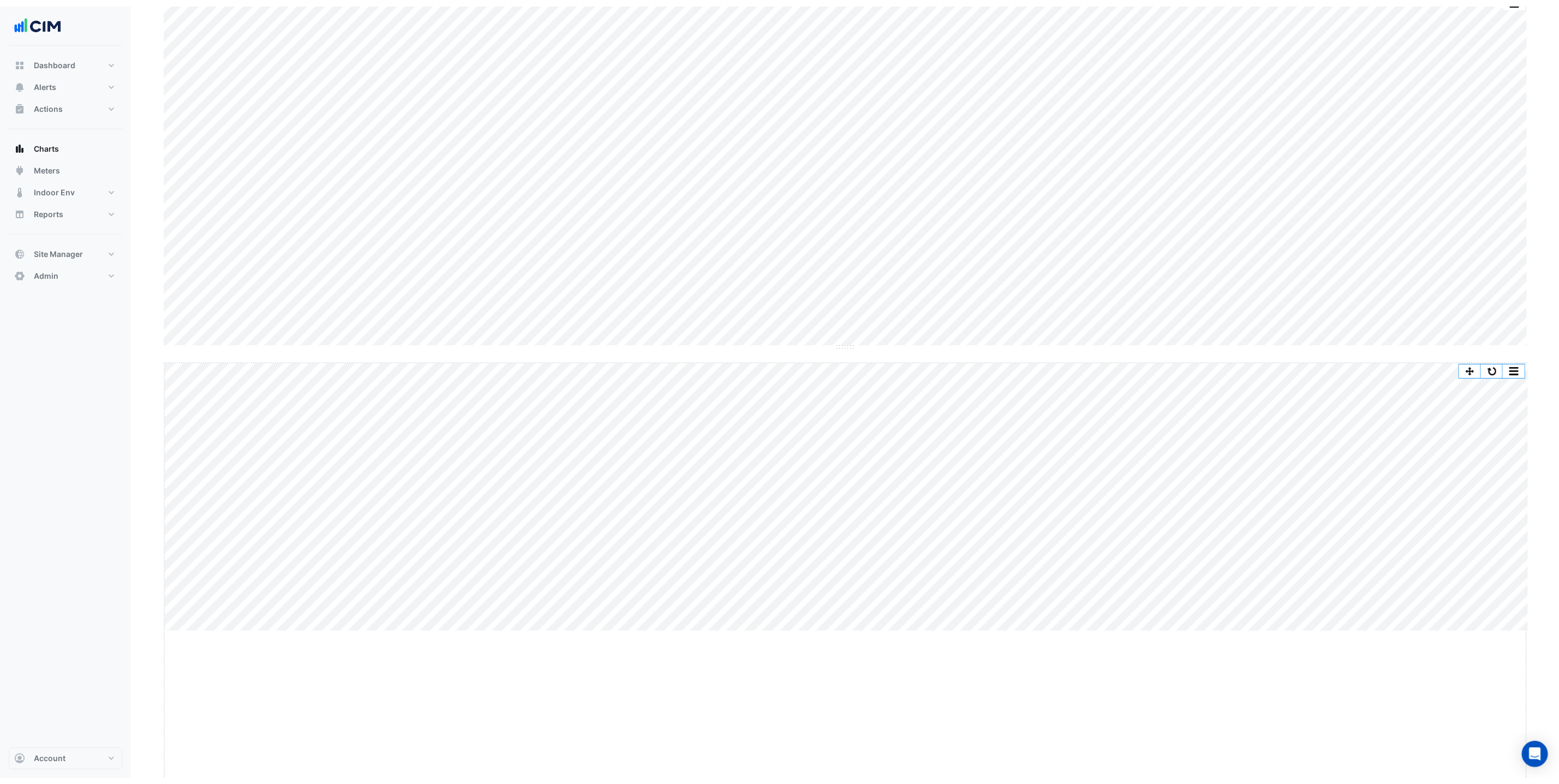
scroll to position [117, 0]
drag, startPoint x: 846, startPoint y: 625, endPoint x: 860, endPoint y: 768, distance: 143.7
click at [861, 775] on html "Charts Chart settings [GEOGRAPHIC_DATA] Split All Split None Print Save as JPEG…" at bounding box center [779, 575] width 1559 height 1383
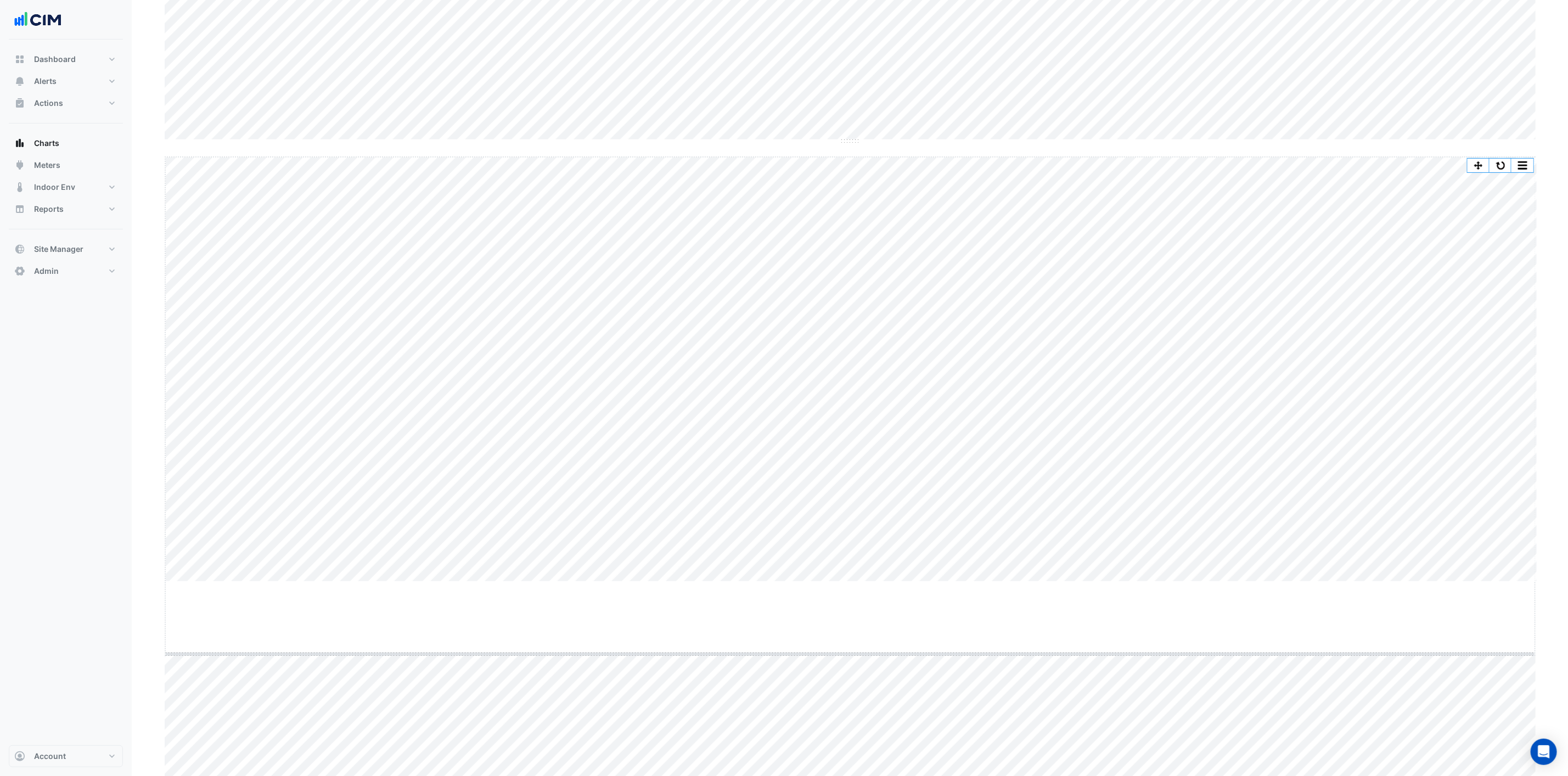
drag, startPoint x: 855, startPoint y: 587, endPoint x: 862, endPoint y: 720, distance: 133.2
click at [1495, 386] on button "button" at bounding box center [1501, 388] width 22 height 13
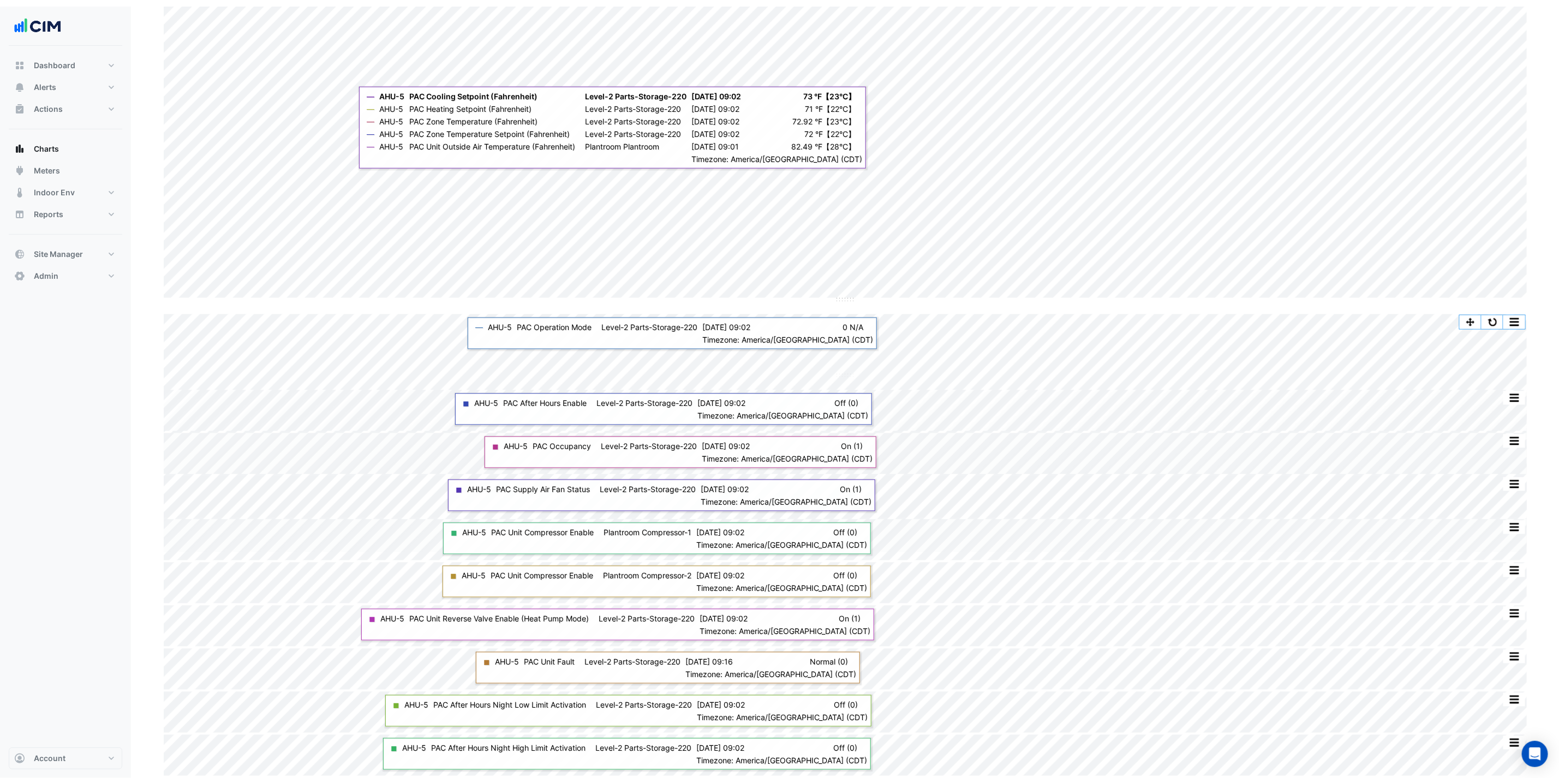
scroll to position [719, 0]
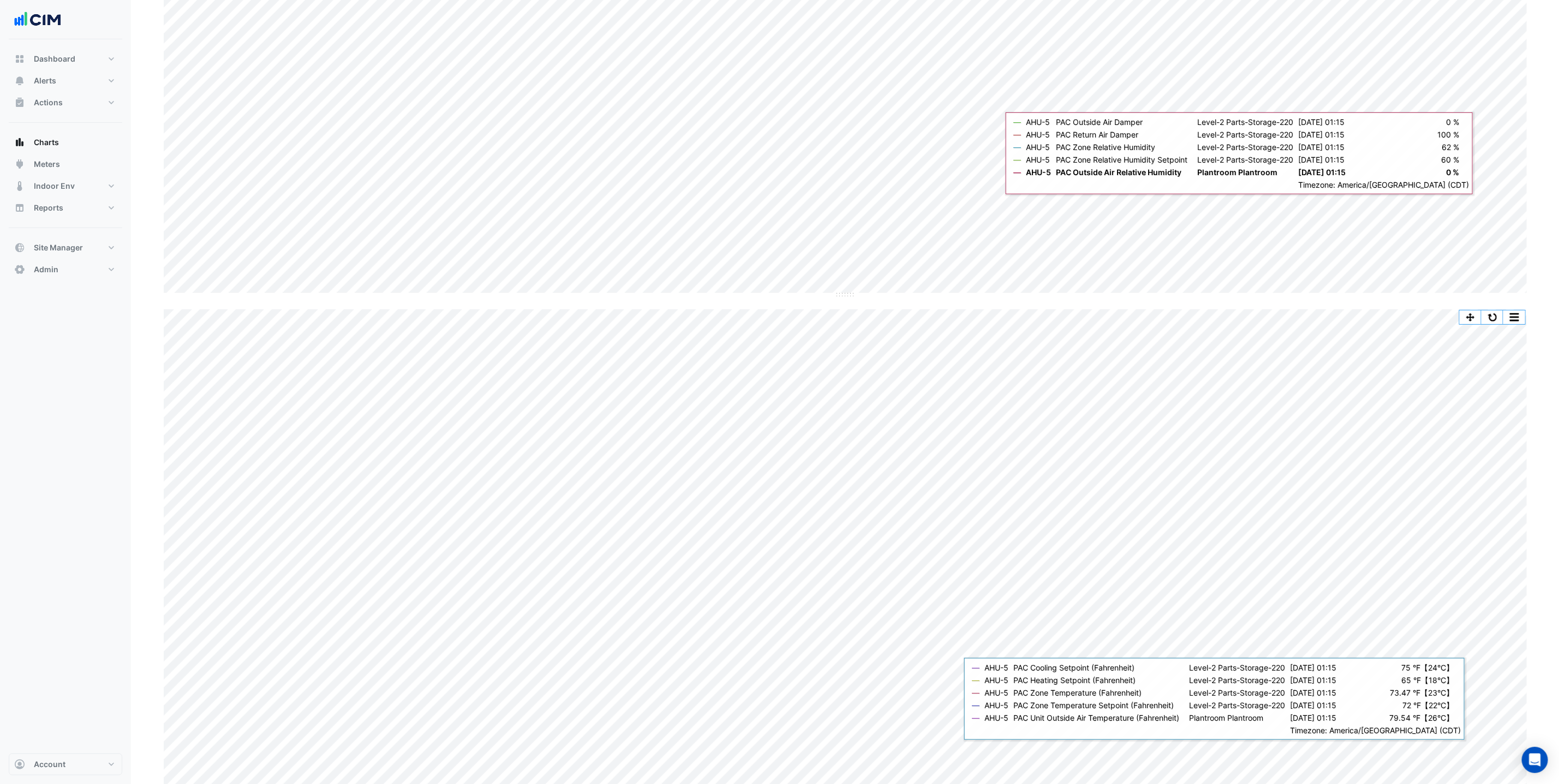
scroll to position [719, 0]
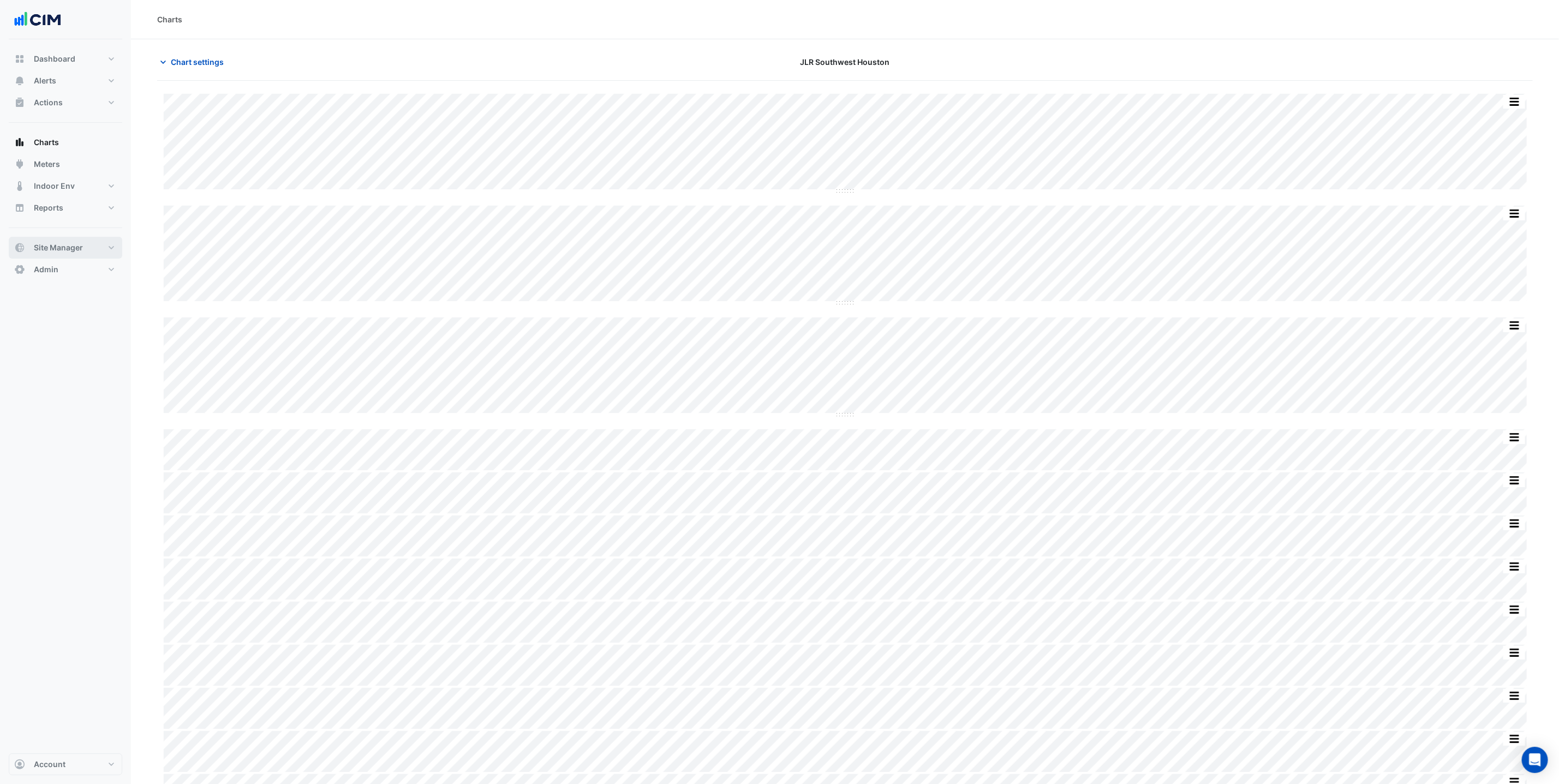
click at [73, 254] on button "Site Manager" at bounding box center [65, 248] width 113 height 22
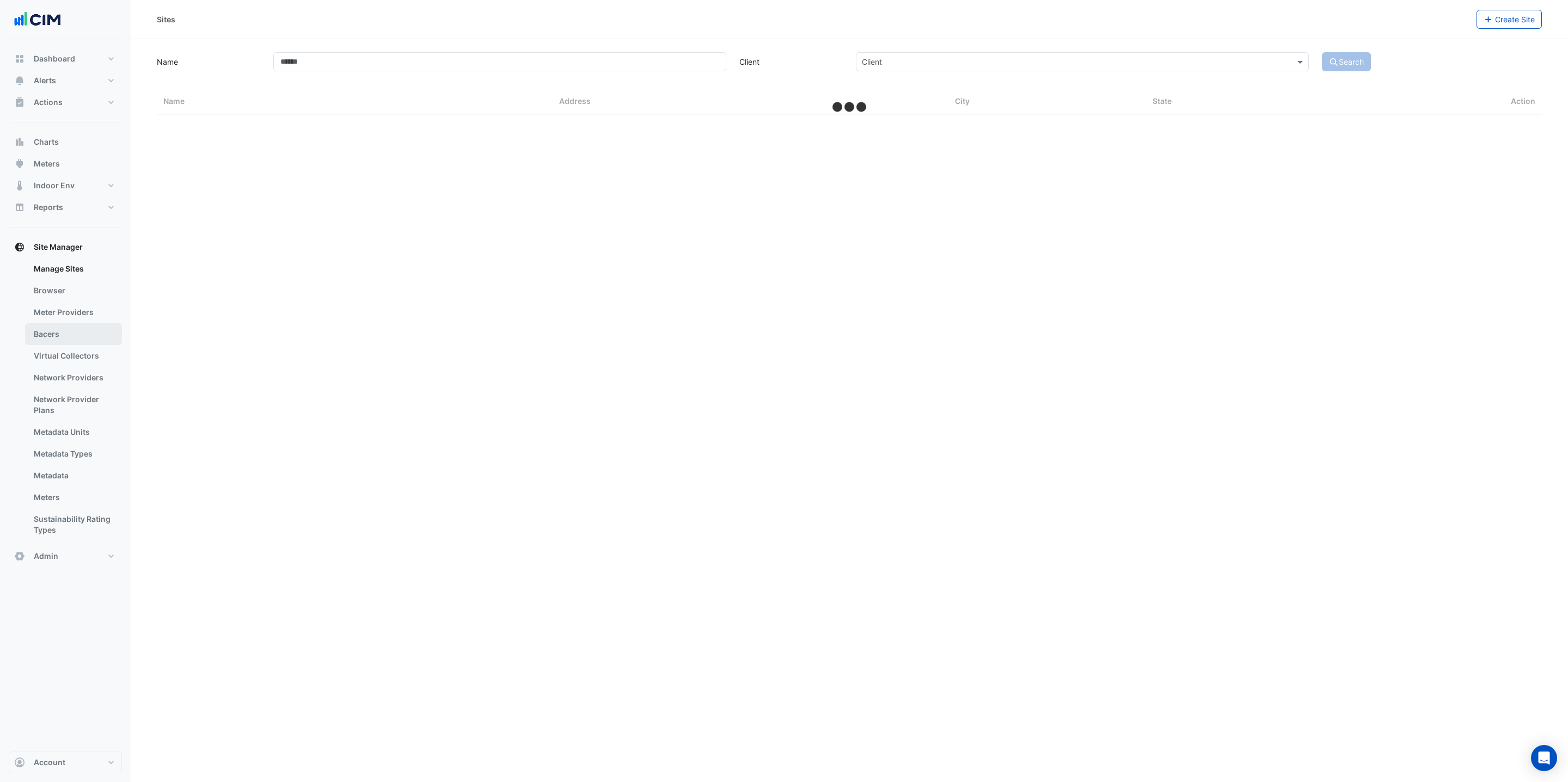
click at [72, 326] on link "Bacers" at bounding box center [73, 334] width 97 height 22
click at [528, 72] on input "text" at bounding box center [838, 71] width 659 height 12
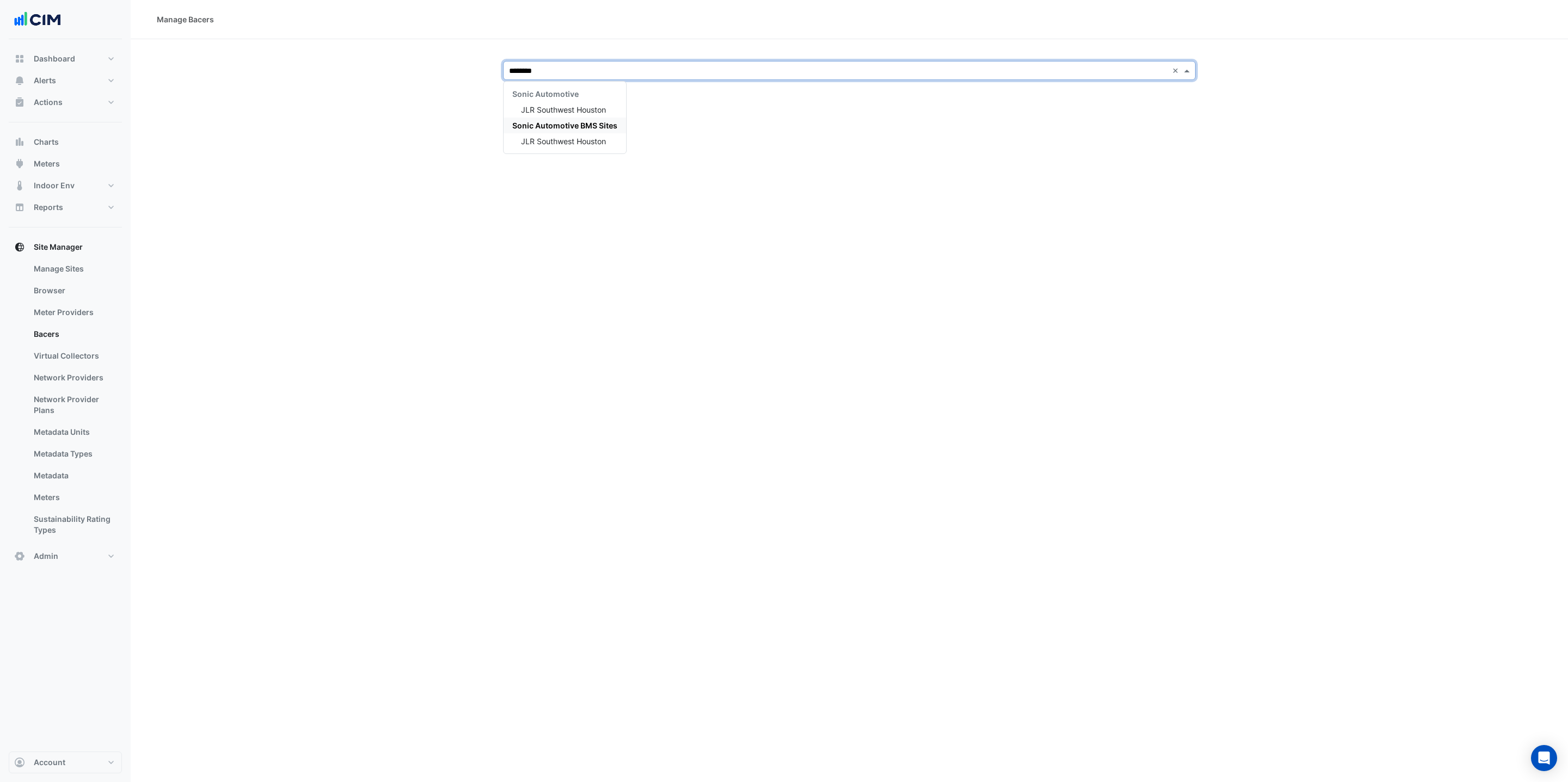
type input "*********"
click at [590, 106] on span "JLR Southwest Houston" at bounding box center [564, 110] width 85 height 9
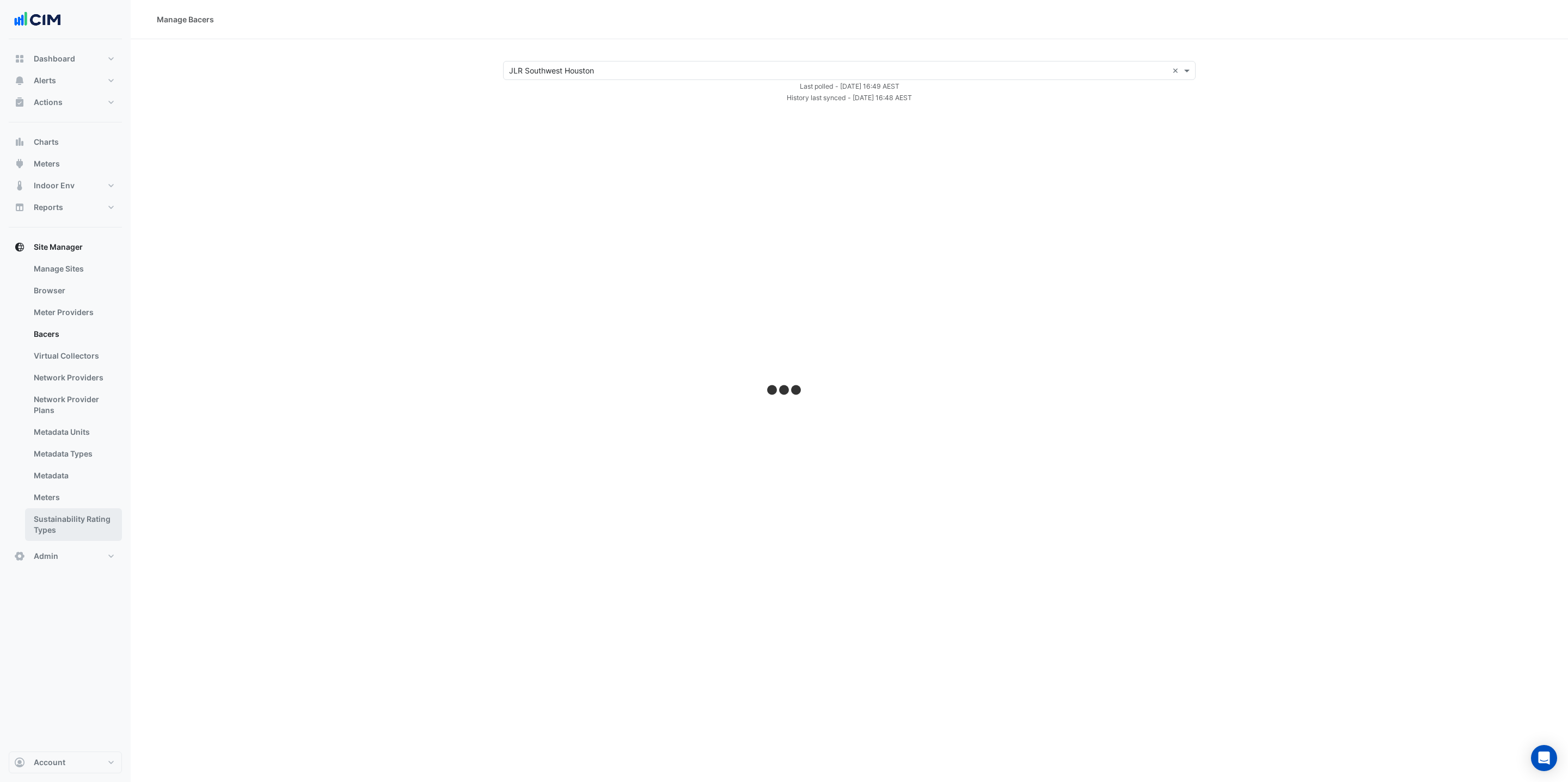
select select "***"
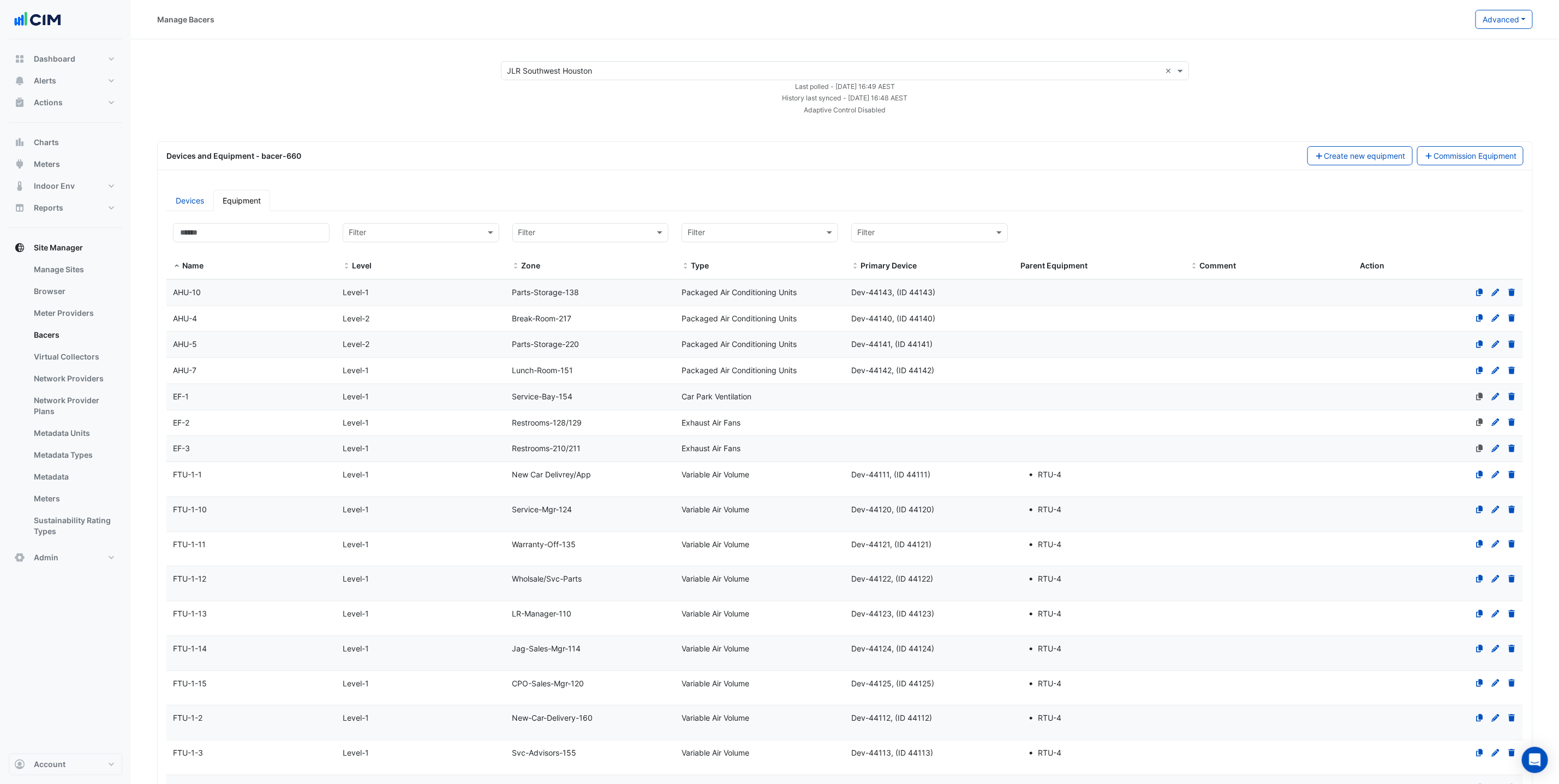
click at [355, 345] on span "Level-2" at bounding box center [356, 343] width 27 height 9
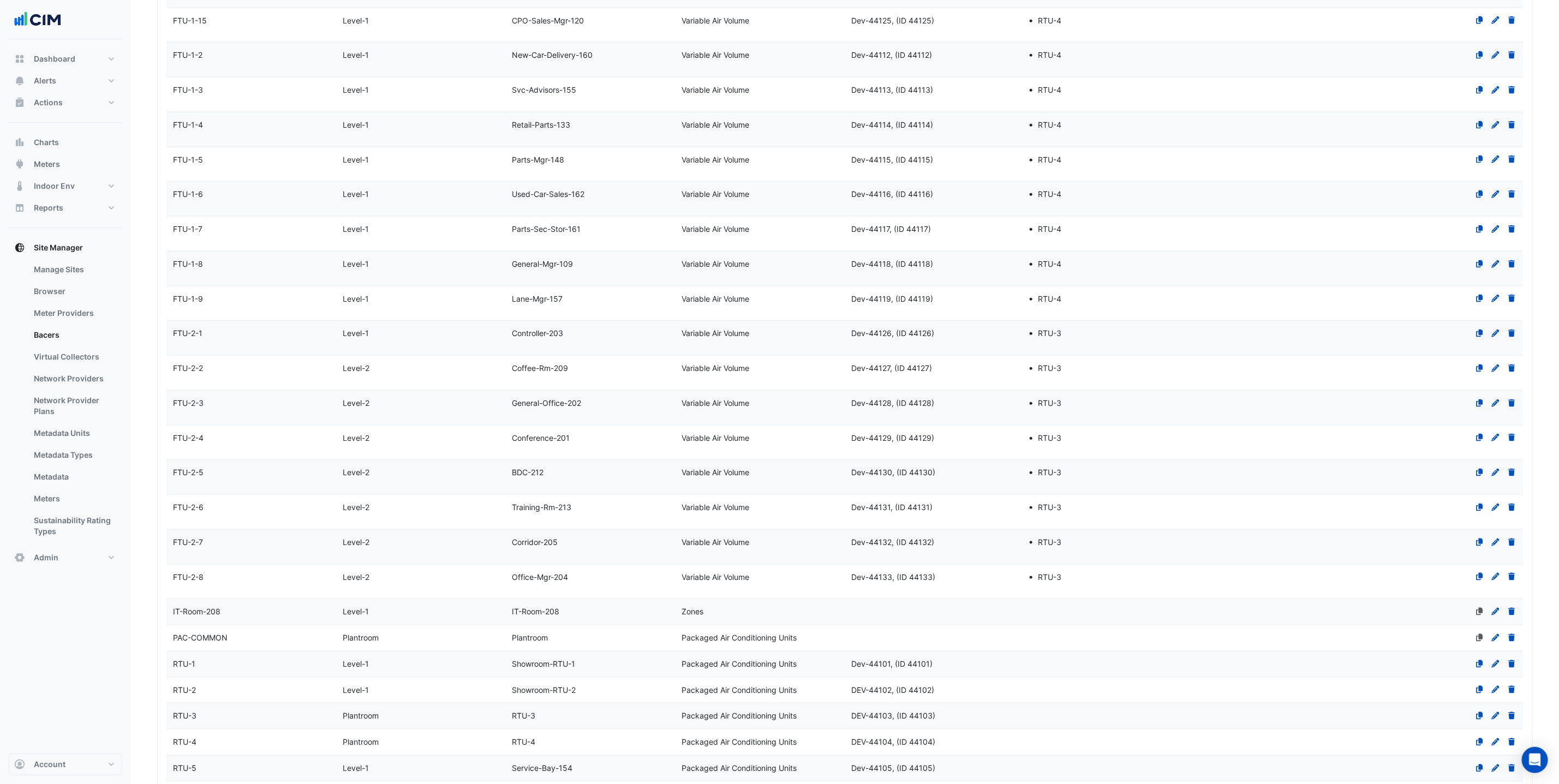
scroll to position [852, 0]
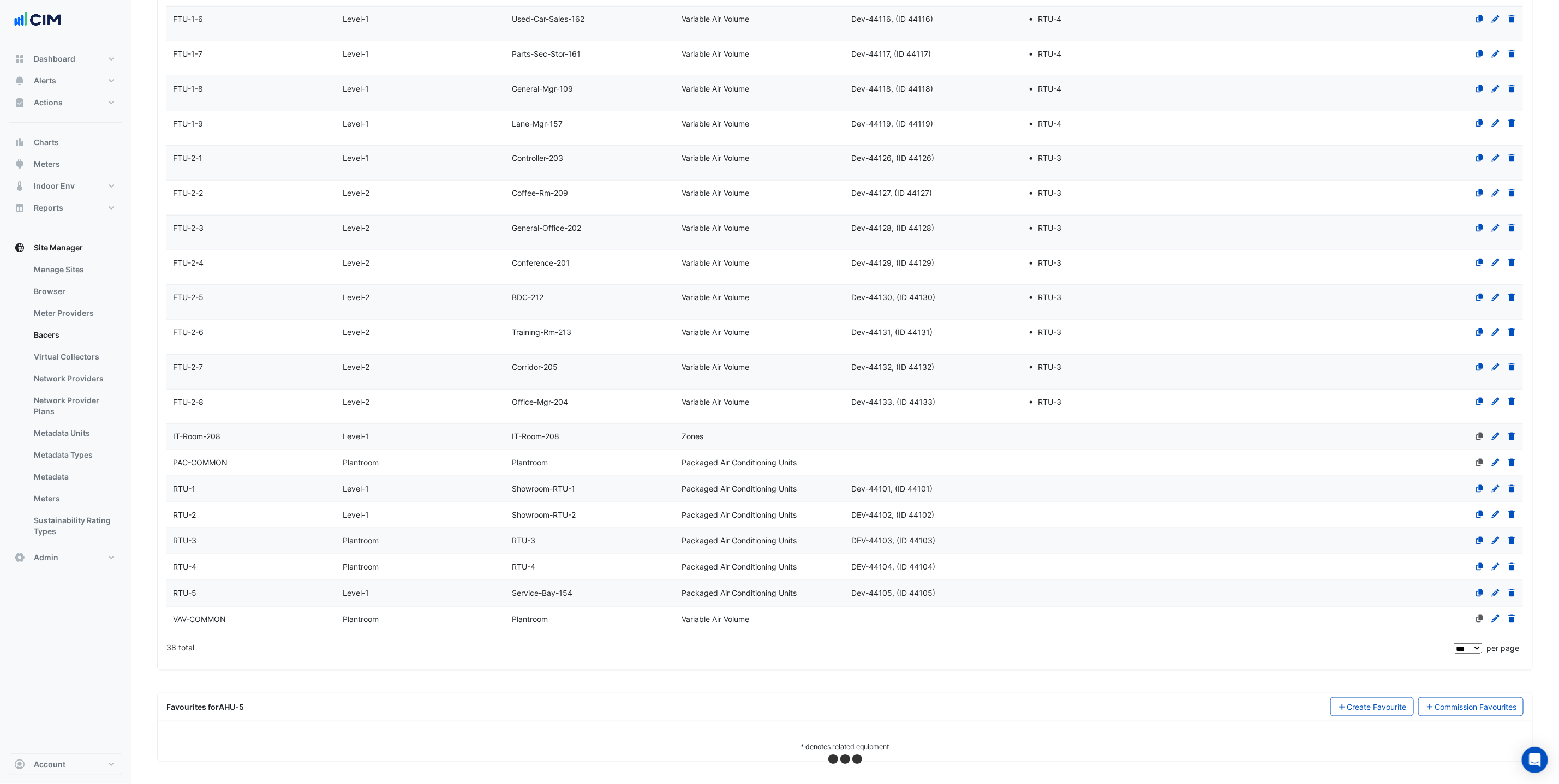
select select "***"
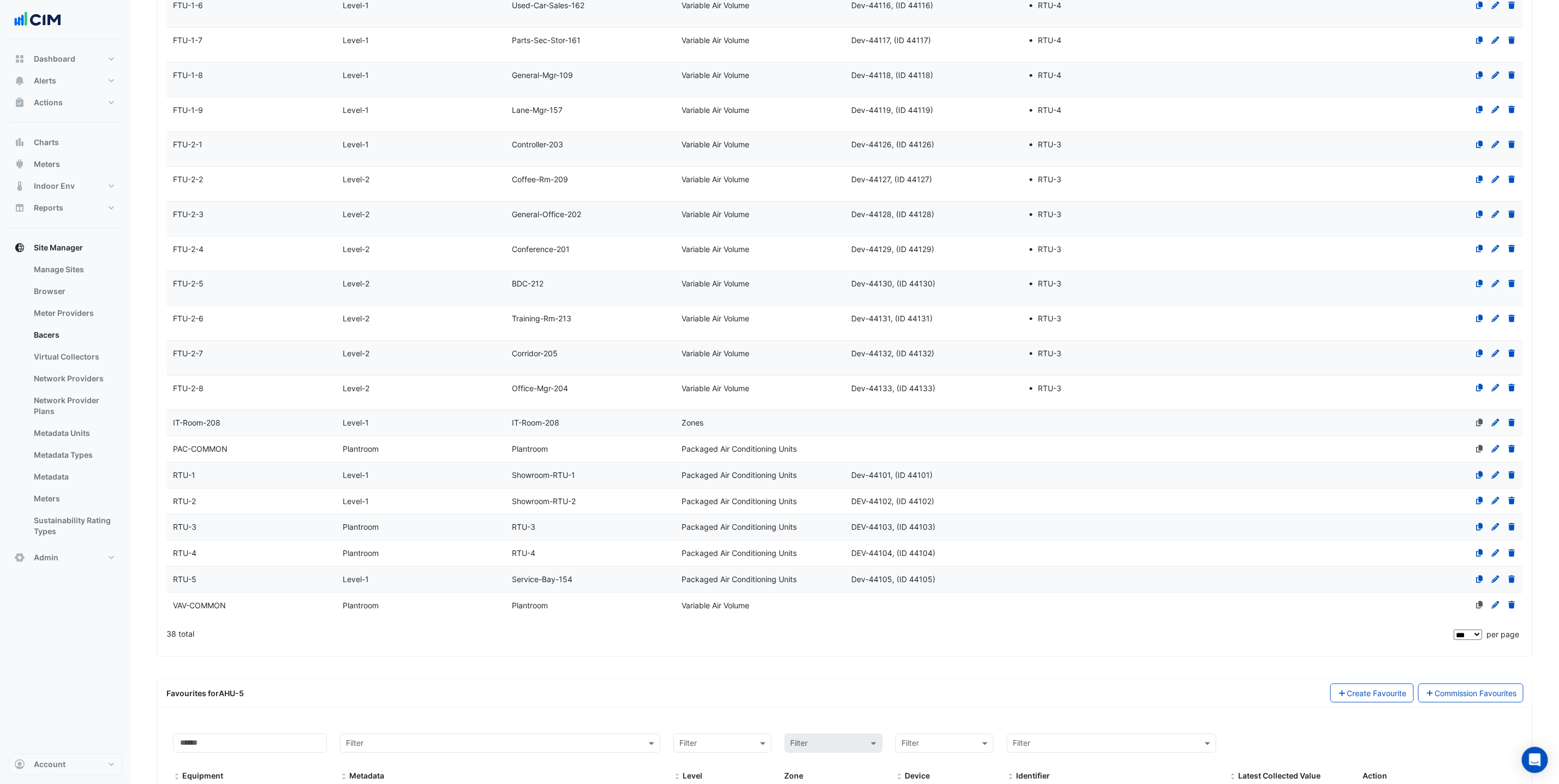
click at [868, 592] on datatable-body-cell "Primary Device Dev-44105, (ID 44105)" at bounding box center [930, 580] width 170 height 26
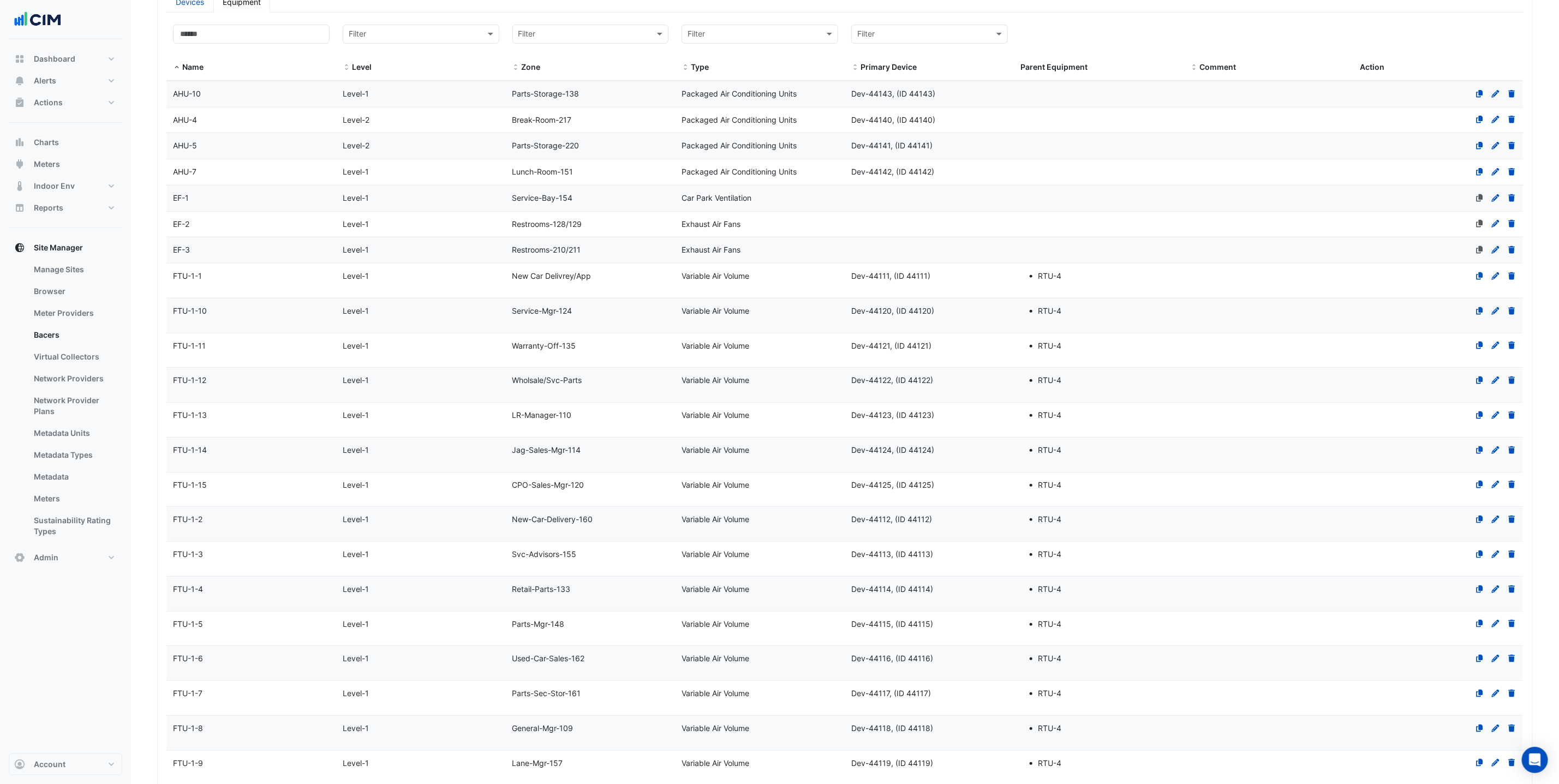
scroll to position [121, 0]
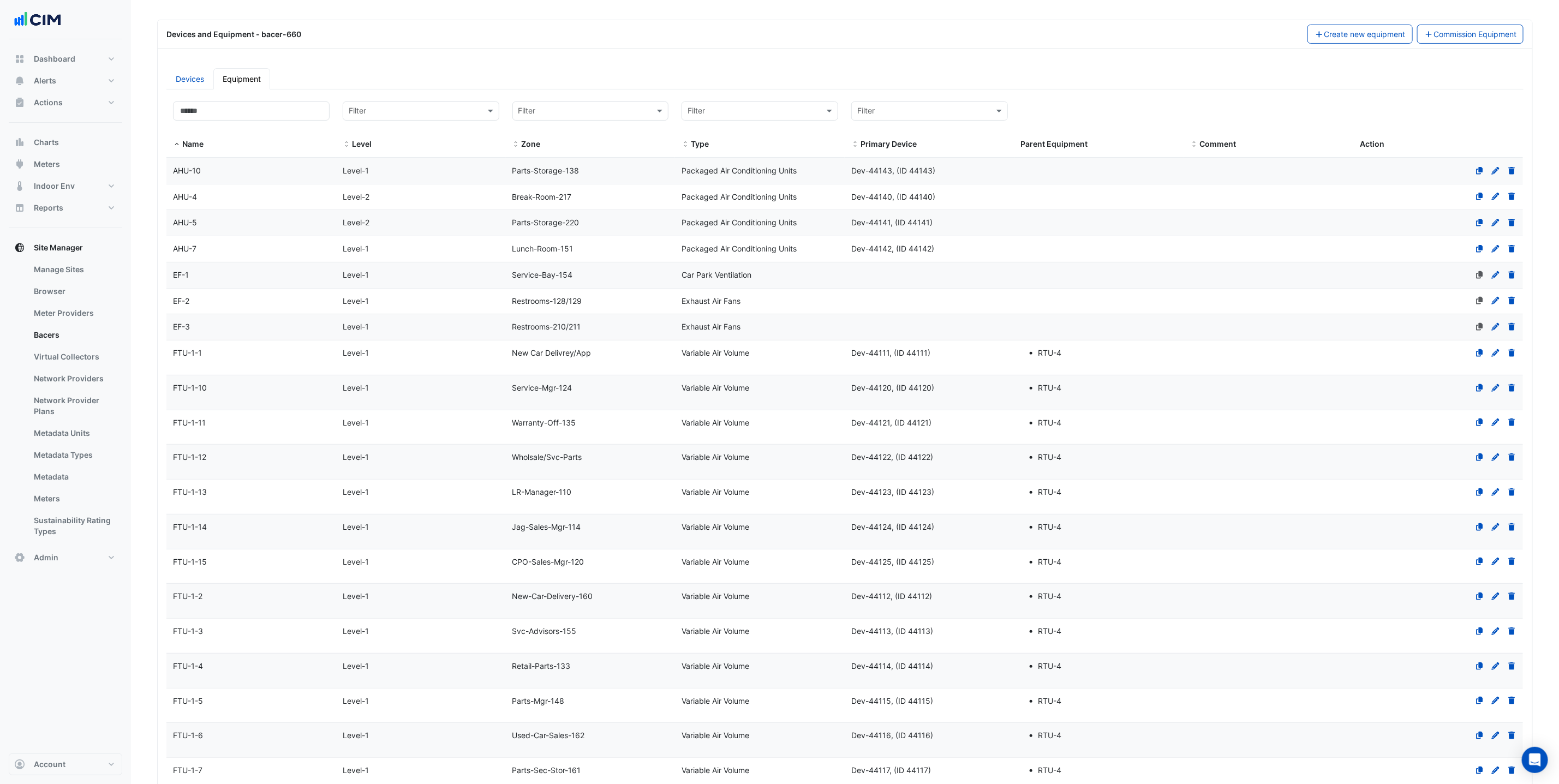
click at [309, 225] on div "AHU-5" at bounding box center [251, 223] width 170 height 13
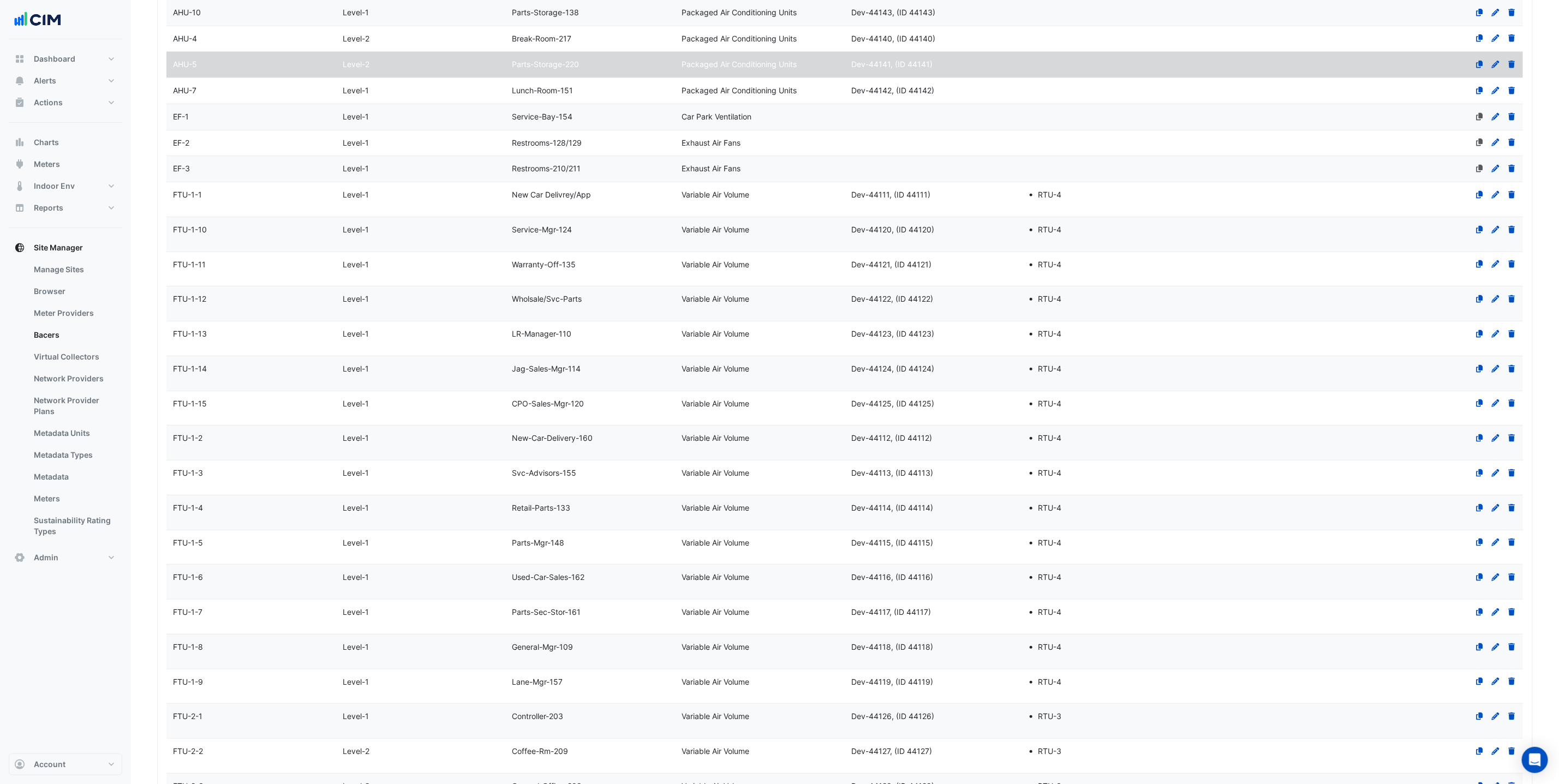
scroll to position [915, 0]
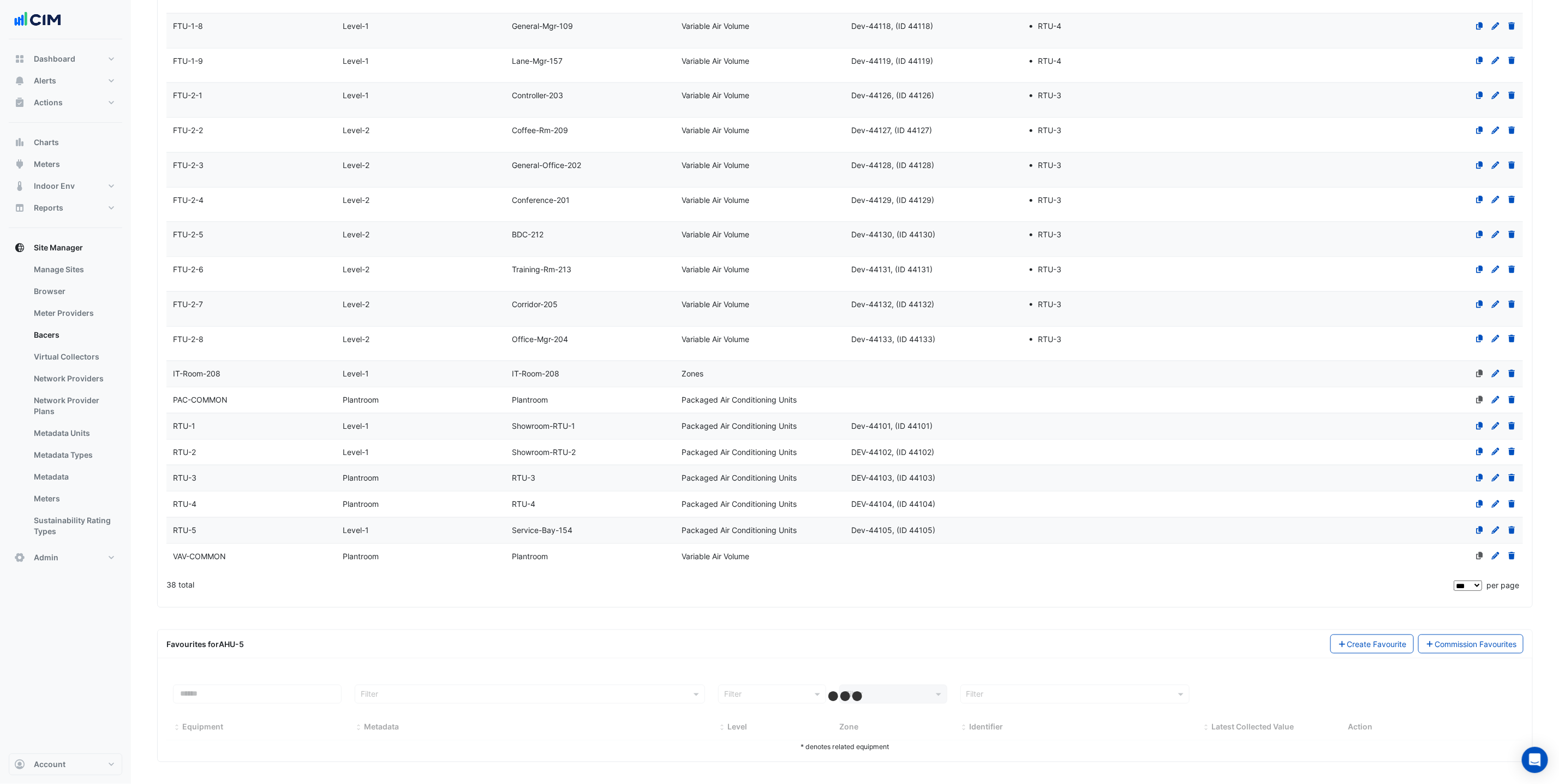
select select "***"
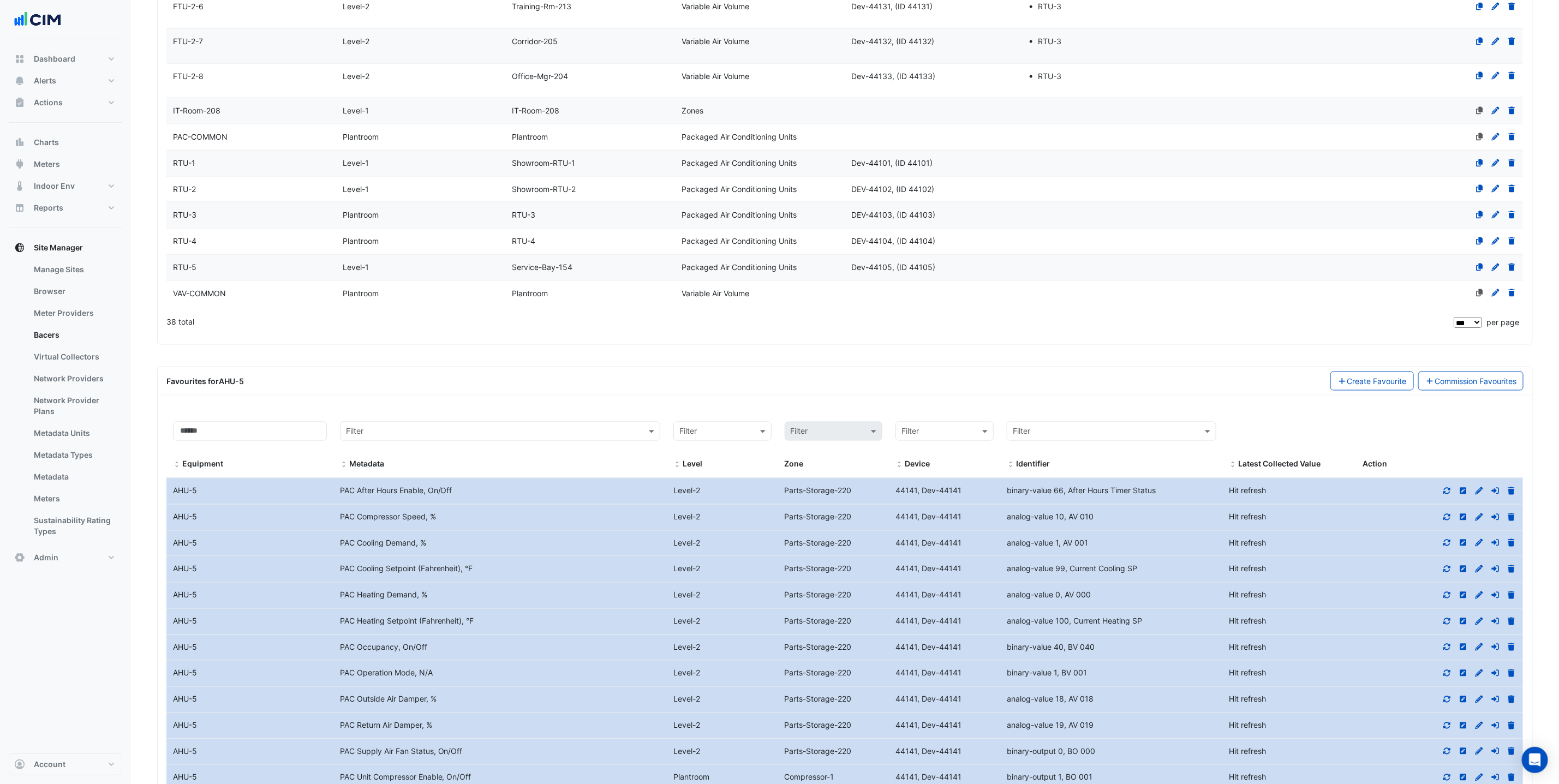
scroll to position [1603, 0]
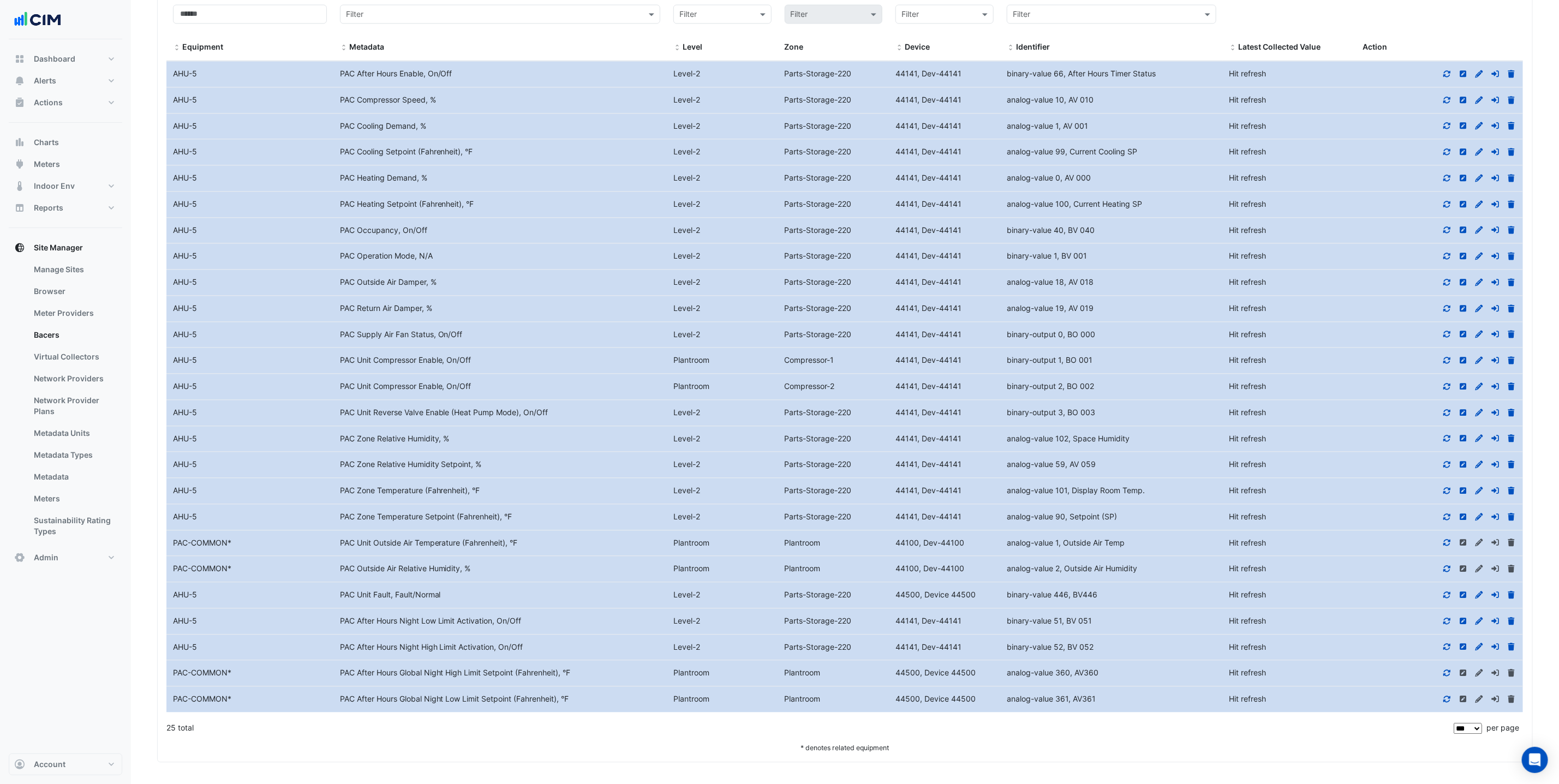
click at [1450, 334] on div at bounding box center [1440, 334] width 167 height 13
click at [1449, 330] on icon at bounding box center [1447, 334] width 10 height 8
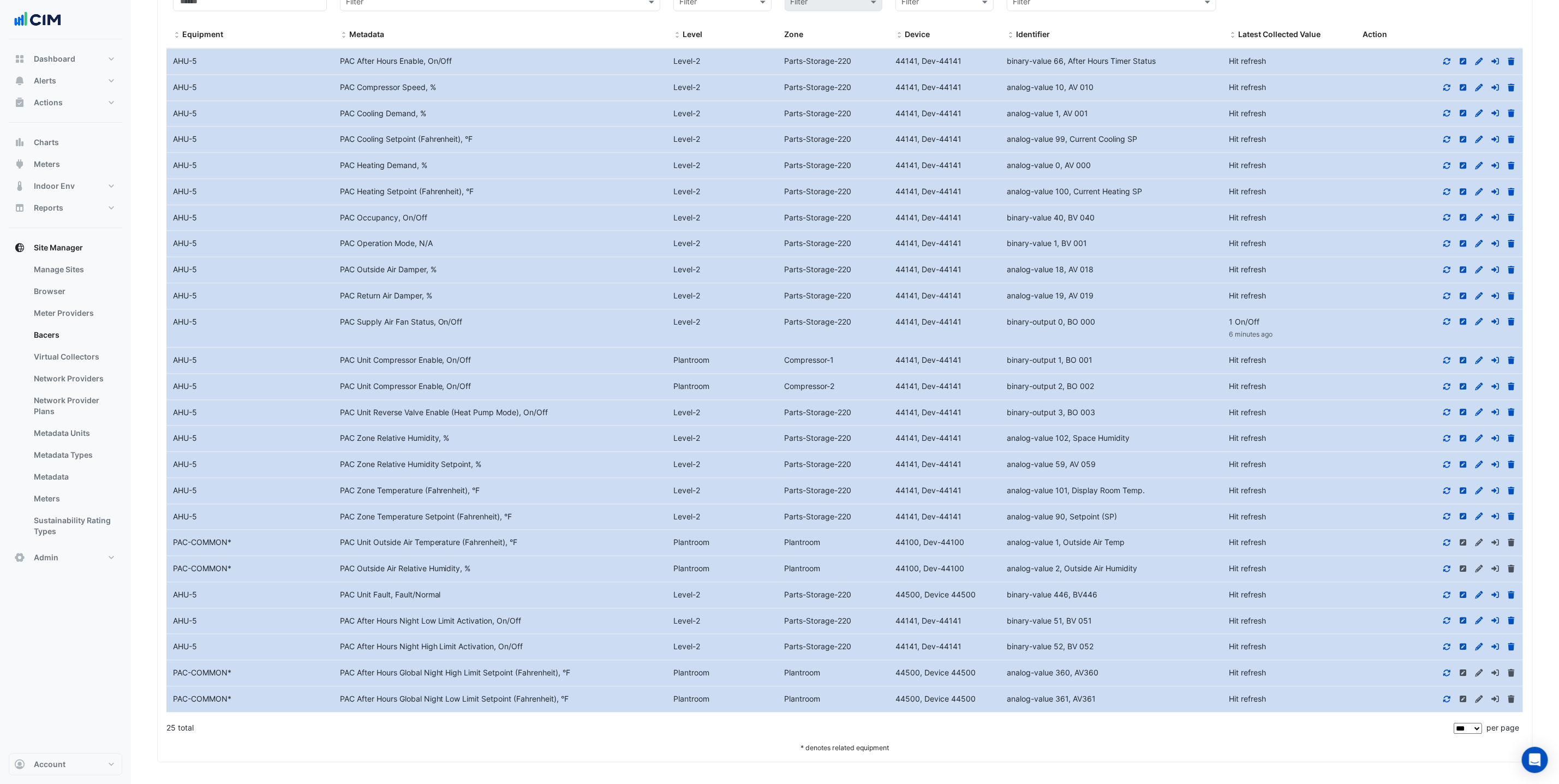
click at [1452, 602] on div at bounding box center [1440, 595] width 167 height 13
click at [1452, 599] on icon at bounding box center [1447, 595] width 10 height 8
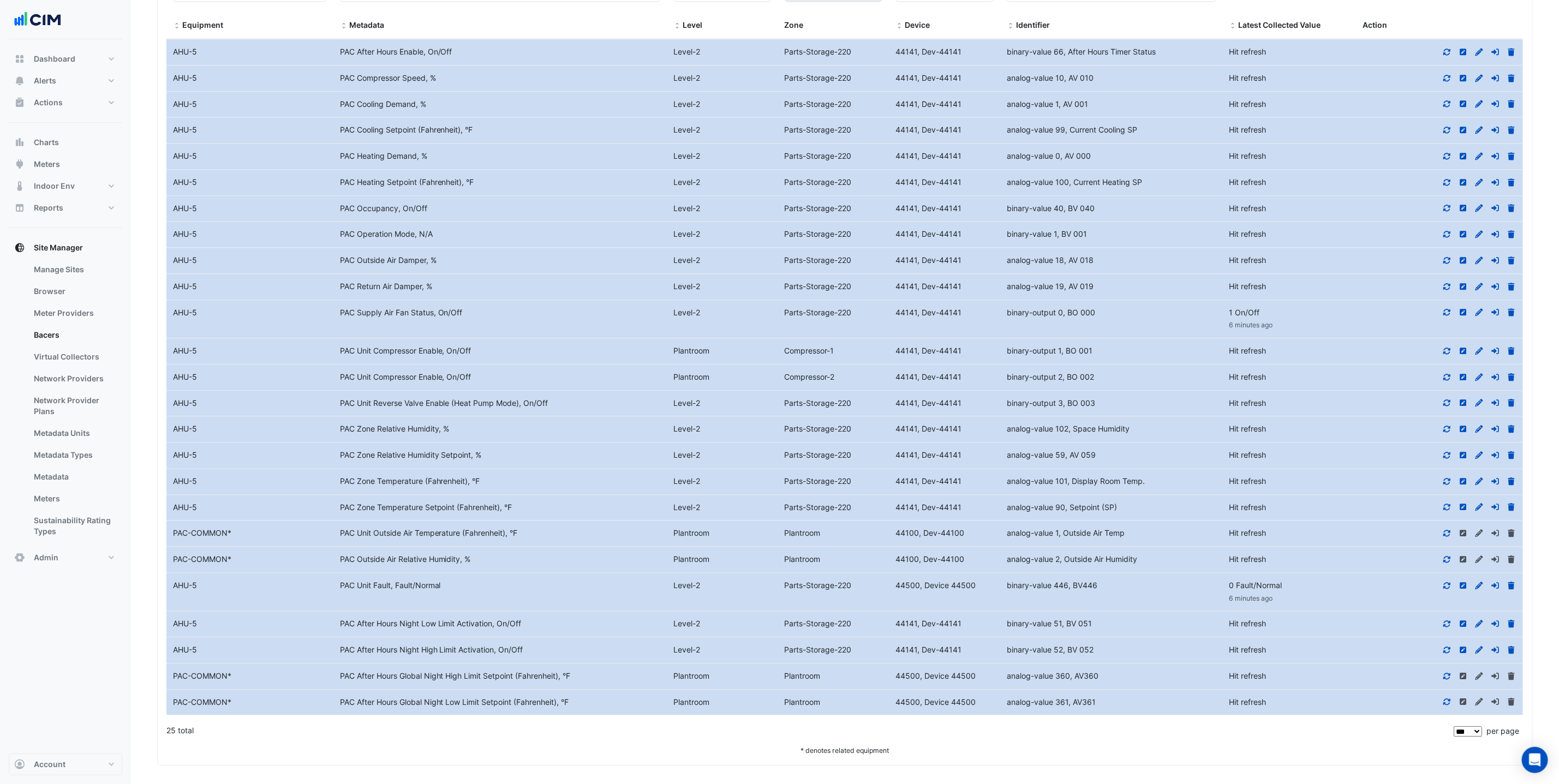
drag, startPoint x: 1449, startPoint y: 304, endPoint x: 1442, endPoint y: 304, distance: 7.0
click at [1448, 290] on icon at bounding box center [1447, 286] width 10 height 8
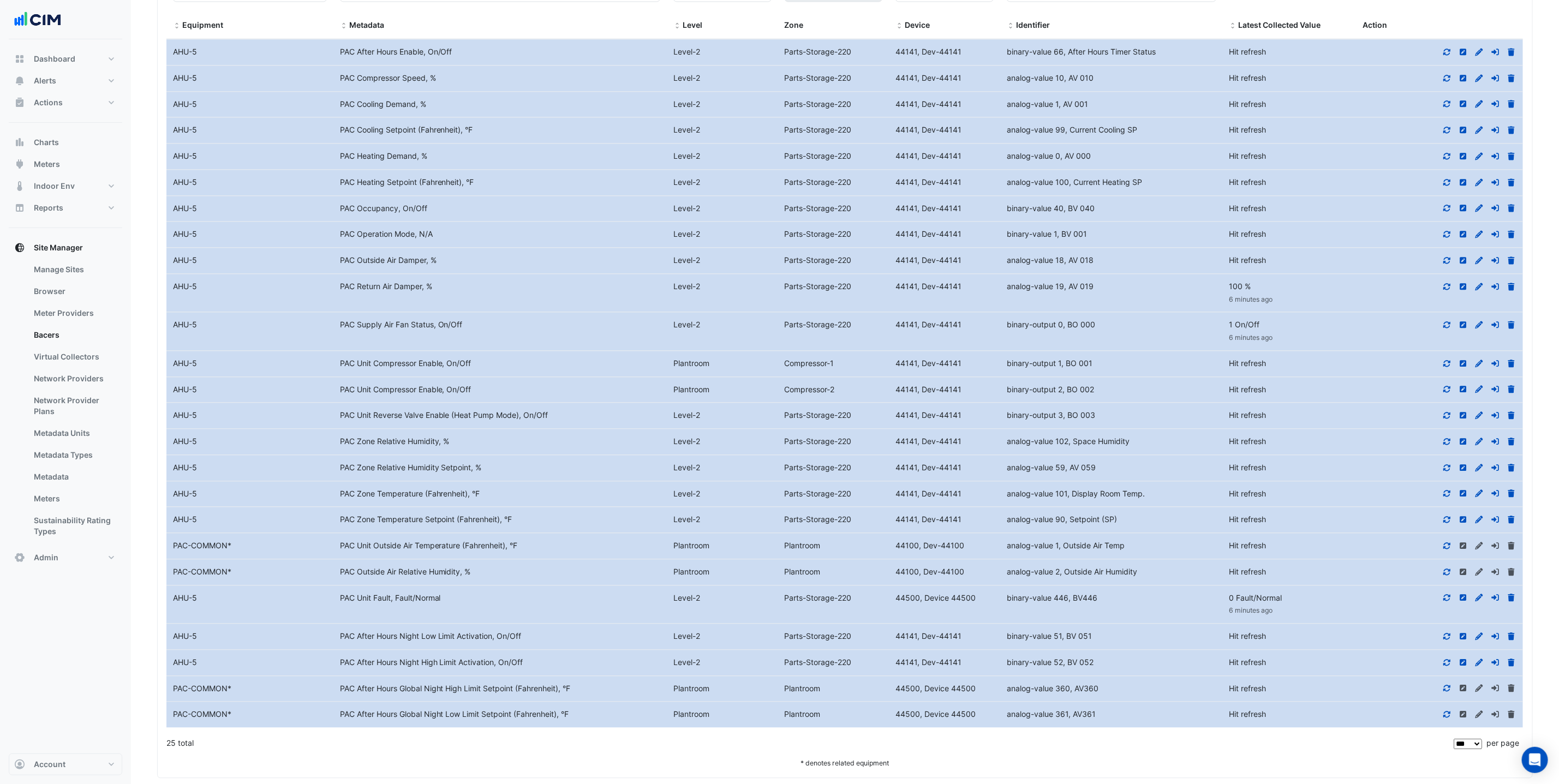
click at [1447, 264] on icon at bounding box center [1447, 260] width 10 height 8
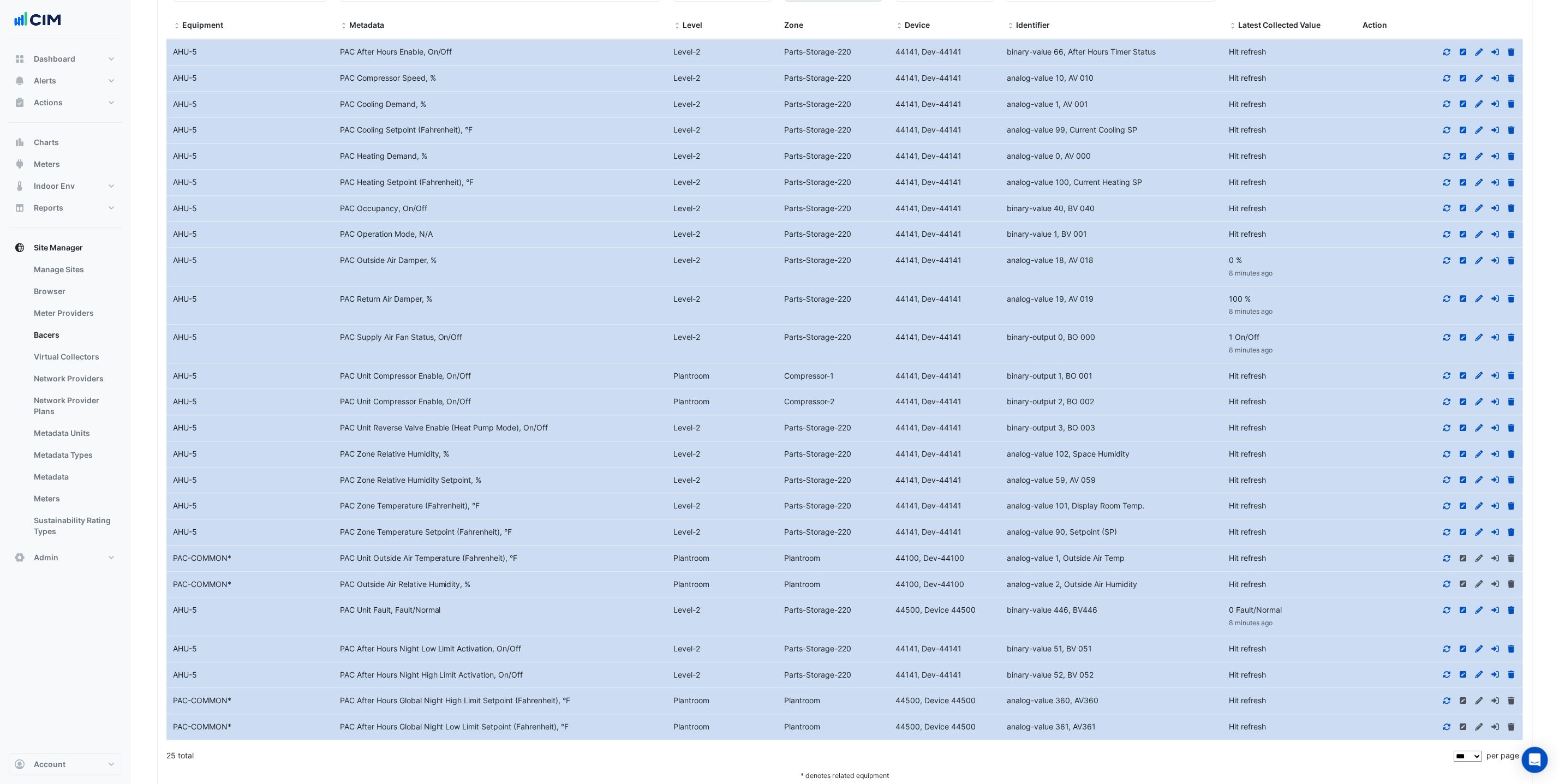
click at [1450, 431] on icon at bounding box center [1448, 428] width 7 height 7
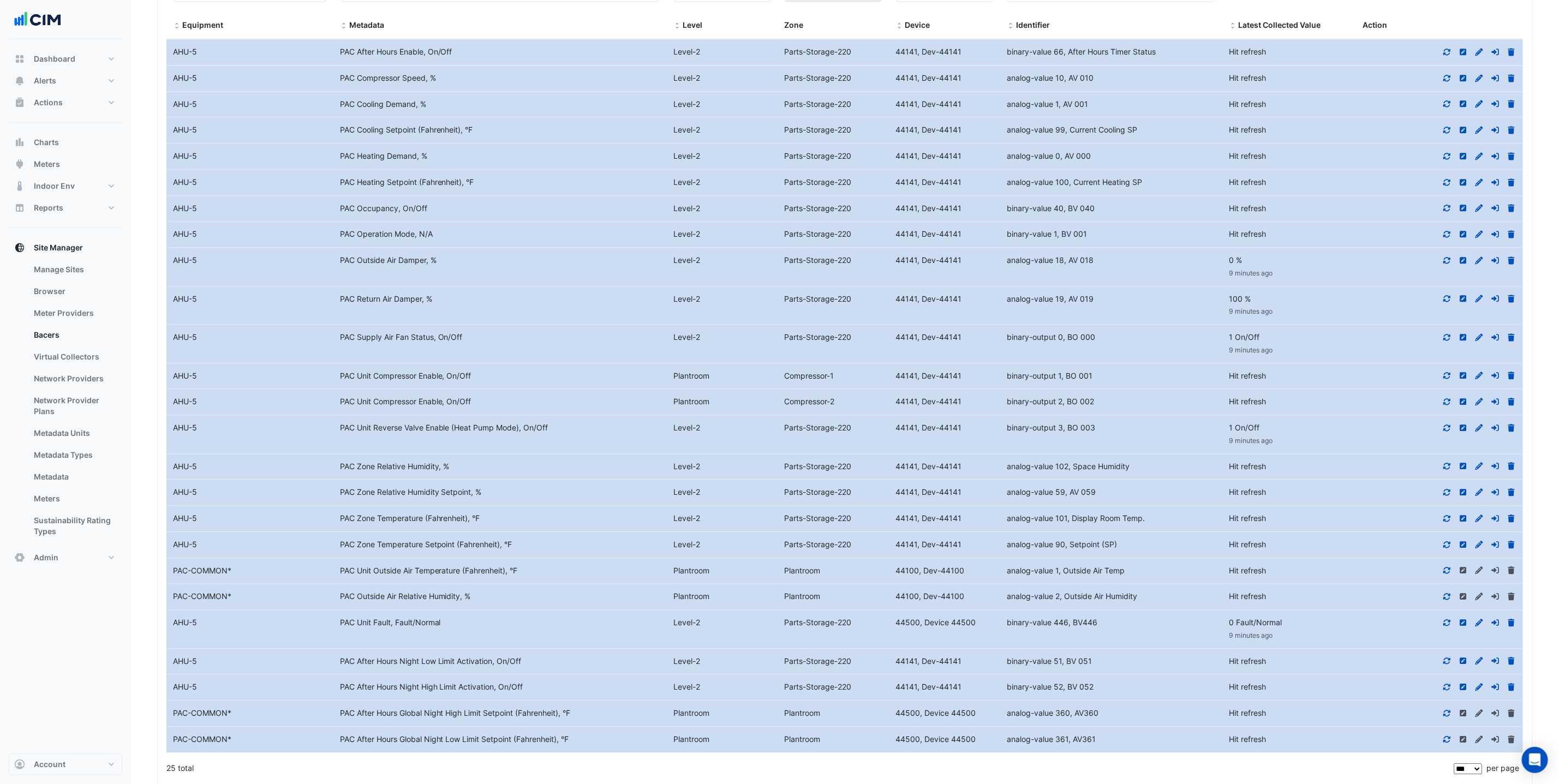
click at [1451, 379] on icon at bounding box center [1447, 375] width 10 height 8
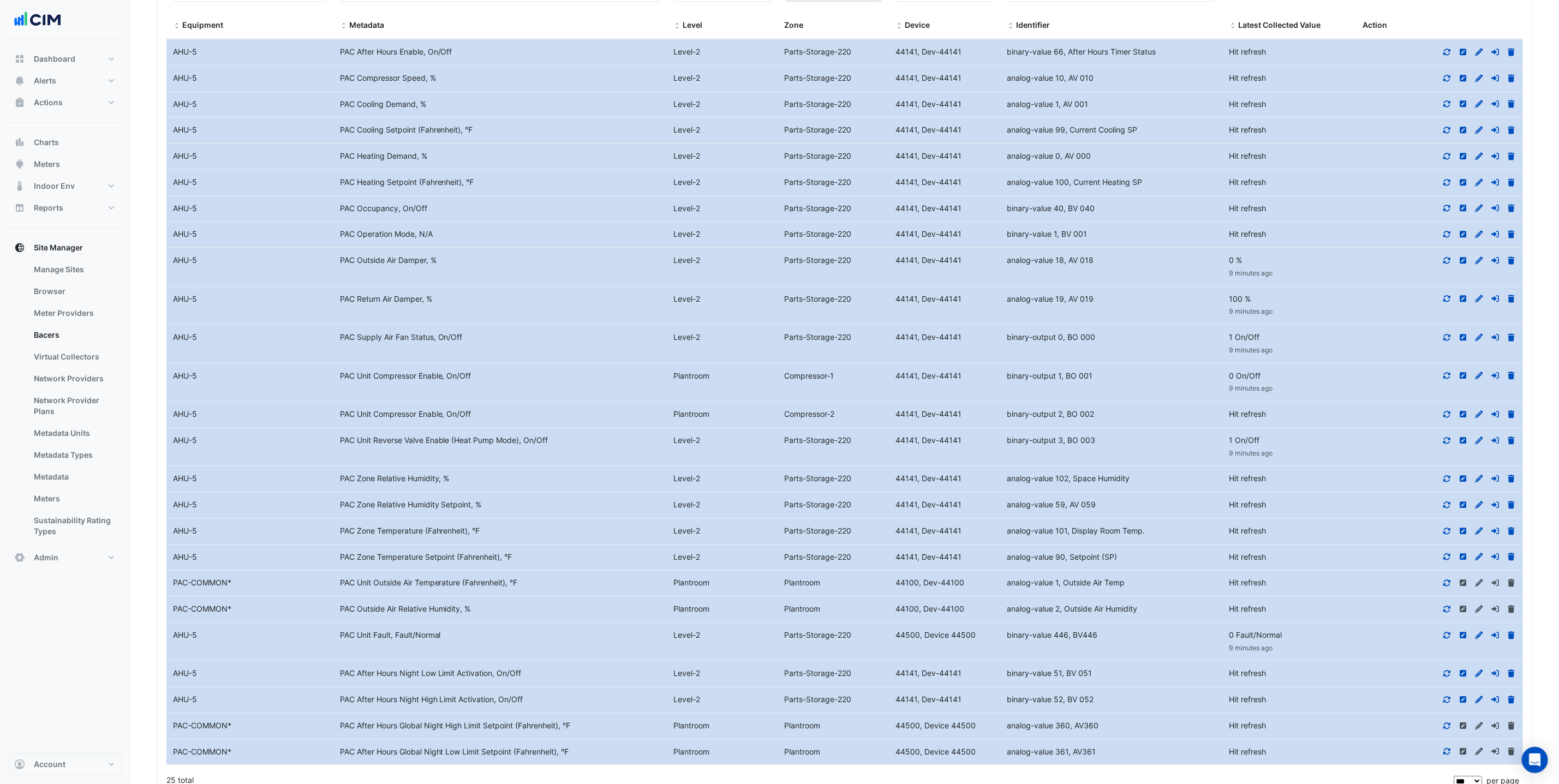
click at [1452, 419] on fa-icon at bounding box center [1447, 414] width 10 height 9
